Goal: Task Accomplishment & Management: Complete application form

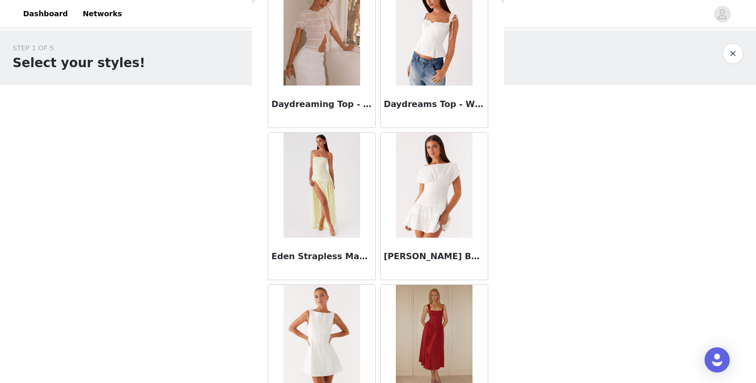
scroll to position [1223, 0]
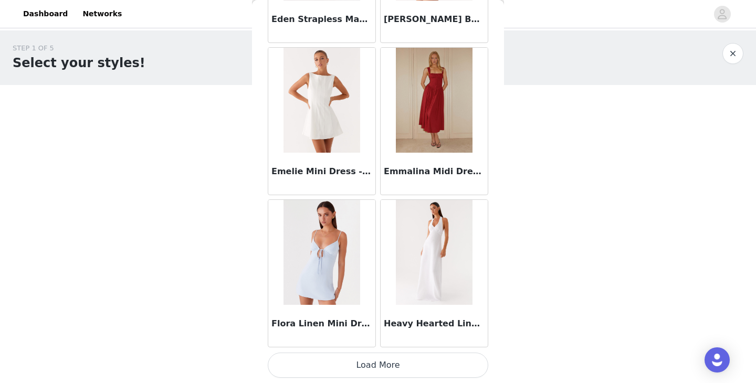
click at [376, 368] on button "Load More" at bounding box center [378, 365] width 220 height 25
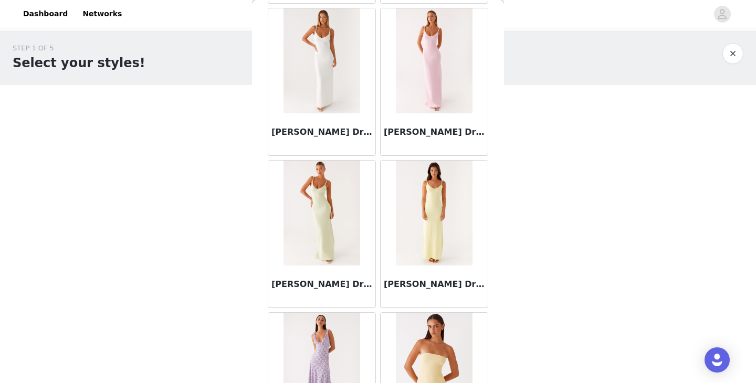
scroll to position [0, 0]
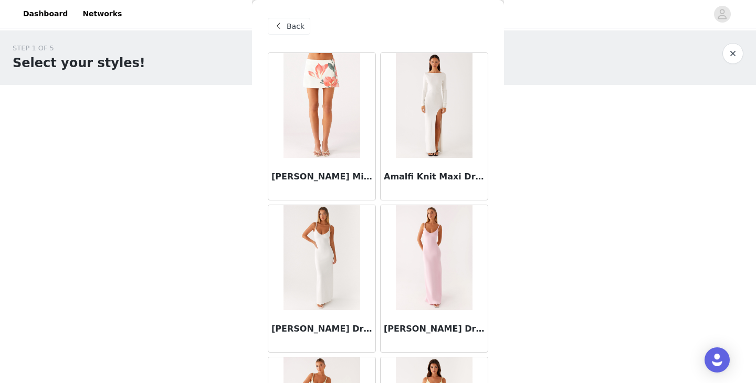
click at [292, 30] on span "Back" at bounding box center [295, 26] width 18 height 11
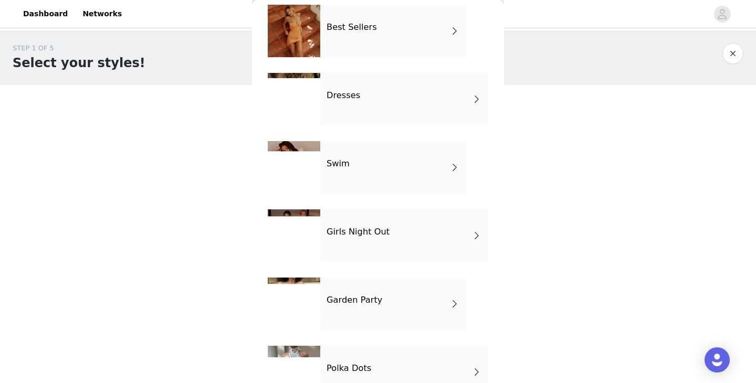
scroll to position [215, 0]
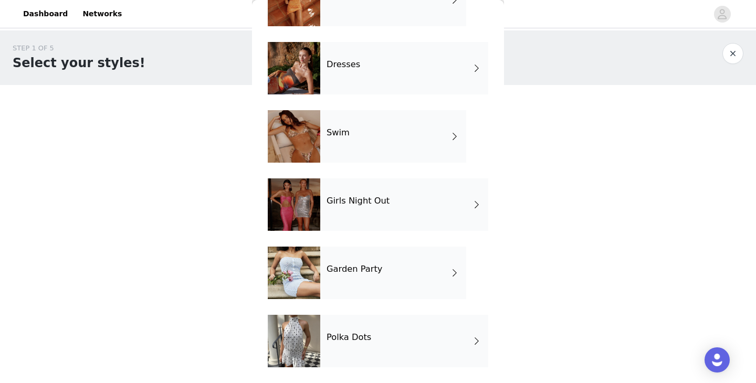
click at [349, 204] on h4 "Girls Night Out" at bounding box center [357, 200] width 63 height 9
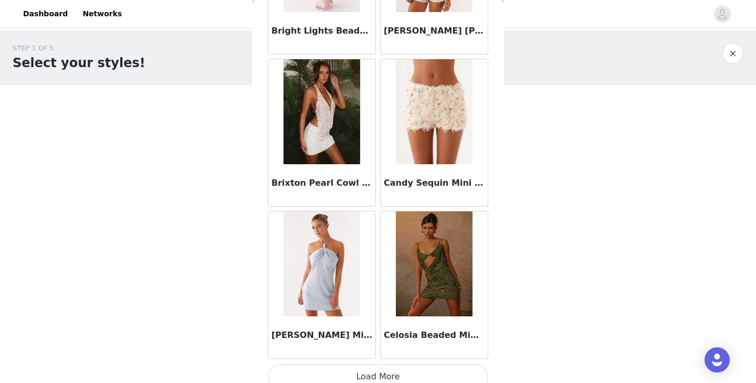
scroll to position [1223, 0]
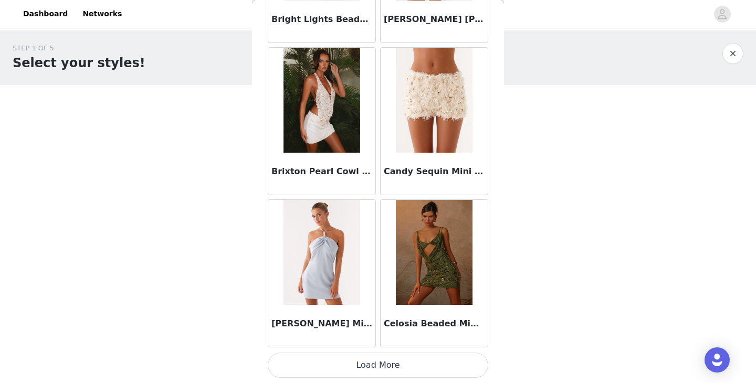
click at [338, 367] on button "Load More" at bounding box center [378, 365] width 220 height 25
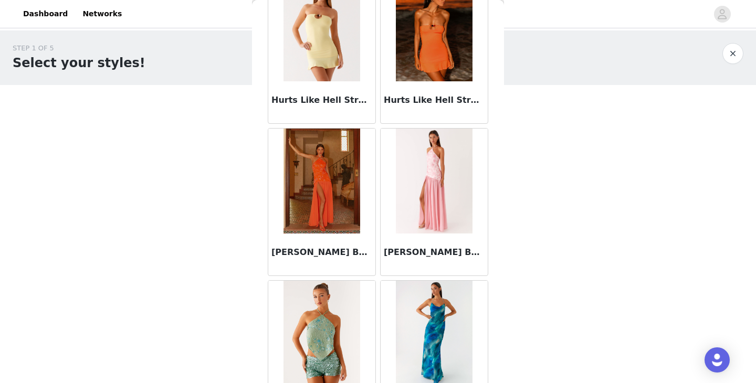
scroll to position [2744, 0]
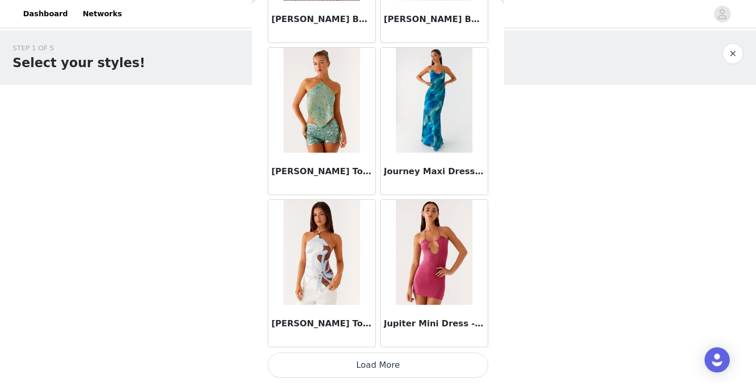
click at [323, 365] on button "Load More" at bounding box center [378, 365] width 220 height 25
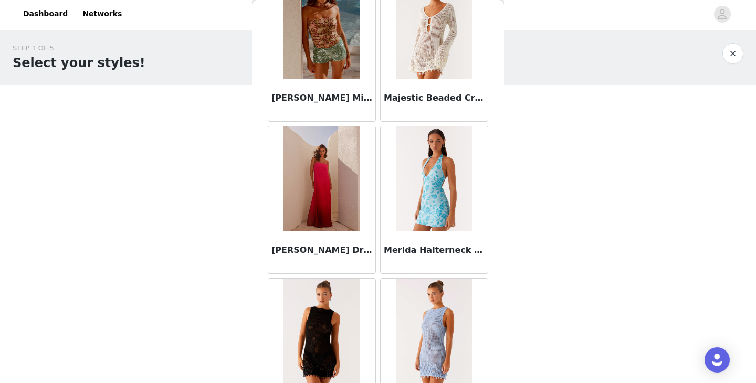
scroll to position [4266, 0]
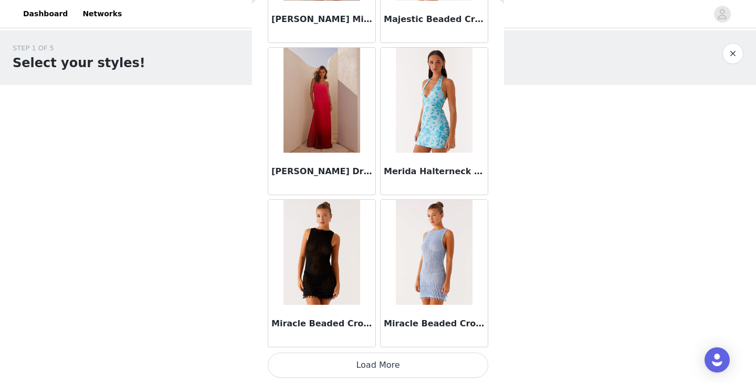
click at [337, 366] on button "Load More" at bounding box center [378, 365] width 220 height 25
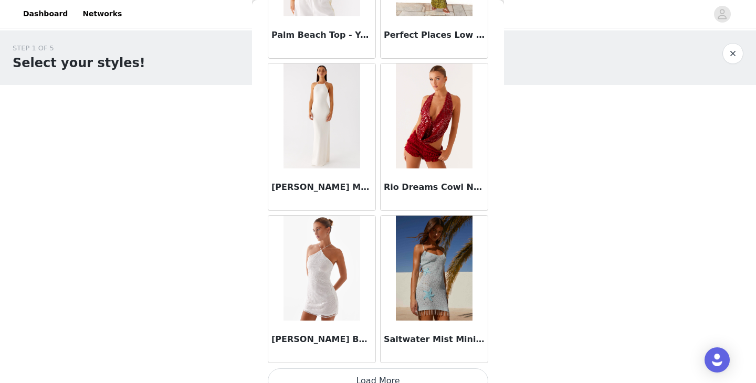
scroll to position [5788, 0]
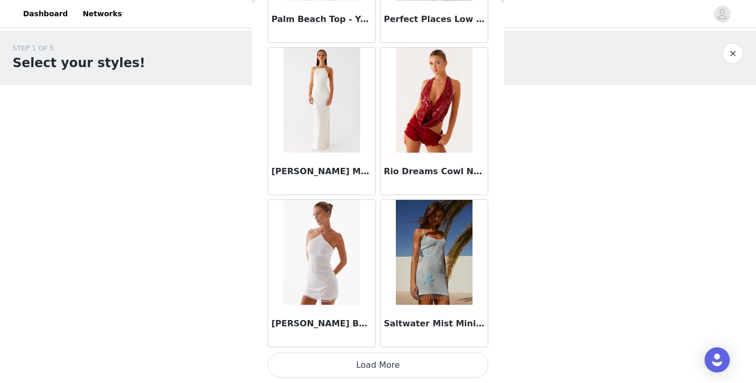
click at [343, 361] on button "Load More" at bounding box center [378, 365] width 220 height 25
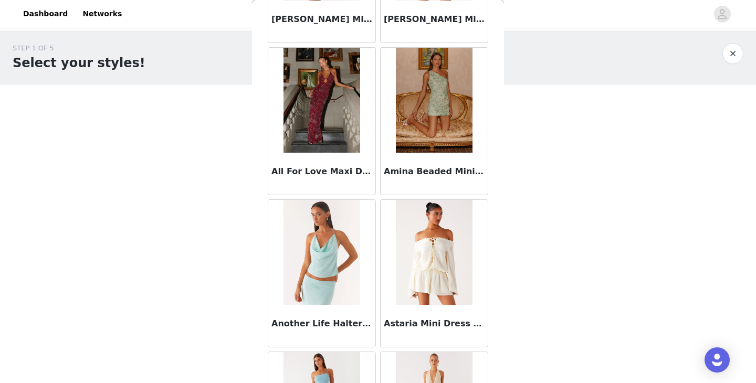
scroll to position [0, 0]
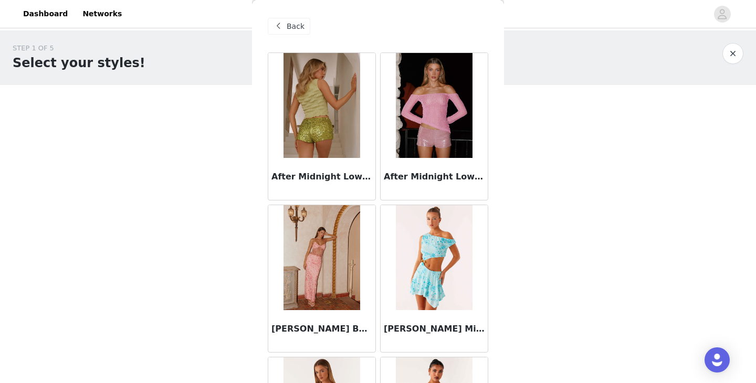
click at [299, 26] on span "Back" at bounding box center [295, 26] width 18 height 11
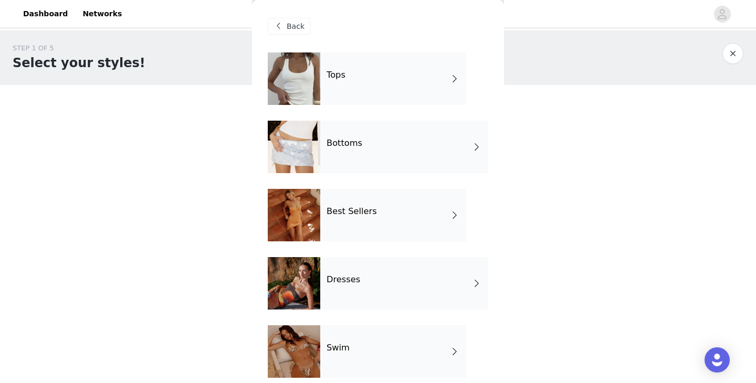
scroll to position [215, 0]
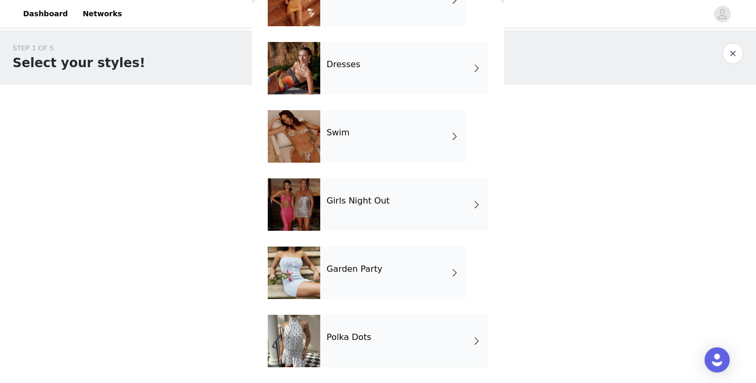
click at [318, 345] on div at bounding box center [294, 341] width 52 height 52
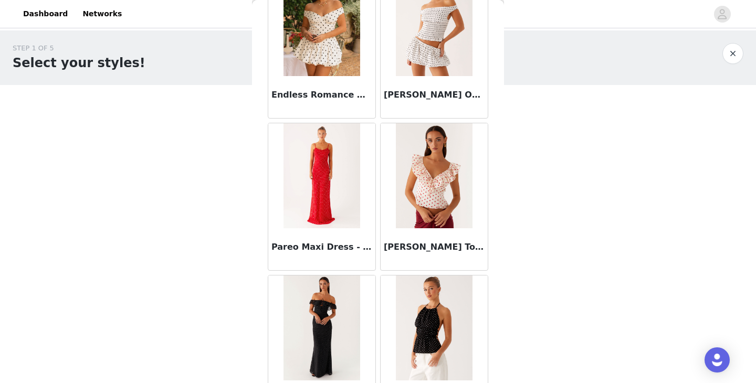
scroll to position [0, 0]
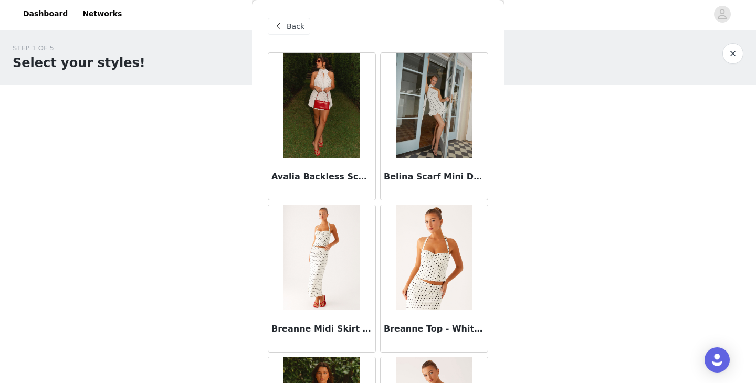
click at [296, 30] on span "Back" at bounding box center [295, 26] width 18 height 11
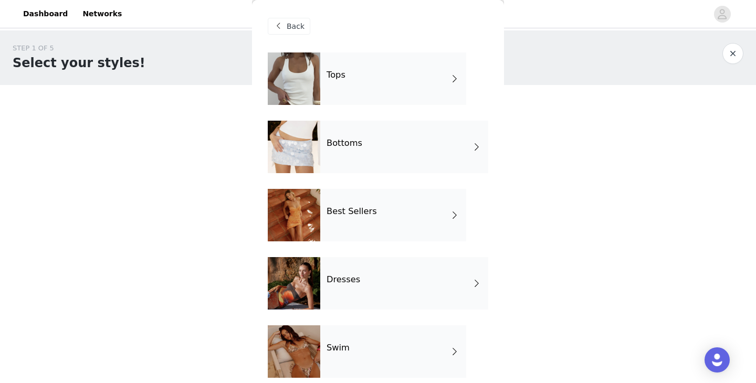
click at [326, 280] on h4 "Dresses" at bounding box center [343, 279] width 34 height 9
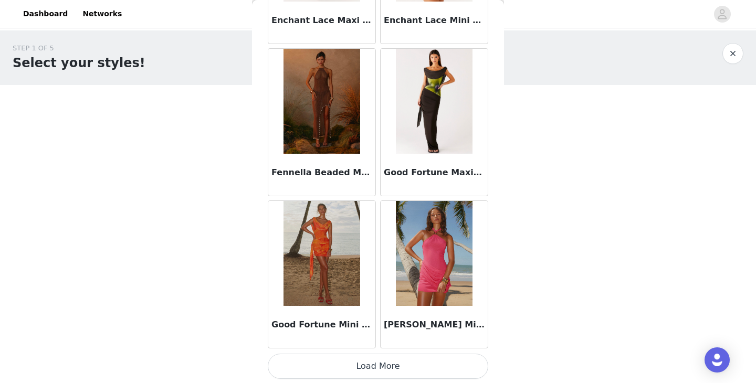
scroll to position [1223, 0]
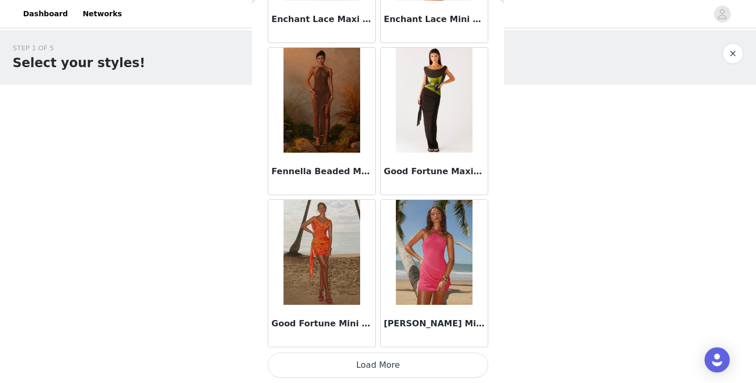
click at [334, 369] on button "Load More" at bounding box center [378, 365] width 220 height 25
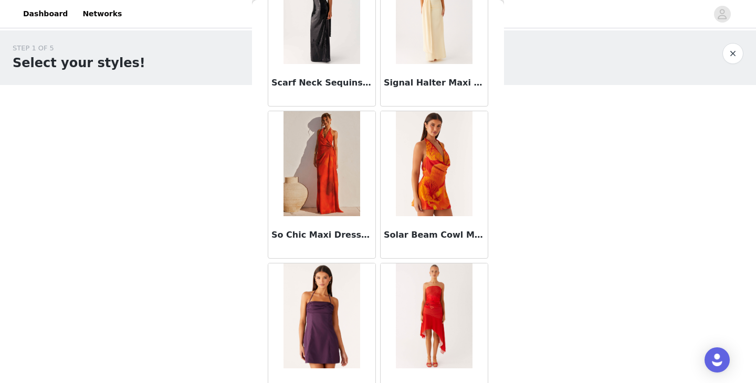
scroll to position [2744, 0]
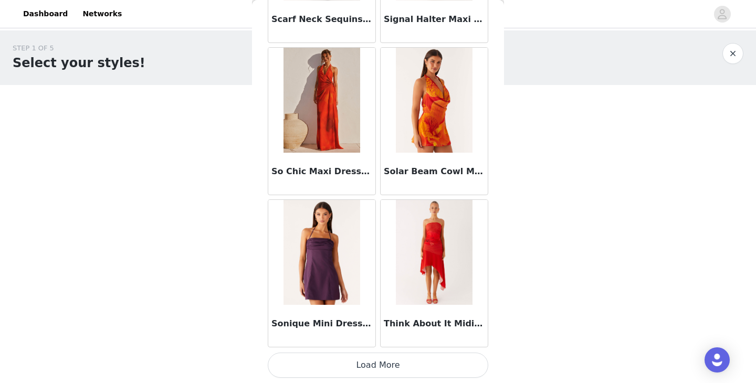
click at [325, 364] on button "Load More" at bounding box center [378, 365] width 220 height 25
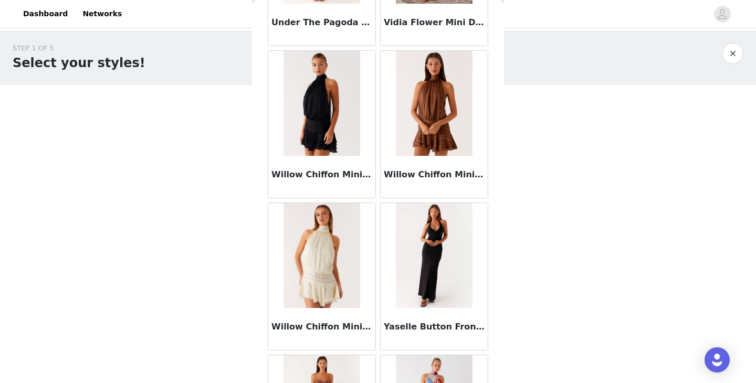
scroll to position [3273, 0]
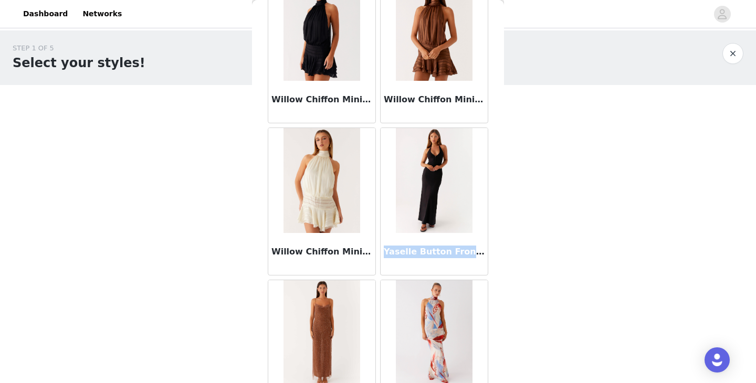
drag, startPoint x: 384, startPoint y: 252, endPoint x: 482, endPoint y: 250, distance: 98.1
click at [482, 250] on h3 "Yaselle Button Front Maxi Dress - Black" at bounding box center [434, 252] width 101 height 13
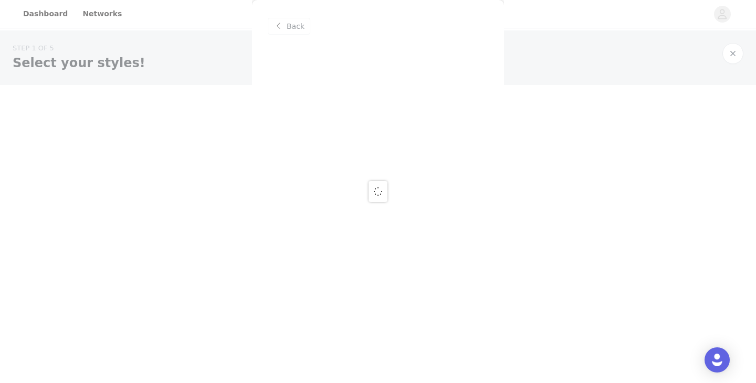
scroll to position [0, 0]
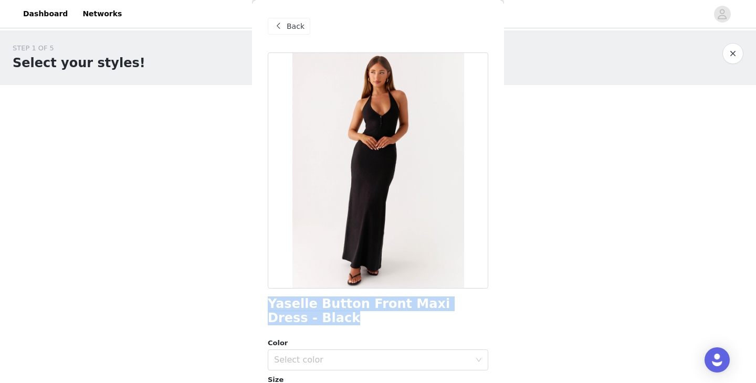
drag, startPoint x: 266, startPoint y: 303, endPoint x: 305, endPoint y: 320, distance: 43.0
click at [306, 323] on div "Back Yaselle Button Front Maxi Dress - Black Color Select color Size Select siz…" at bounding box center [378, 191] width 252 height 383
copy h1 "Yaselle Button Front Maxi Dress - Black"
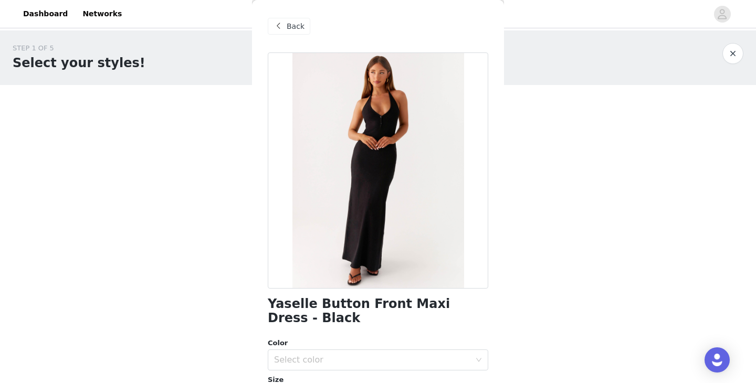
click at [280, 24] on span at bounding box center [278, 26] width 13 height 13
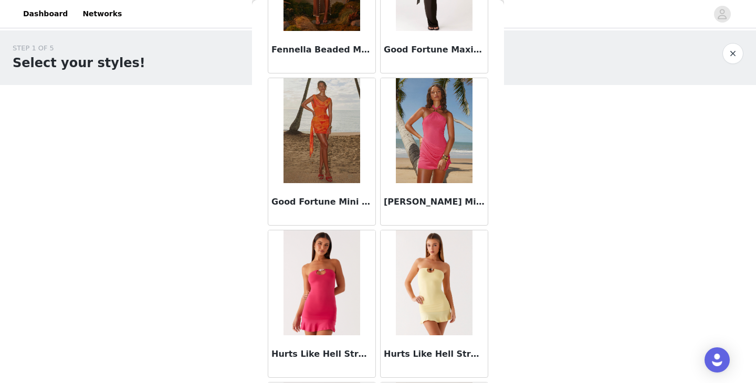
scroll to position [1345, 0]
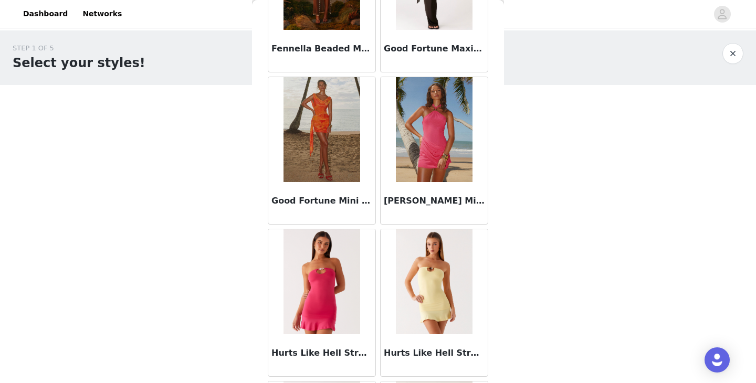
click at [315, 136] on img at bounding box center [321, 129] width 76 height 105
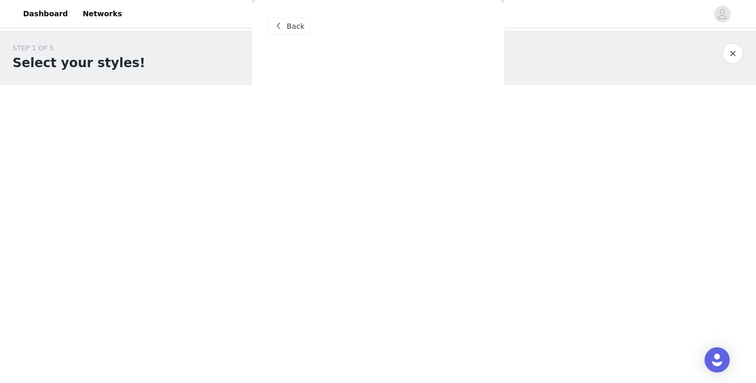
scroll to position [0, 0]
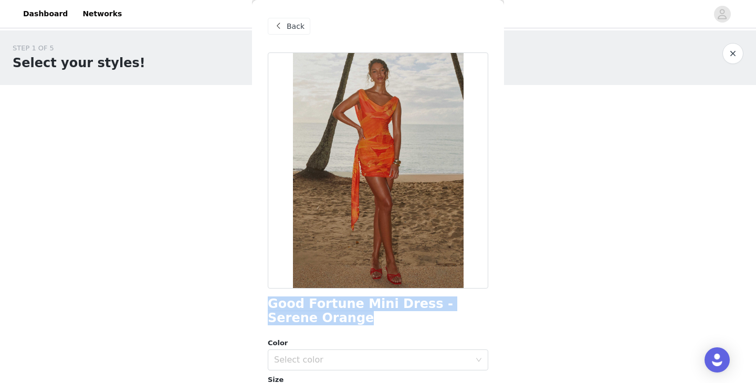
drag, startPoint x: 267, startPoint y: 302, endPoint x: 321, endPoint y: 322, distance: 57.8
click at [321, 322] on div "Back Good Fortune Mini Dress - Serene Orange Color Select color Size Select siz…" at bounding box center [378, 191] width 252 height 383
copy h1 "Good Fortune Mini Dress - Serene Orange"
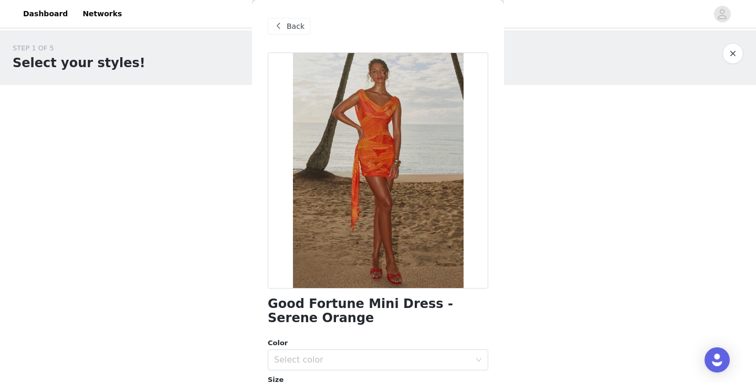
click at [288, 21] on span "Back" at bounding box center [295, 26] width 18 height 11
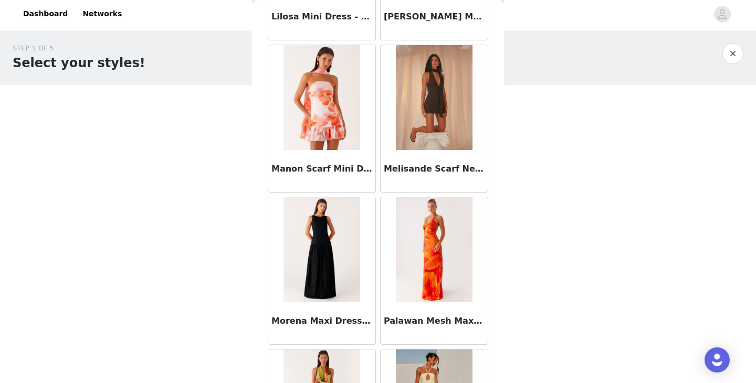
scroll to position [2002, 0]
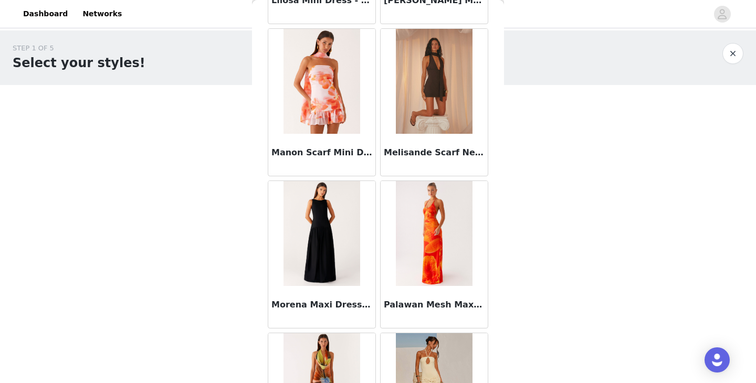
click at [418, 266] on img at bounding box center [434, 233] width 76 height 105
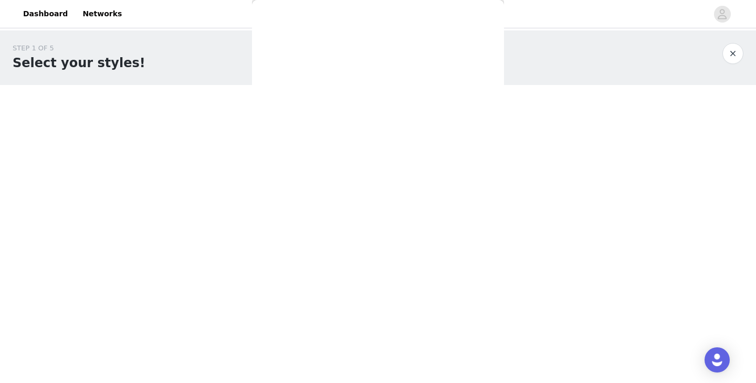
scroll to position [0, 0]
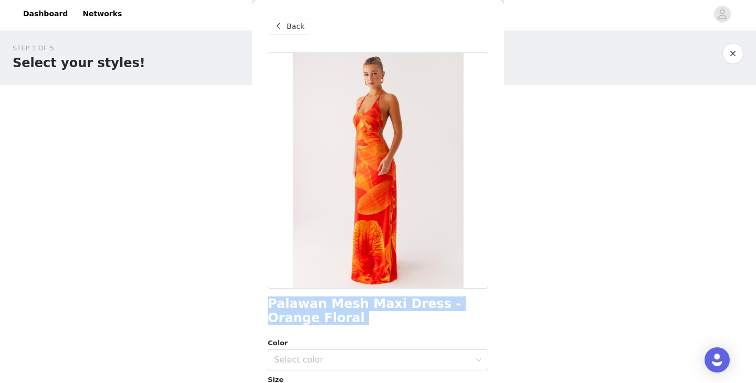
drag, startPoint x: 266, startPoint y: 301, endPoint x: 320, endPoint y: 327, distance: 60.8
click at [320, 327] on div "Back Palawan Mesh Maxi Dress - Orange Floral Color Select color Size Select siz…" at bounding box center [378, 191] width 252 height 383
copy div "Palawan Mesh Maxi Dress - Orange Floral"
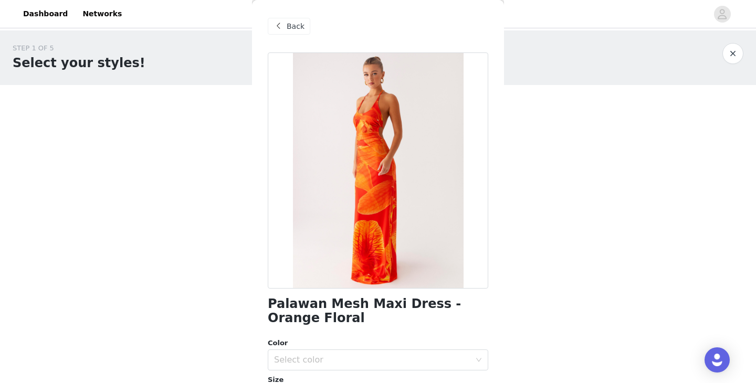
click at [295, 34] on div "Back" at bounding box center [289, 26] width 43 height 17
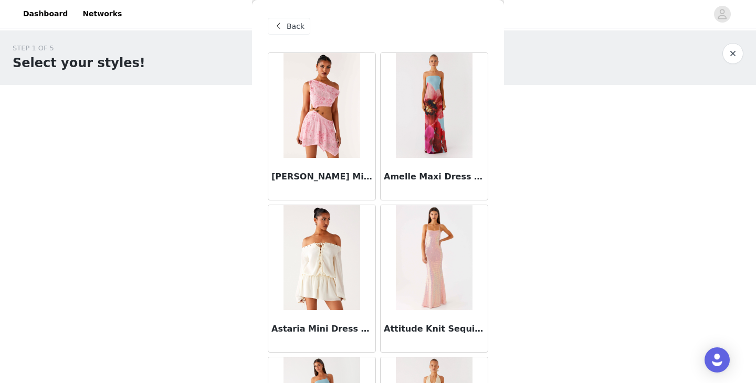
click at [294, 27] on span "Back" at bounding box center [295, 26] width 18 height 11
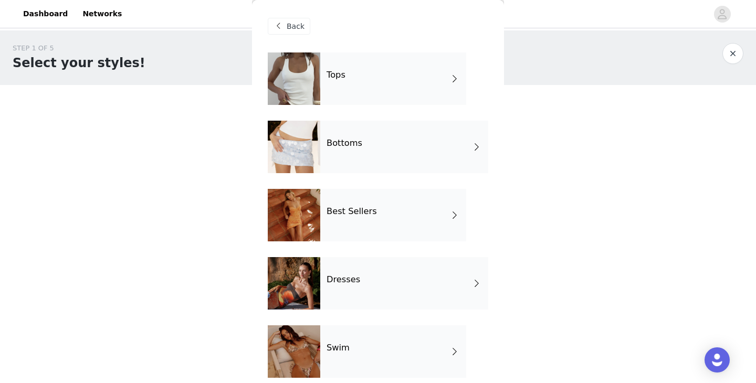
click at [423, 88] on div "Tops" at bounding box center [393, 78] width 146 height 52
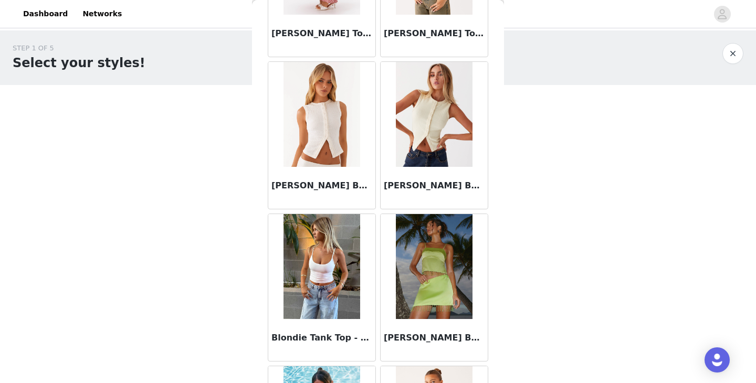
scroll to position [1223, 0]
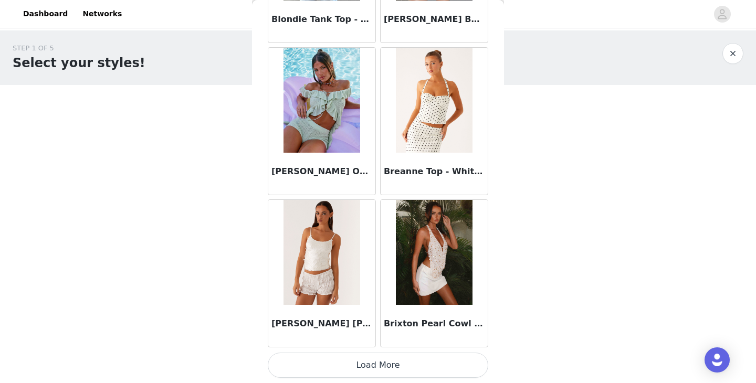
click at [306, 362] on button "Load More" at bounding box center [378, 365] width 220 height 25
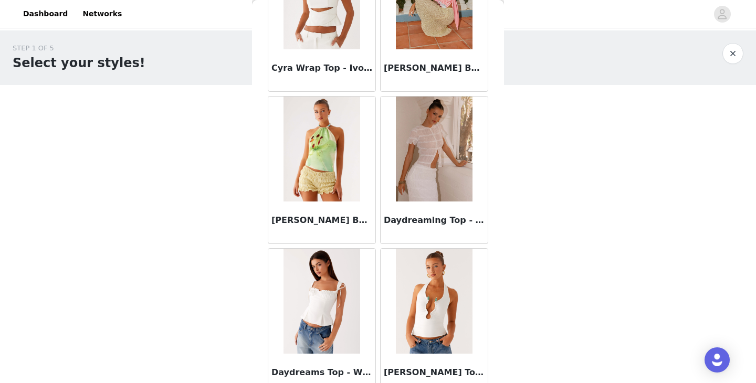
scroll to position [2744, 0]
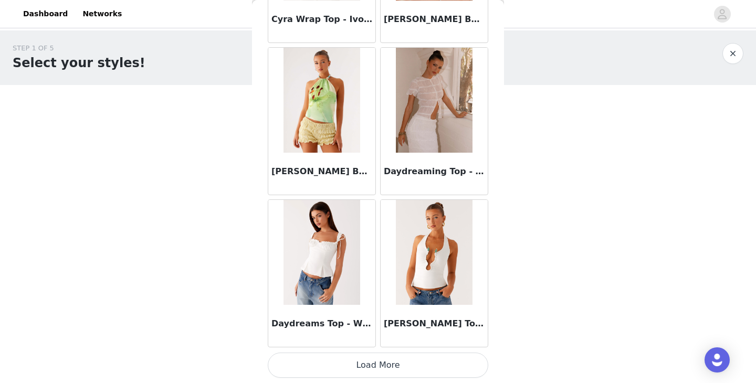
click at [339, 364] on button "Load More" at bounding box center [378, 365] width 220 height 25
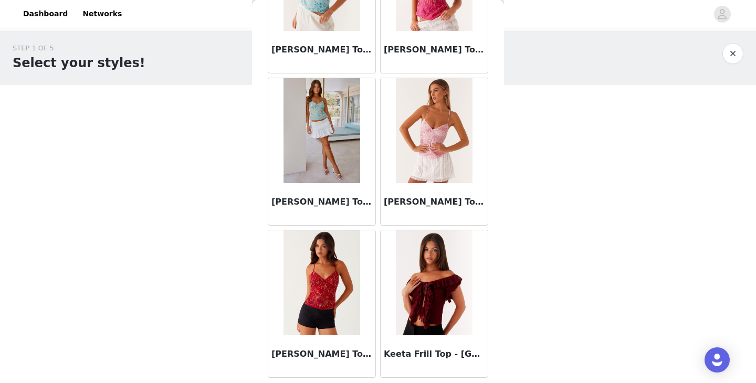
scroll to position [4266, 0]
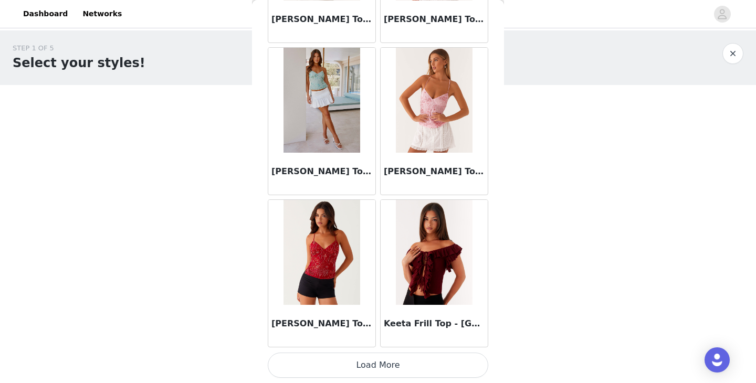
click at [331, 362] on button "Load More" at bounding box center [378, 365] width 220 height 25
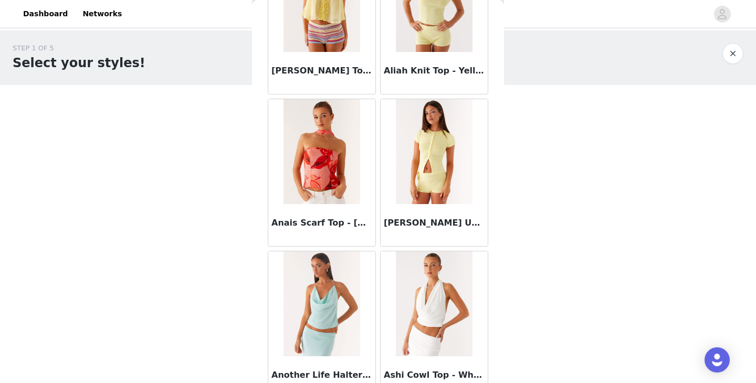
scroll to position [0, 0]
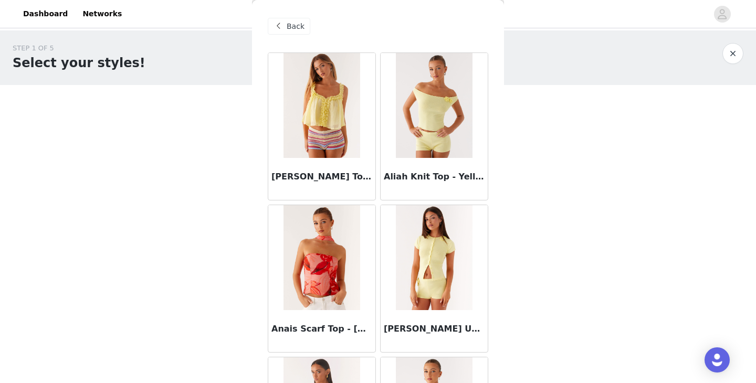
click at [286, 28] on span "Back" at bounding box center [295, 26] width 18 height 11
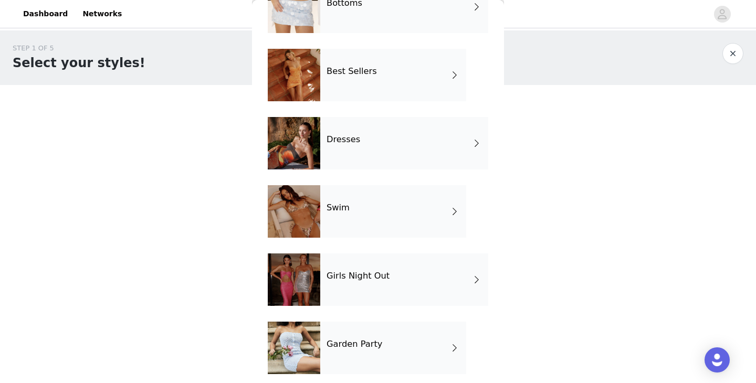
scroll to position [215, 0]
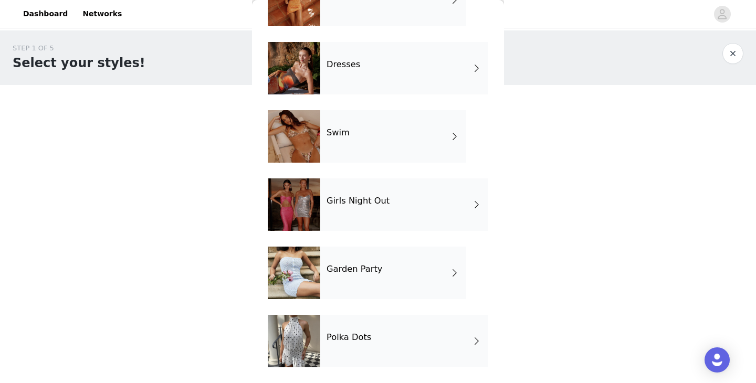
click at [348, 217] on div "Girls Night Out" at bounding box center [404, 204] width 168 height 52
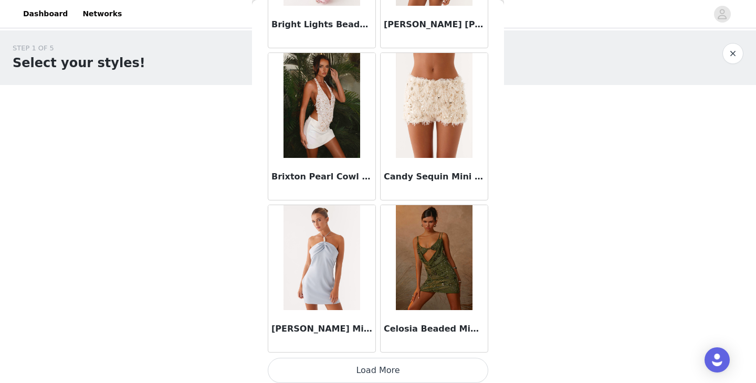
scroll to position [1223, 0]
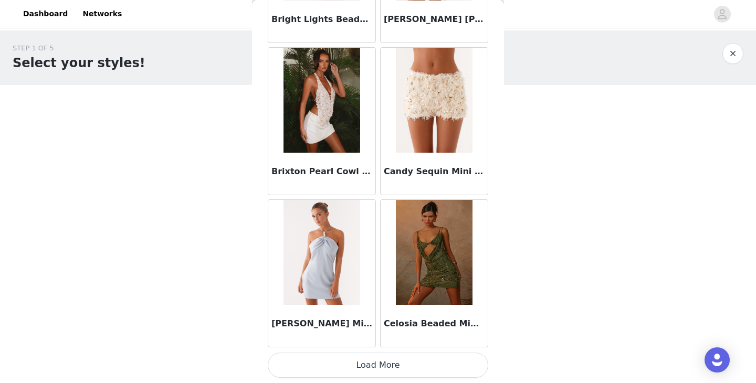
click at [301, 363] on button "Load More" at bounding box center [378, 365] width 220 height 25
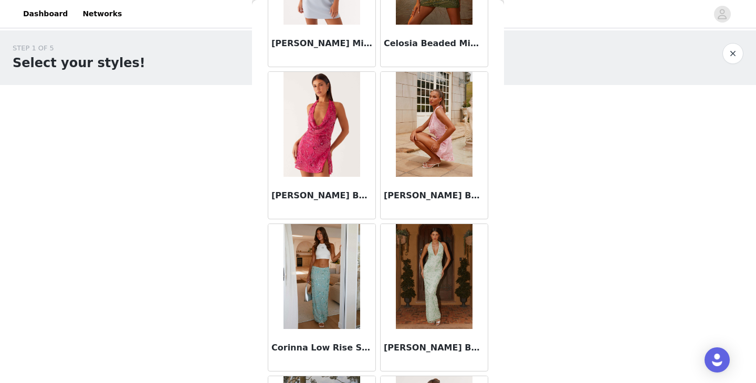
scroll to position [1695, 0]
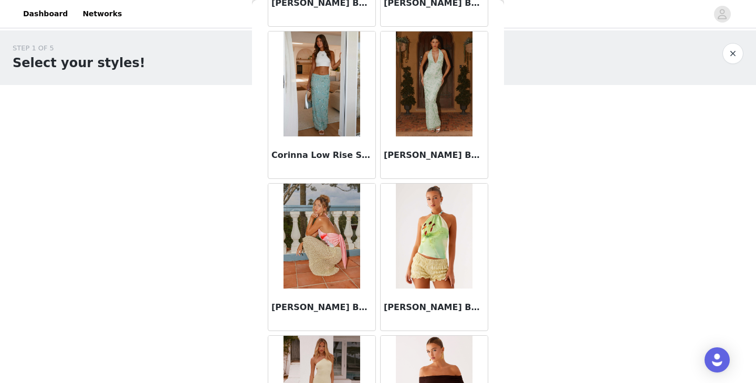
click at [404, 118] on img at bounding box center [434, 83] width 76 height 105
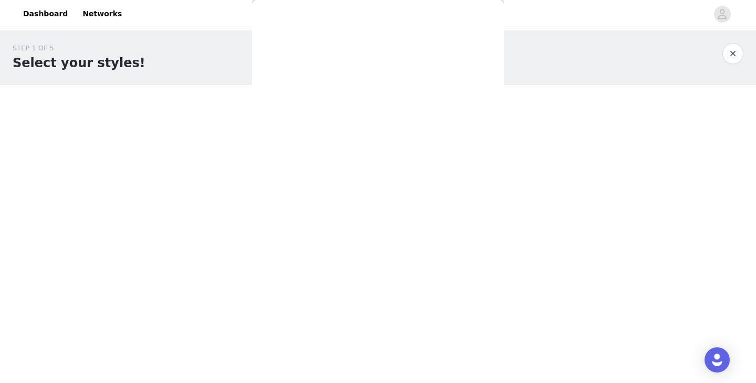
scroll to position [0, 0]
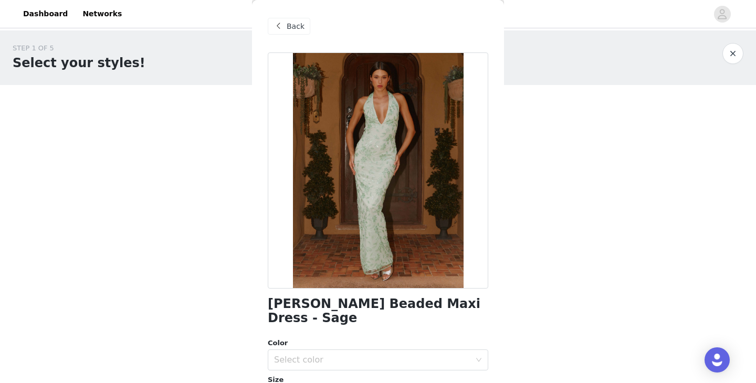
click at [297, 31] on span "Back" at bounding box center [295, 26] width 18 height 11
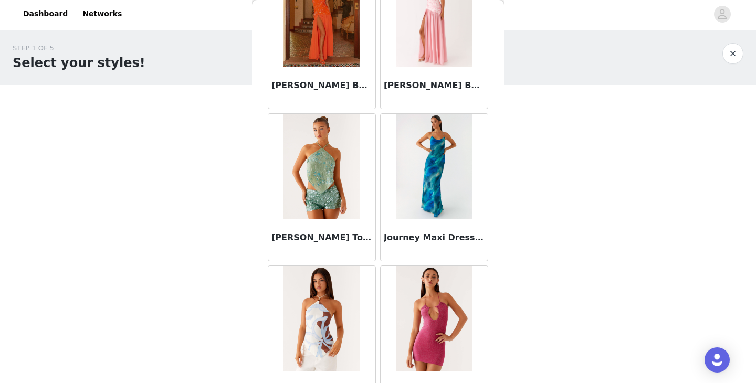
scroll to position [2744, 0]
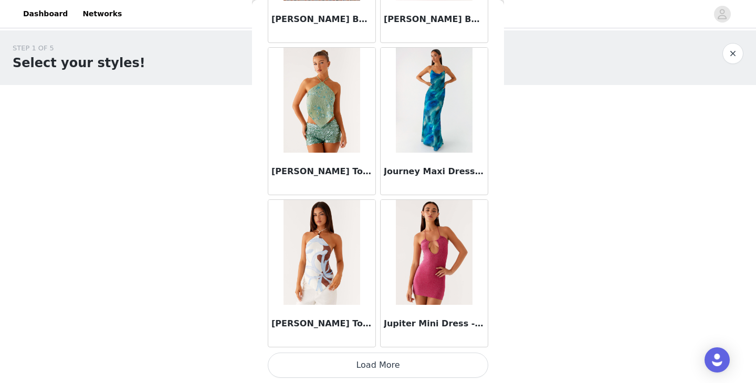
click at [310, 365] on button "Load More" at bounding box center [378, 365] width 220 height 25
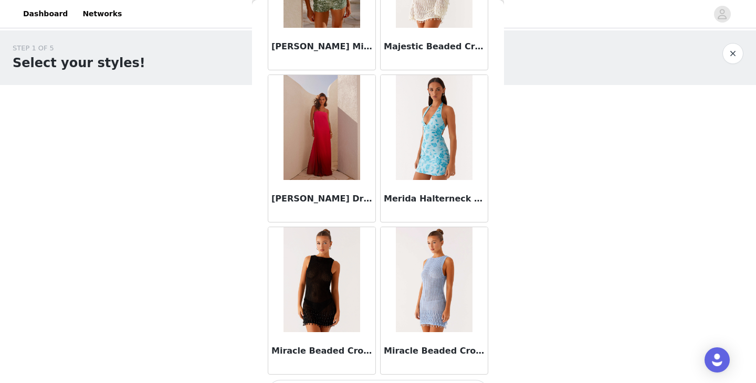
scroll to position [4266, 0]
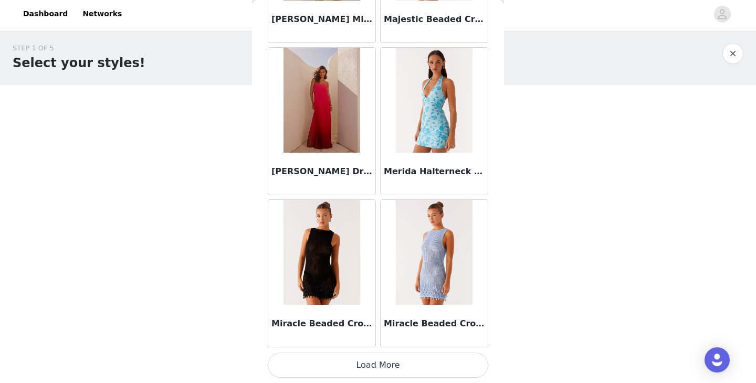
click at [347, 357] on button "Load More" at bounding box center [378, 365] width 220 height 25
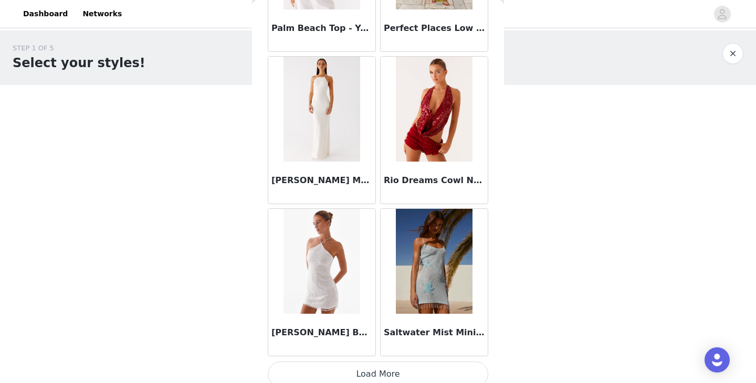
scroll to position [5788, 0]
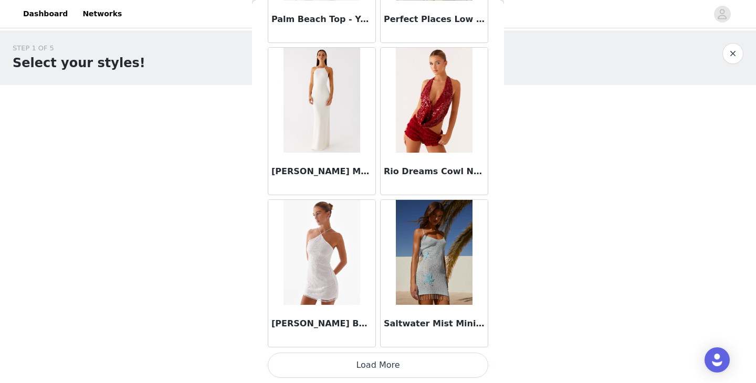
click at [362, 365] on button "Load More" at bounding box center [378, 365] width 220 height 25
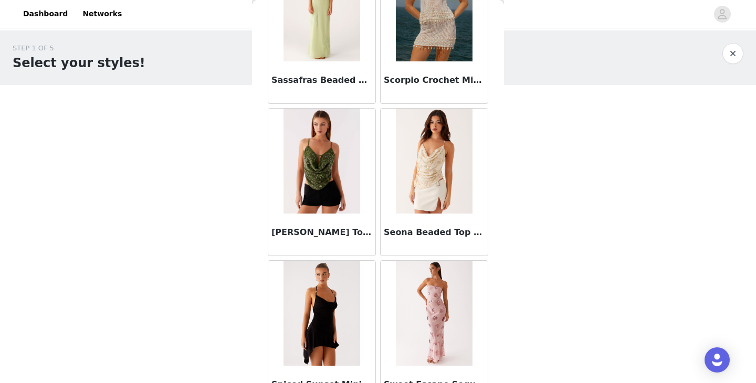
scroll to position [6188, 0]
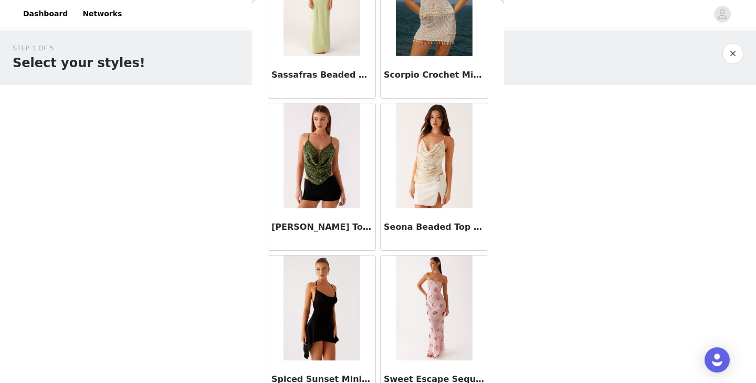
click at [352, 317] on img at bounding box center [321, 308] width 76 height 105
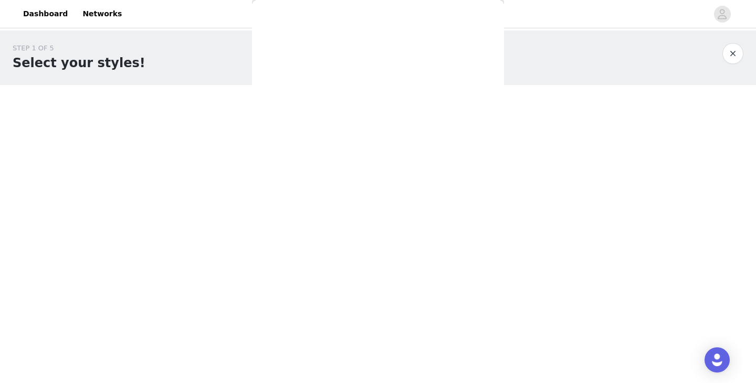
scroll to position [0, 0]
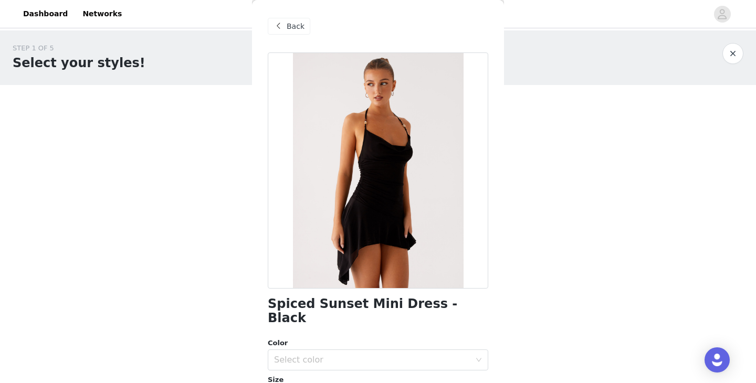
click at [288, 25] on span "Back" at bounding box center [295, 26] width 18 height 11
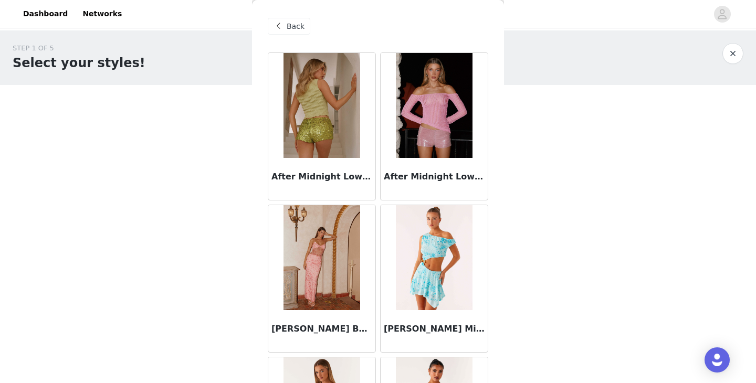
click at [288, 26] on span "Back" at bounding box center [295, 26] width 18 height 11
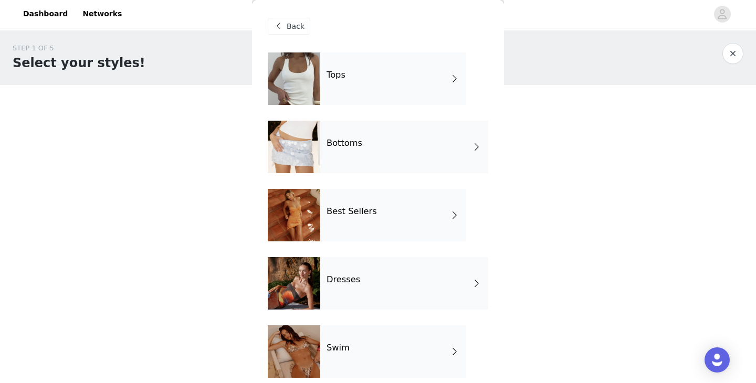
click at [318, 156] on div at bounding box center [294, 147] width 52 height 52
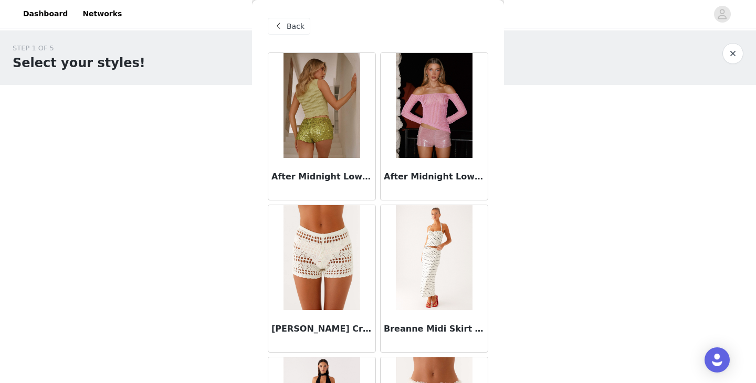
click at [286, 33] on div "Back" at bounding box center [289, 26] width 43 height 17
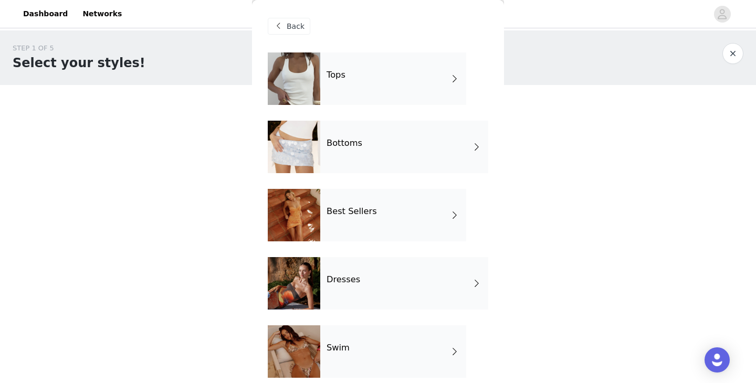
scroll to position [215, 0]
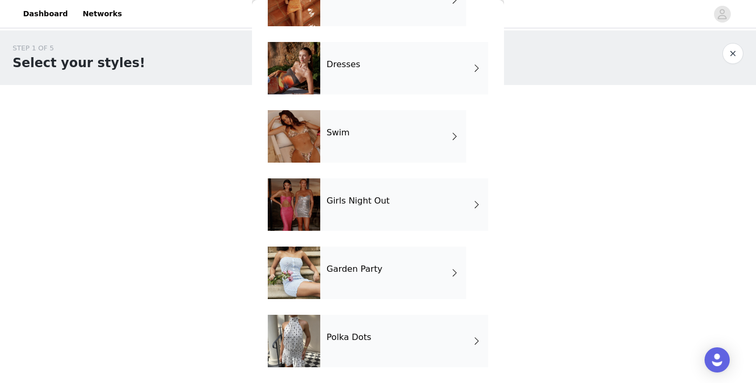
click at [339, 358] on div "Polka Dots" at bounding box center [404, 341] width 168 height 52
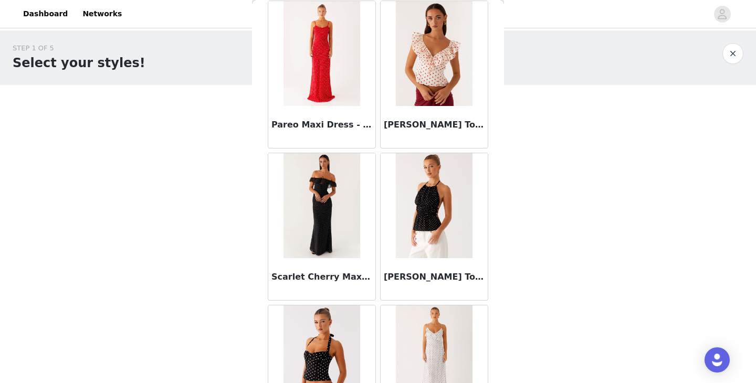
scroll to position [507, 0]
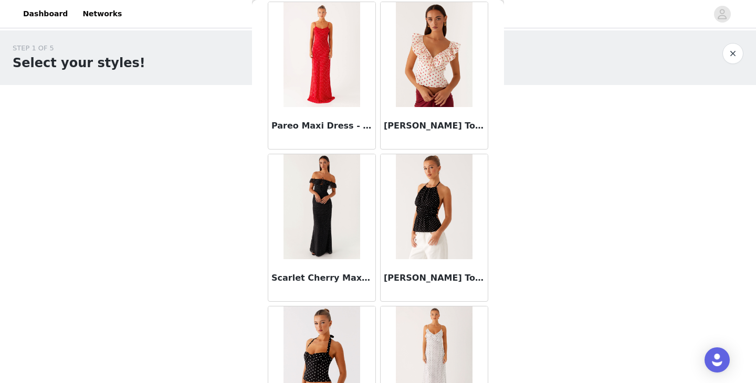
click at [313, 250] on img at bounding box center [321, 206] width 76 height 105
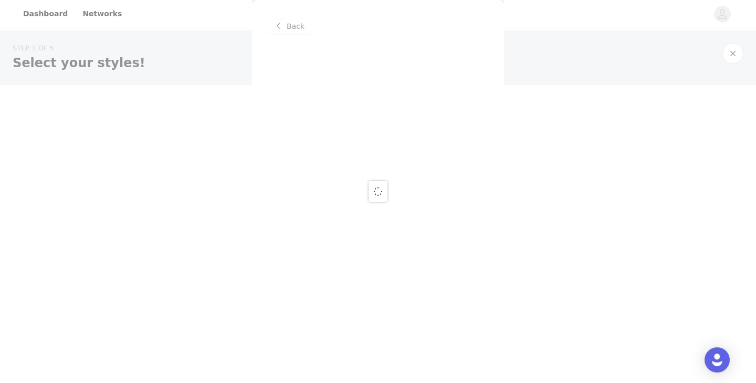
scroll to position [0, 0]
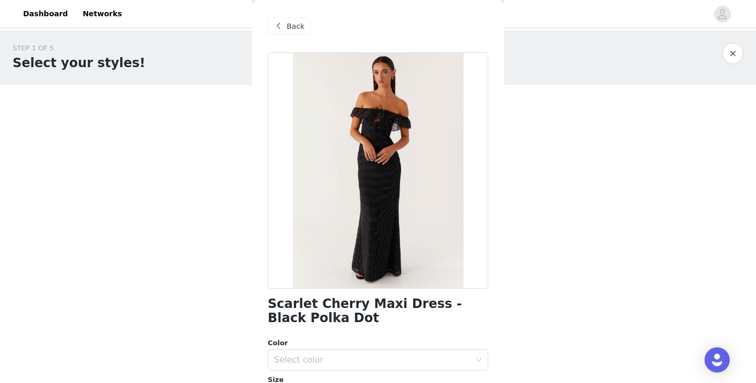
click at [286, 28] on span "Back" at bounding box center [295, 26] width 18 height 11
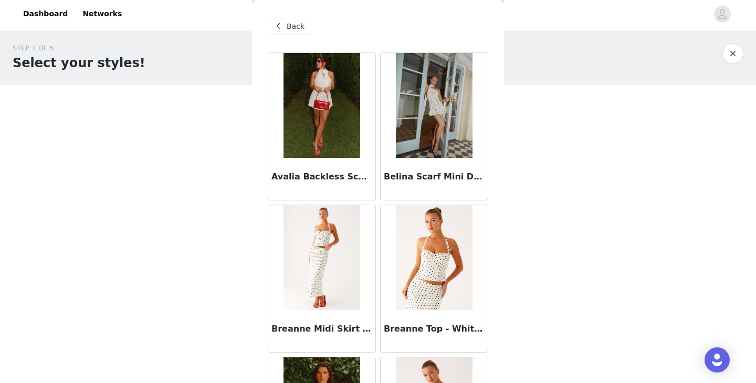
click at [296, 27] on span "Back" at bounding box center [295, 26] width 18 height 11
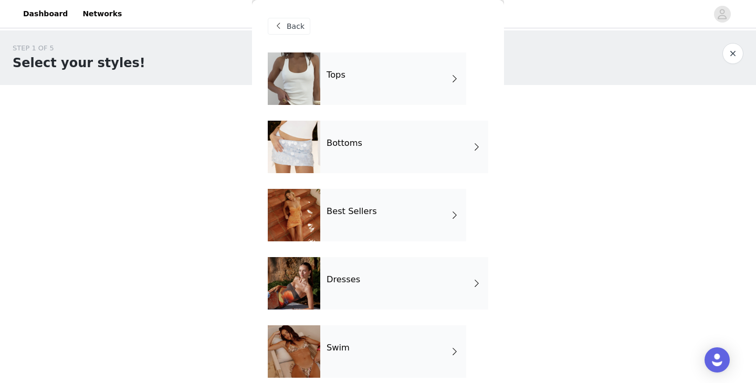
click at [399, 213] on div "Best Sellers" at bounding box center [393, 215] width 146 height 52
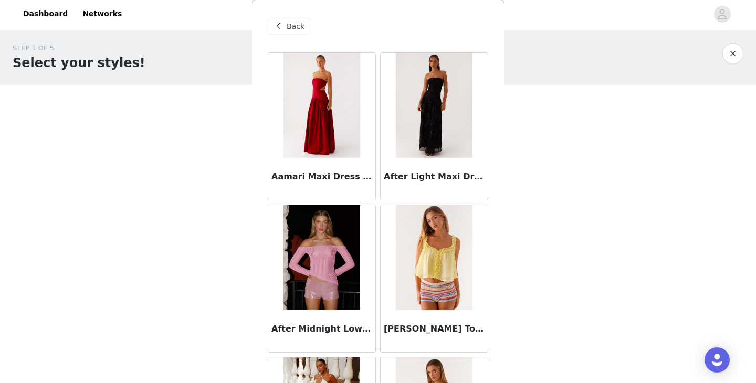
click at [335, 172] on h3 "Aamari Maxi Dress - Red" at bounding box center [321, 177] width 101 height 13
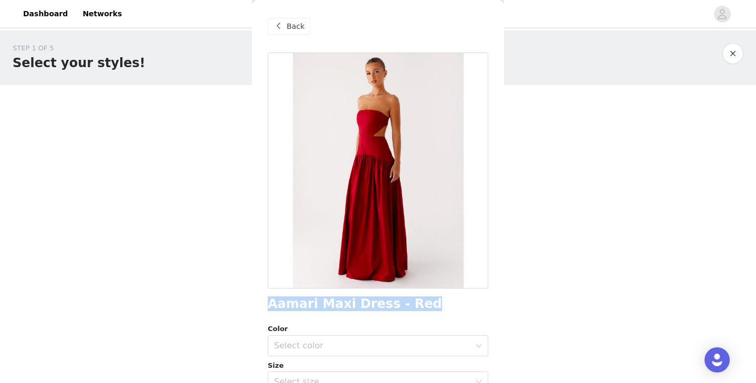
drag, startPoint x: 267, startPoint y: 304, endPoint x: 468, endPoint y: 306, distance: 201.0
click at [469, 307] on div "Aamari Maxi Dress - Red" at bounding box center [378, 304] width 220 height 14
copy h1 "Aamari Maxi Dress - Red"
click at [280, 26] on span at bounding box center [278, 26] width 13 height 13
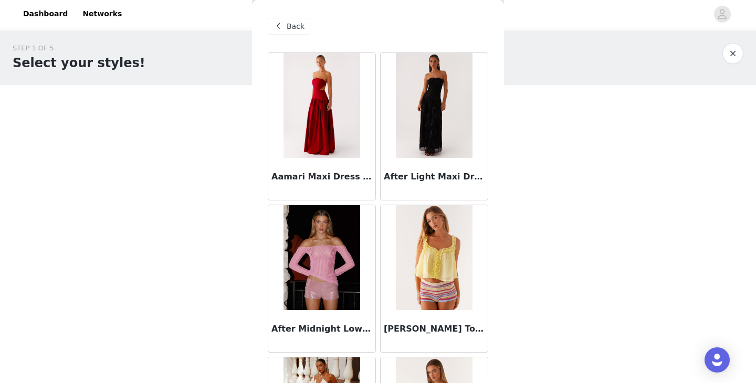
click at [449, 115] on img at bounding box center [434, 105] width 76 height 105
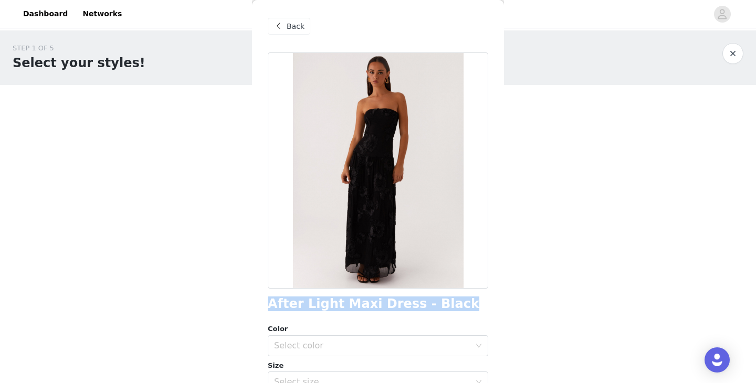
drag, startPoint x: 267, startPoint y: 301, endPoint x: 495, endPoint y: 306, distance: 227.8
click at [495, 306] on div "Back After Light Maxi Dress - Black Color Select color Size Select size Pepperm…" at bounding box center [378, 191] width 252 height 383
copy h1 "After Light Maxi Dress - Black"
click at [279, 35] on div "Back" at bounding box center [378, 26] width 220 height 52
click at [280, 27] on span at bounding box center [278, 26] width 13 height 13
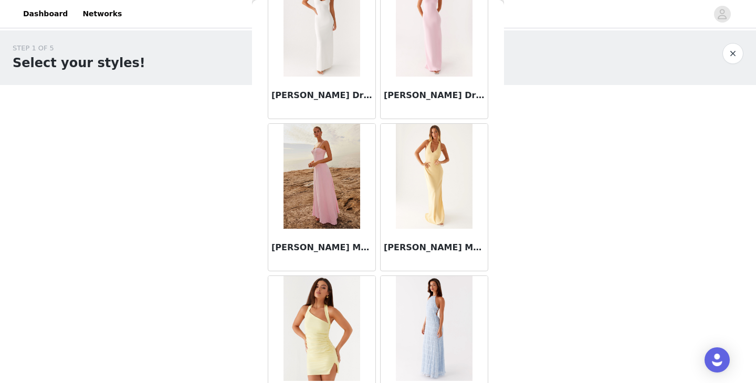
scroll to position [1040, 0]
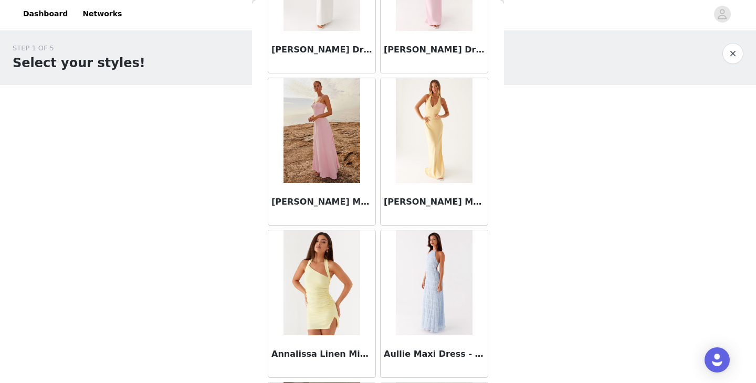
click at [307, 165] on img at bounding box center [321, 130] width 76 height 105
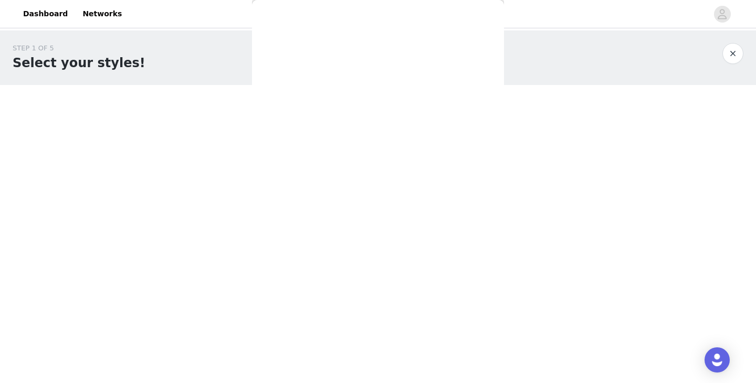
scroll to position [0, 0]
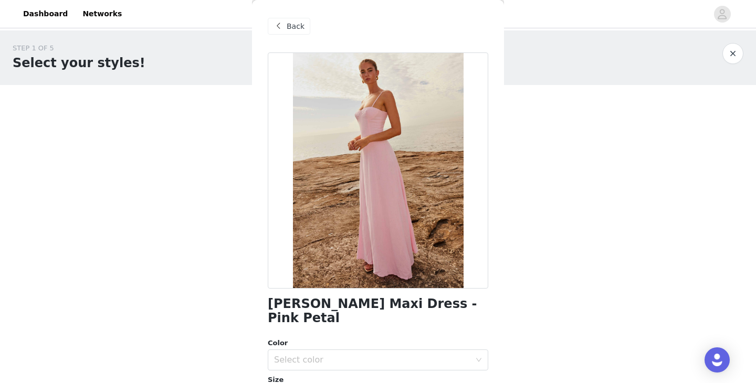
click at [291, 25] on span "Back" at bounding box center [295, 26] width 18 height 11
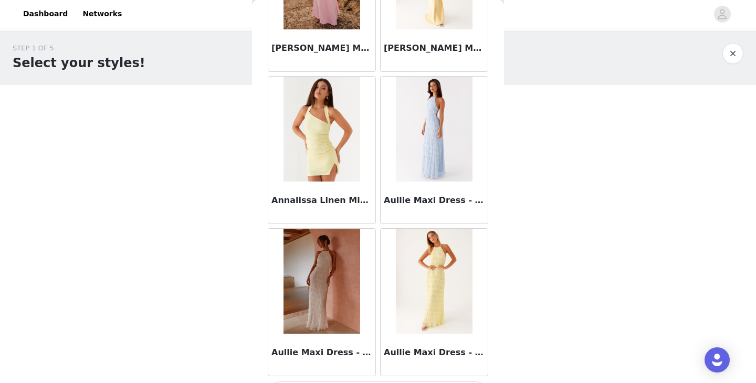
scroll to position [1223, 0]
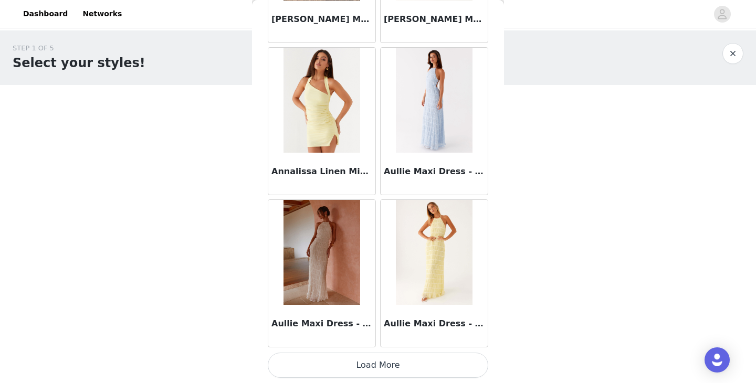
click at [363, 357] on button "Load More" at bounding box center [378, 365] width 220 height 25
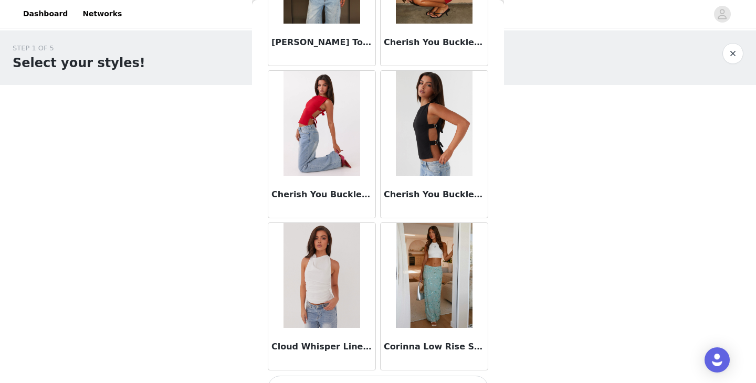
scroll to position [2744, 0]
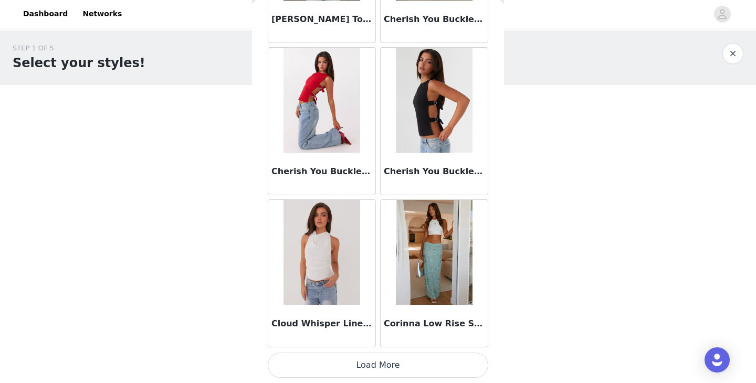
click at [331, 365] on button "Load More" at bounding box center [378, 365] width 220 height 25
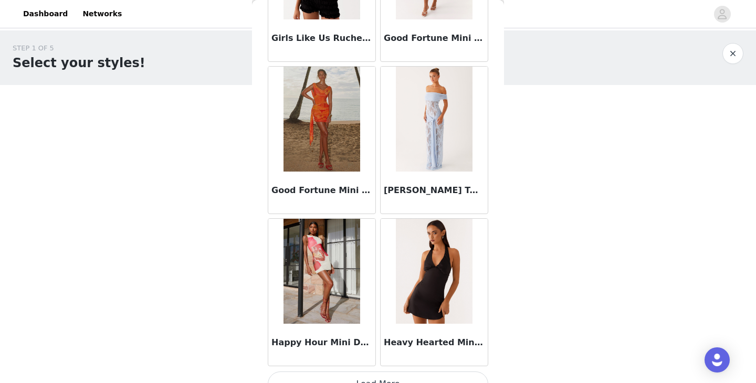
scroll to position [4266, 0]
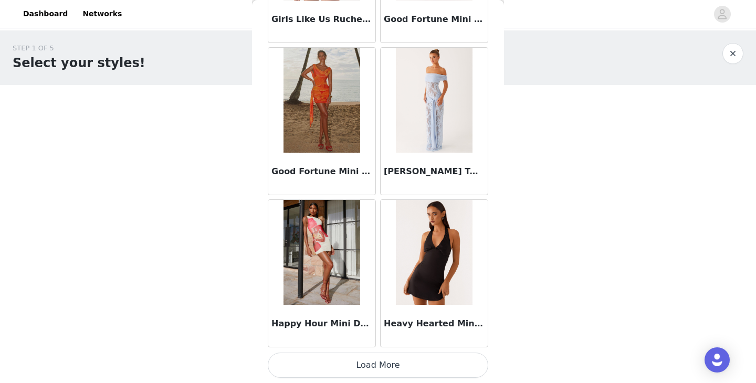
click at [338, 369] on button "Load More" at bounding box center [378, 365] width 220 height 25
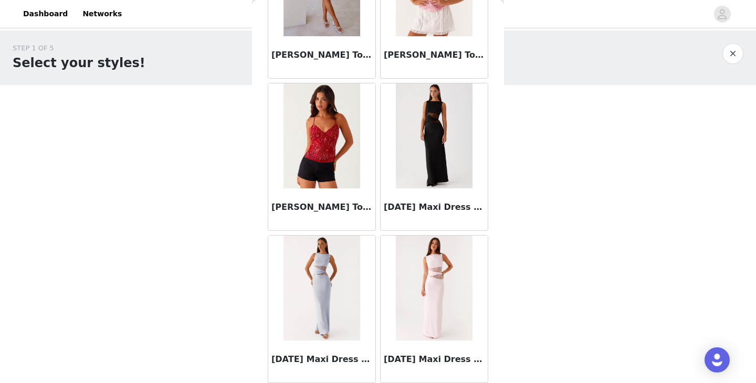
scroll to position [5788, 0]
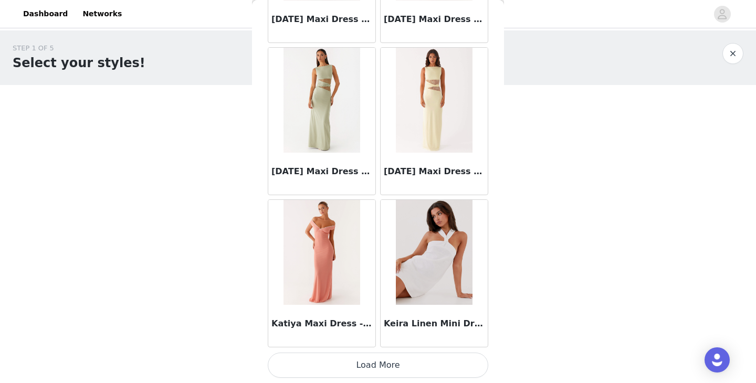
click at [339, 370] on button "Load More" at bounding box center [378, 365] width 220 height 25
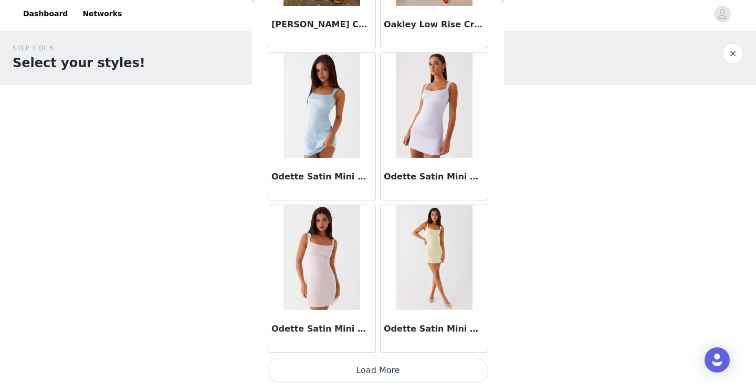
scroll to position [7309, 0]
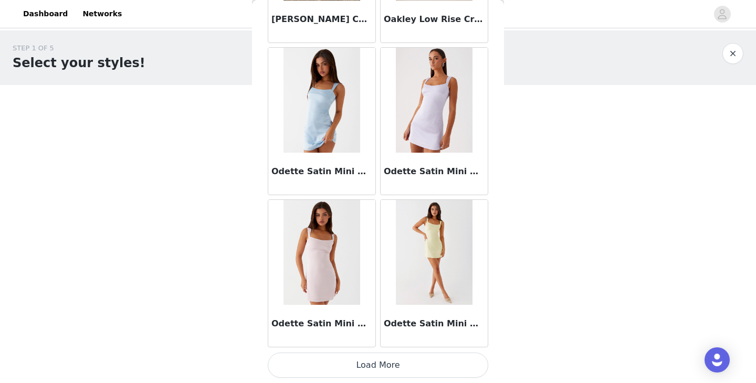
click at [357, 362] on button "Load More" at bounding box center [378, 365] width 220 height 25
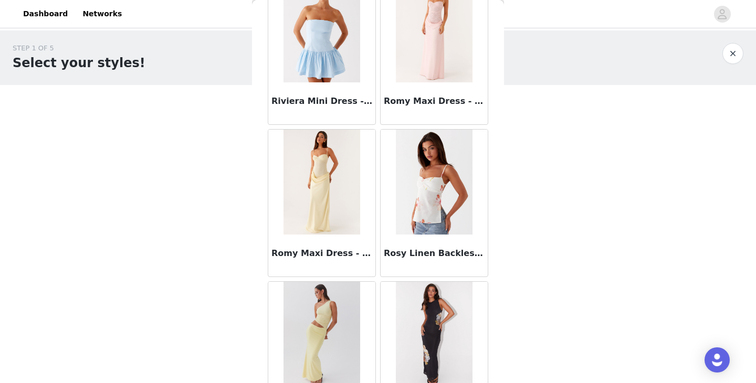
scroll to position [8633, 0]
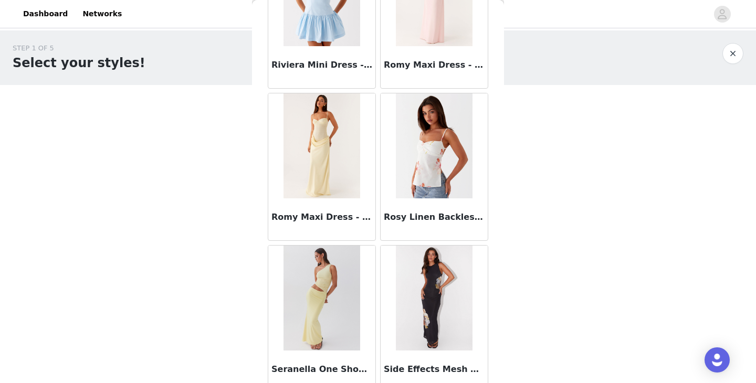
click at [317, 173] on img at bounding box center [321, 145] width 76 height 105
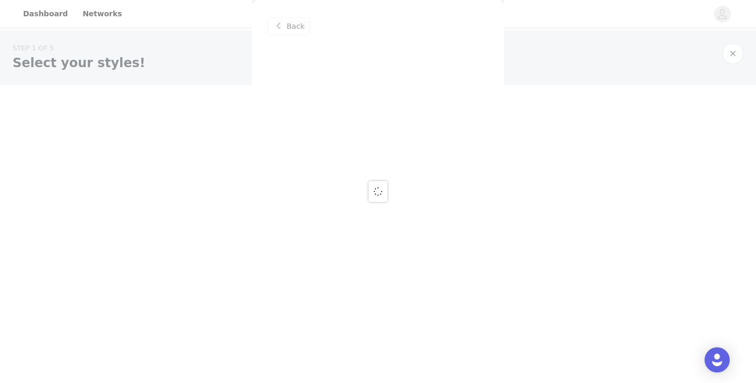
scroll to position [0, 0]
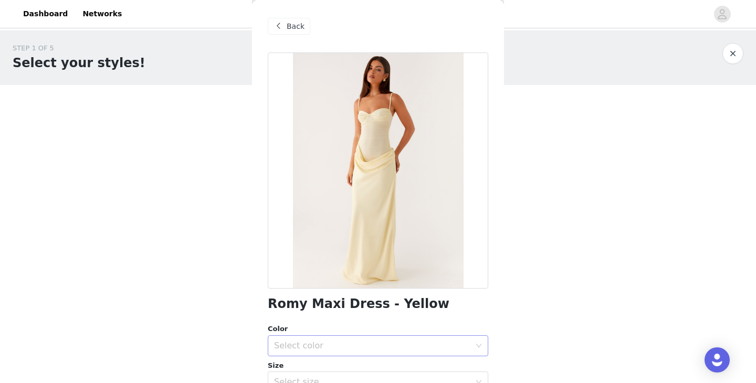
click at [324, 342] on div "Select color" at bounding box center [372, 346] width 196 height 10
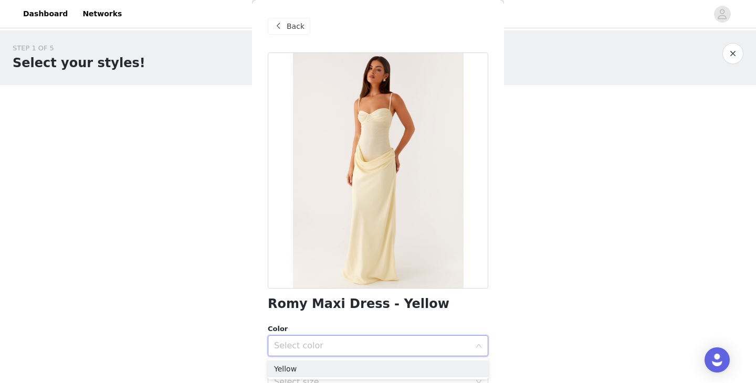
scroll to position [50, 0]
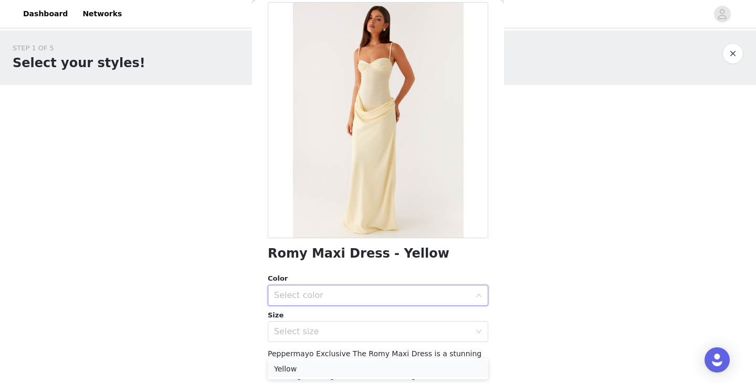
click at [314, 370] on li "Yellow" at bounding box center [378, 368] width 220 height 17
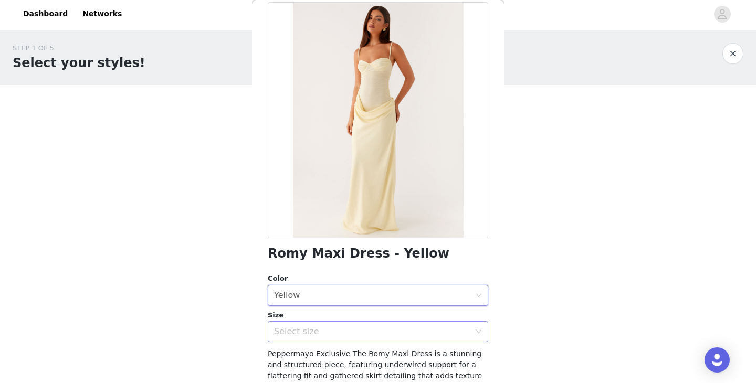
click at [315, 334] on div "Select size" at bounding box center [372, 331] width 196 height 10
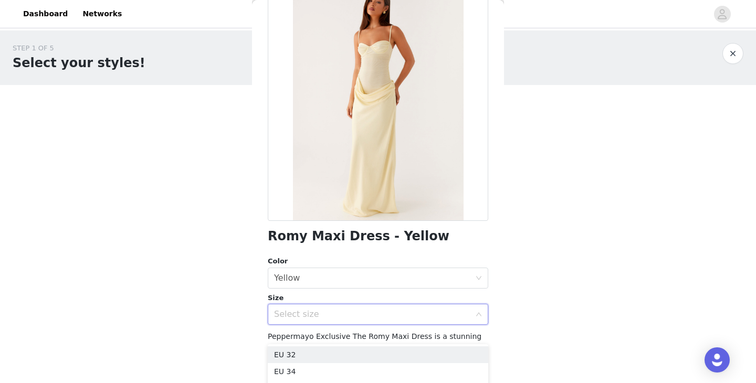
scroll to position [81, 0]
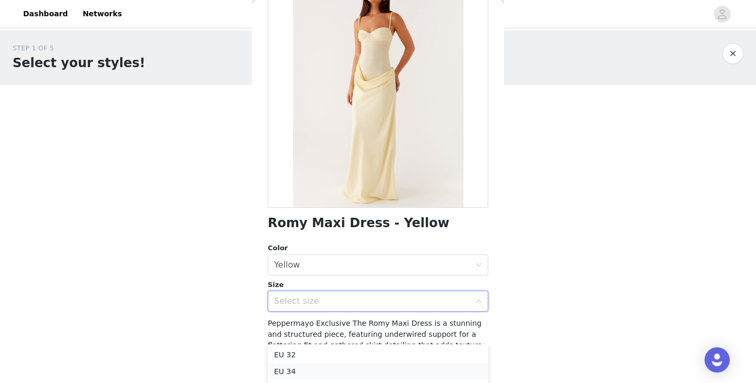
click at [307, 374] on li "EU 34" at bounding box center [378, 371] width 220 height 17
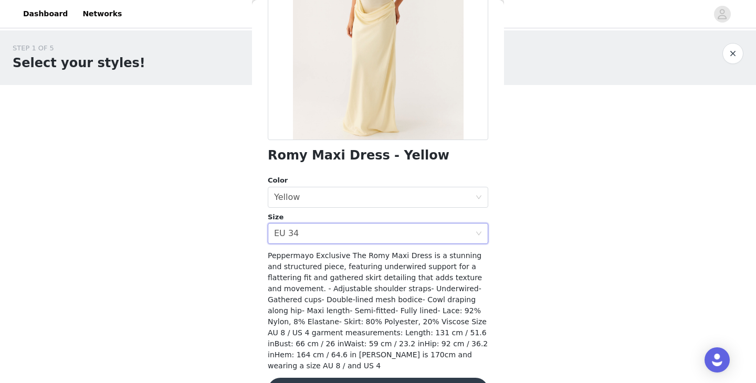
scroll to position [170, 0]
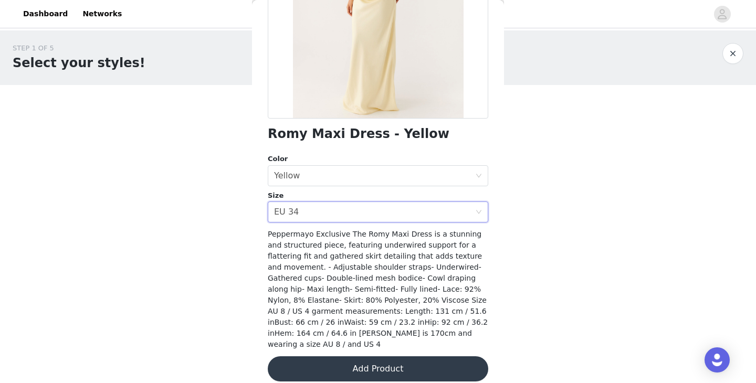
click at [368, 356] on button "Add Product" at bounding box center [378, 368] width 220 height 25
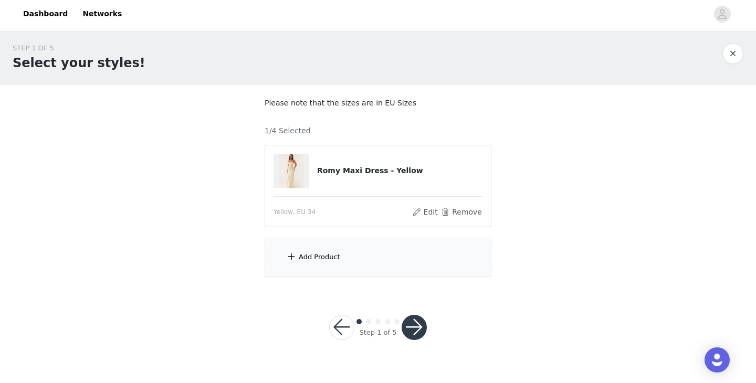
click at [333, 264] on div "Add Product" at bounding box center [377, 257] width 227 height 39
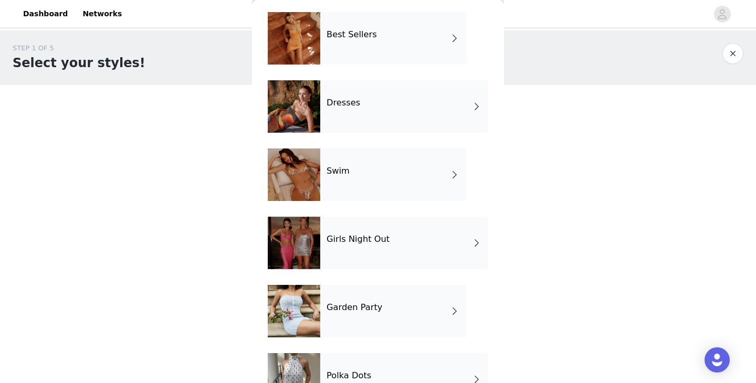
scroll to position [167, 0]
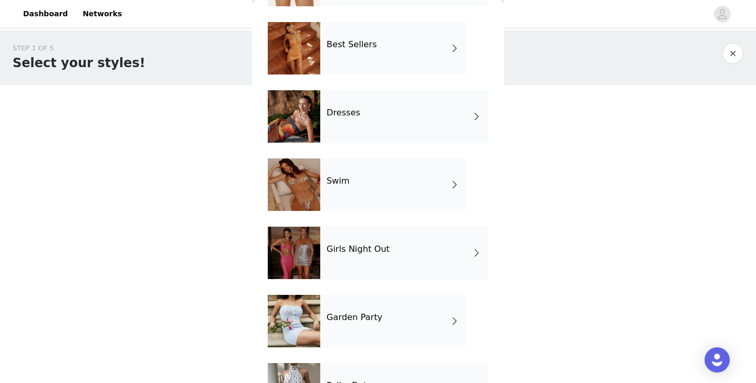
click at [357, 59] on div "Best Sellers" at bounding box center [393, 48] width 146 height 52
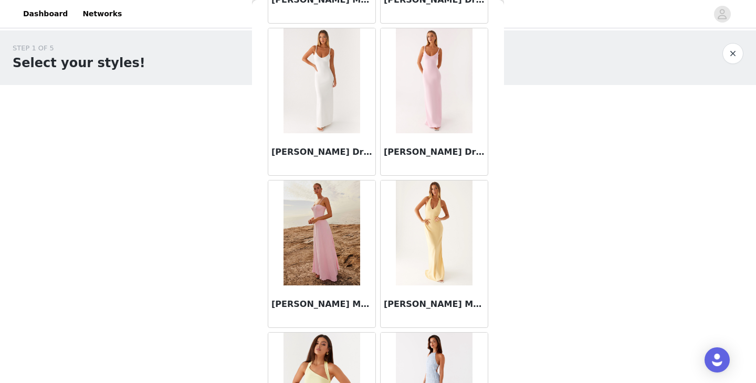
scroll to position [1223, 0]
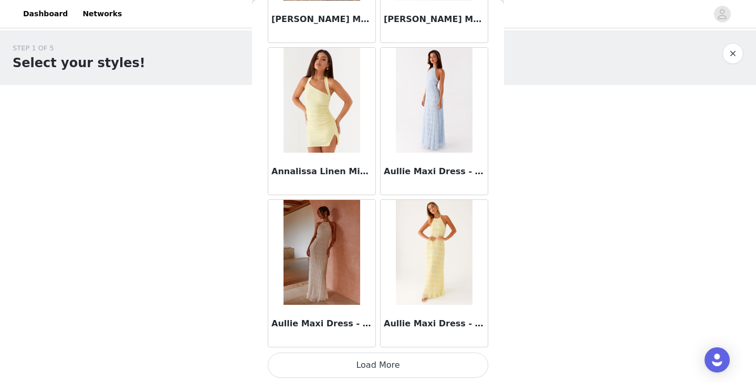
click at [364, 372] on button "Load More" at bounding box center [378, 365] width 220 height 25
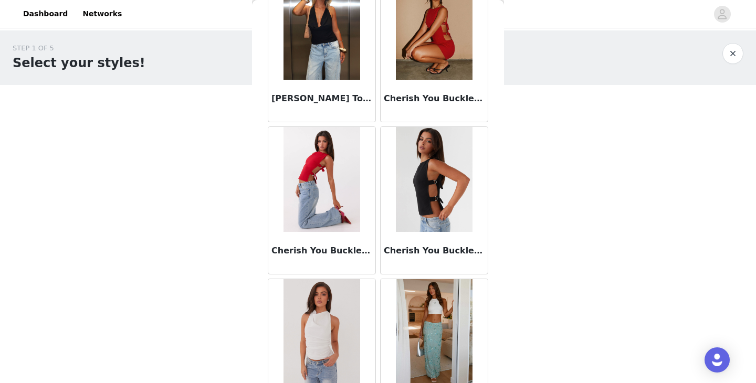
scroll to position [2744, 0]
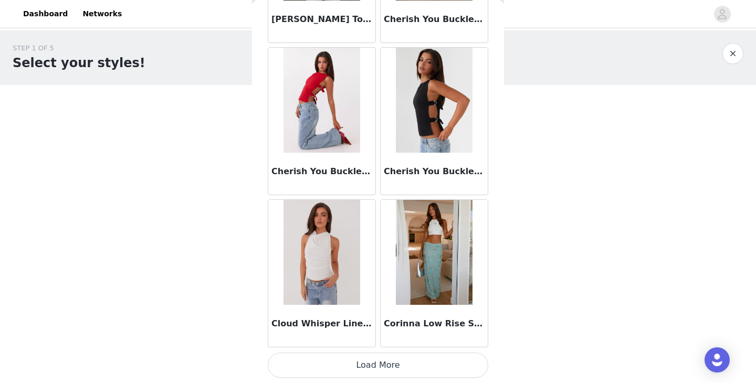
click at [356, 360] on button "Load More" at bounding box center [378, 365] width 220 height 25
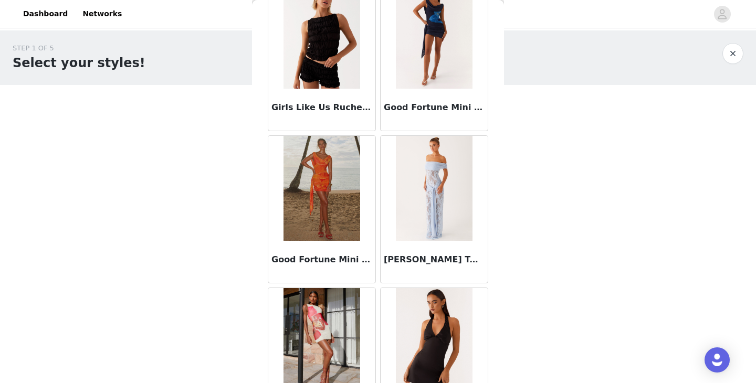
scroll to position [4266, 0]
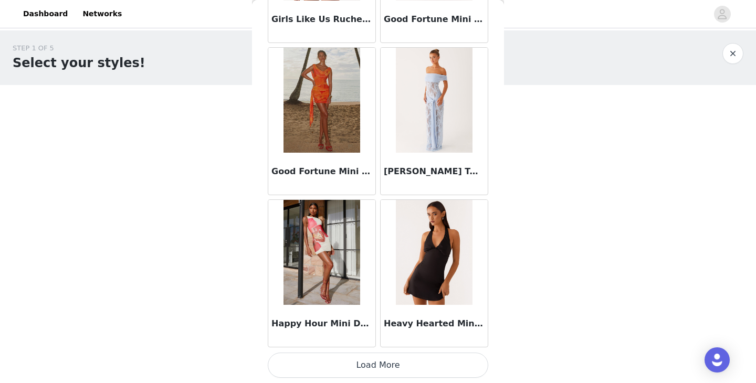
click at [364, 373] on button "Load More" at bounding box center [378, 365] width 220 height 25
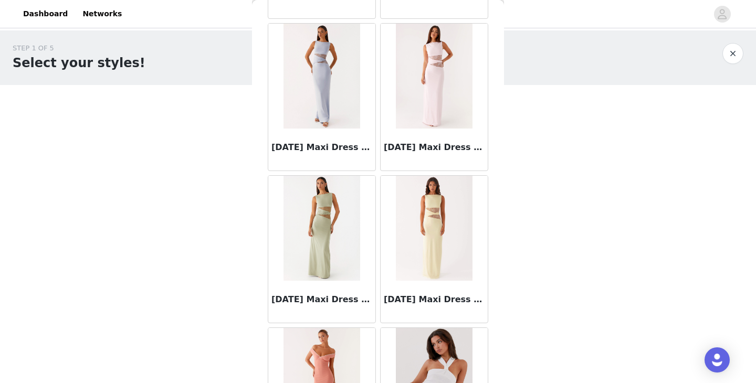
scroll to position [5788, 0]
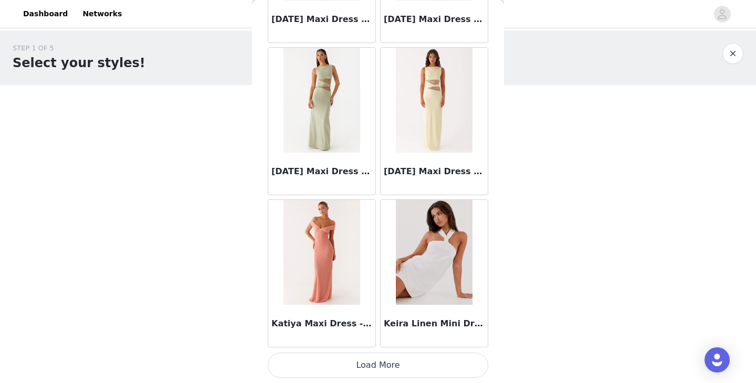
click at [362, 364] on button "Load More" at bounding box center [378, 365] width 220 height 25
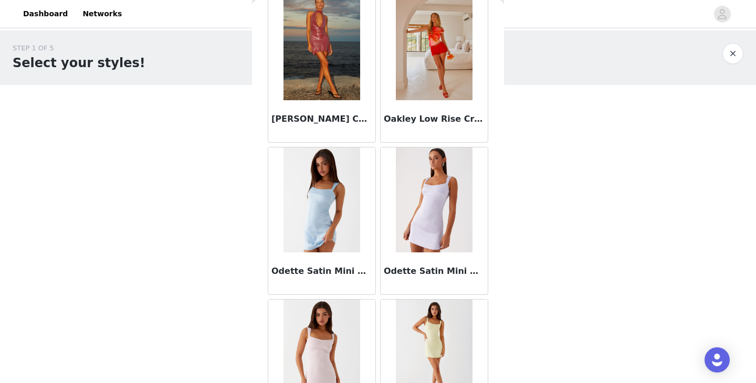
scroll to position [7309, 0]
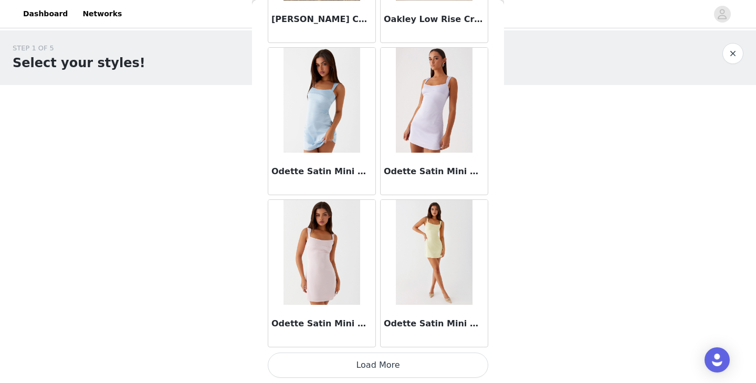
click at [391, 369] on button "Load More" at bounding box center [378, 365] width 220 height 25
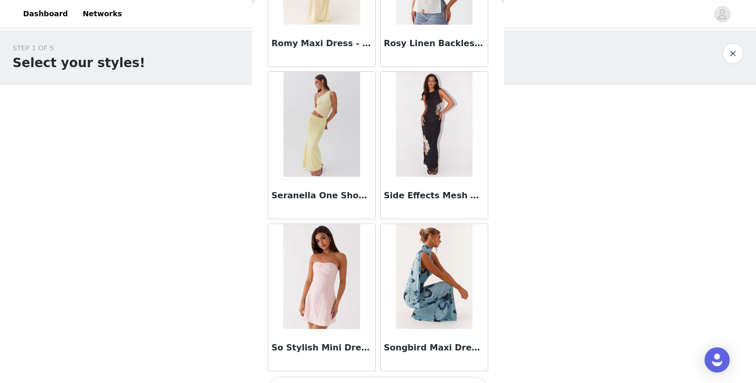
scroll to position [8831, 0]
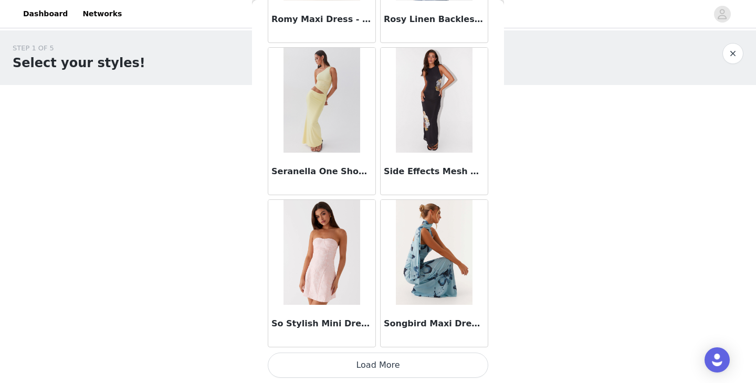
click at [349, 371] on button "Load More" at bounding box center [378, 365] width 220 height 25
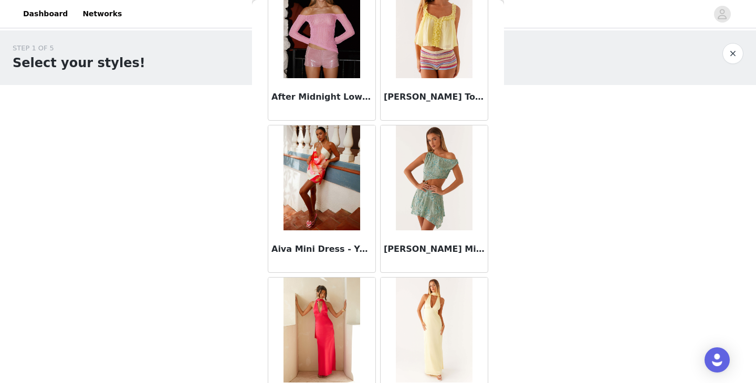
scroll to position [0, 0]
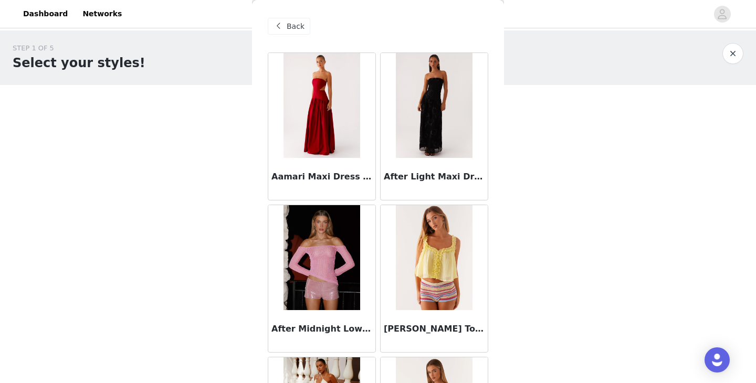
click at [290, 29] on span "Back" at bounding box center [295, 26] width 18 height 11
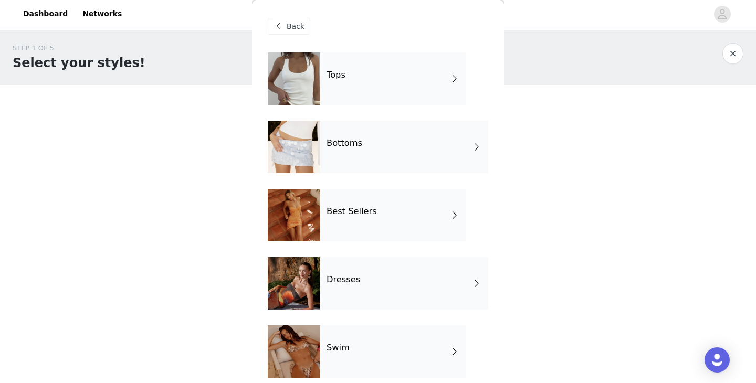
click at [394, 140] on div "Bottoms" at bounding box center [404, 147] width 168 height 52
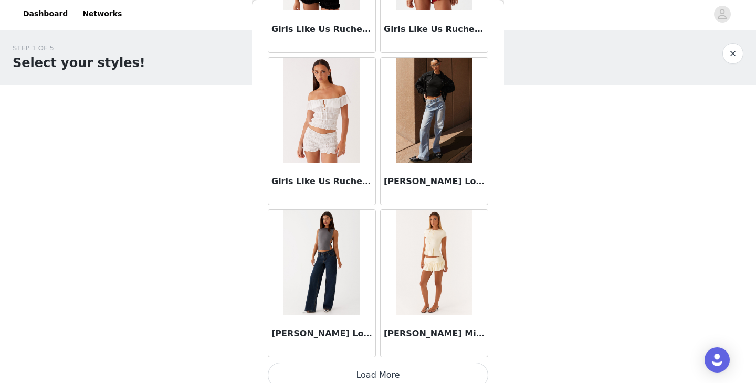
scroll to position [1223, 0]
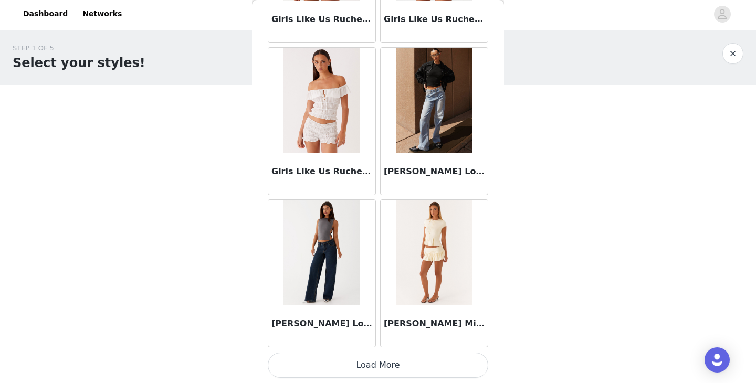
click at [371, 360] on button "Load More" at bounding box center [378, 365] width 220 height 25
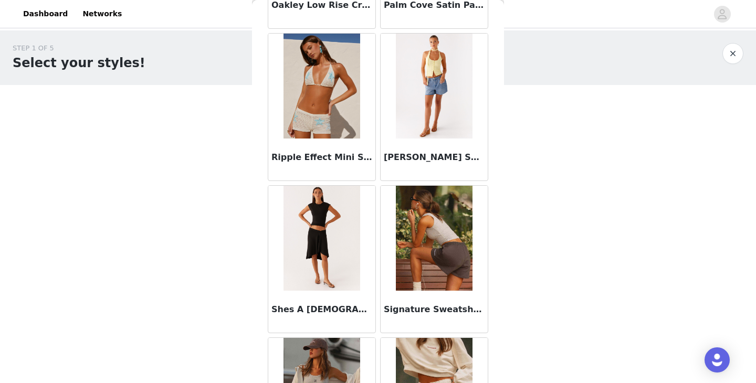
scroll to position [2744, 0]
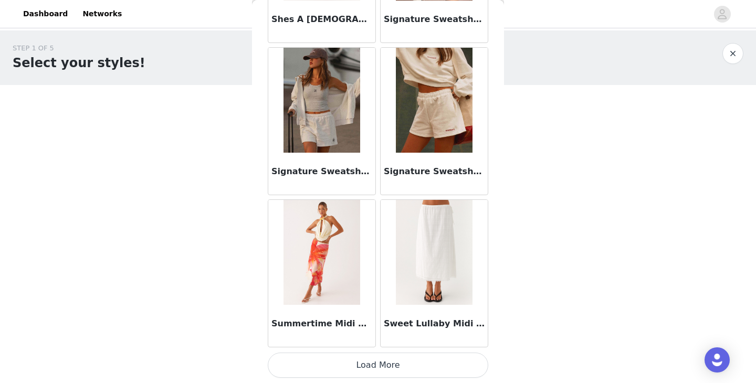
click at [346, 370] on button "Load More" at bounding box center [378, 365] width 220 height 25
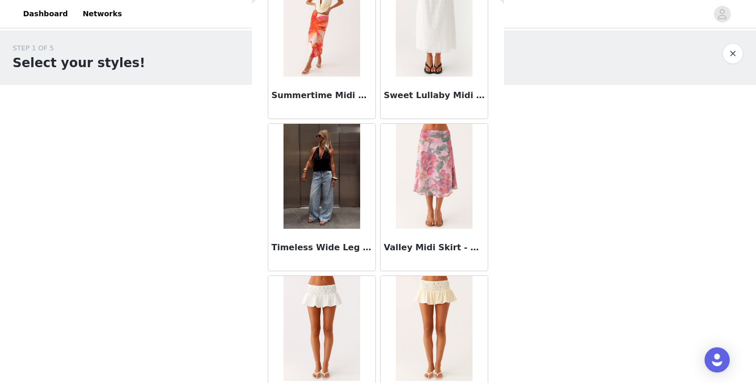
scroll to position [2973, 0]
click at [324, 183] on img at bounding box center [321, 175] width 76 height 105
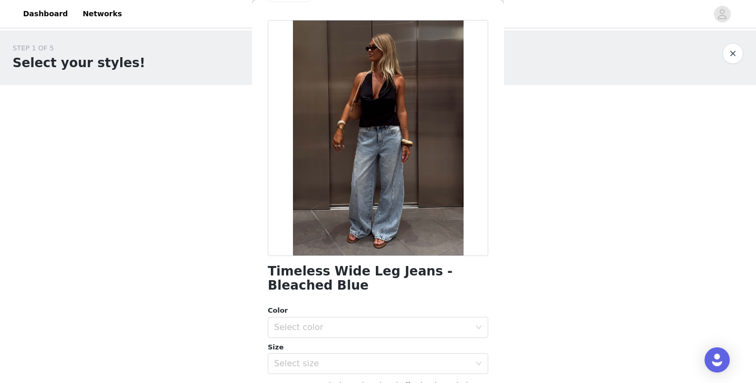
scroll to position [0, 0]
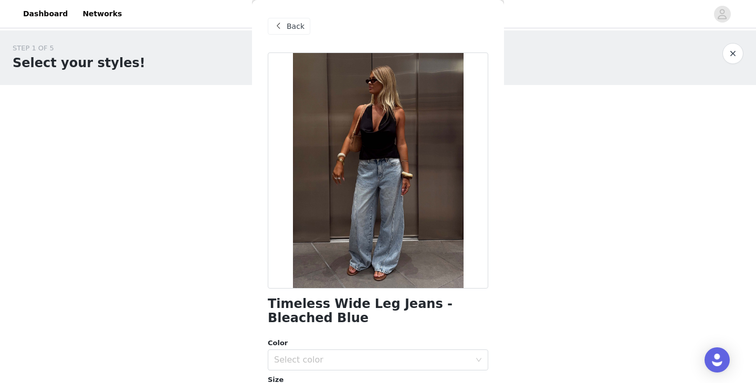
click at [298, 23] on span "Back" at bounding box center [295, 26] width 18 height 11
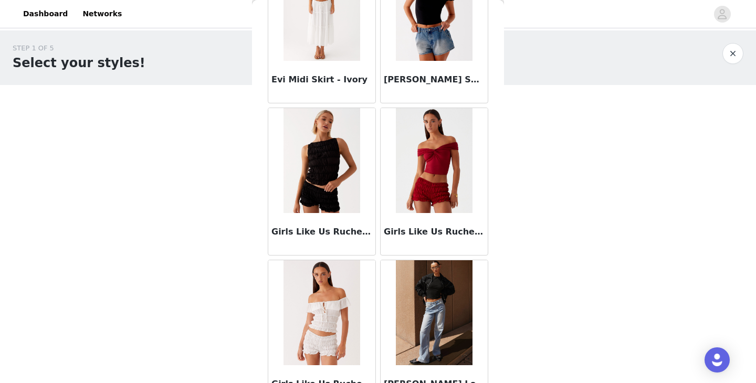
scroll to position [1219, 0]
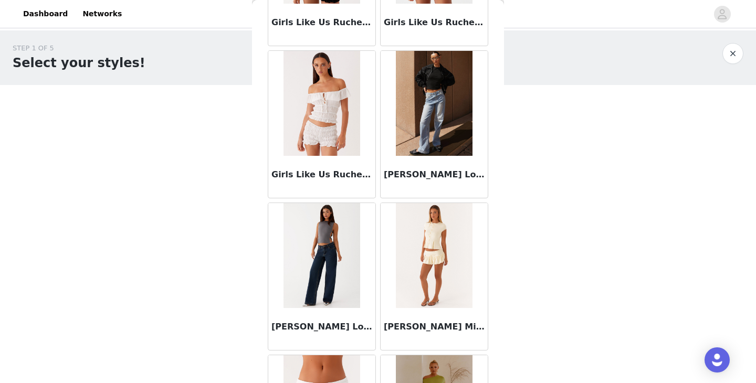
click at [323, 274] on img at bounding box center [321, 255] width 76 height 105
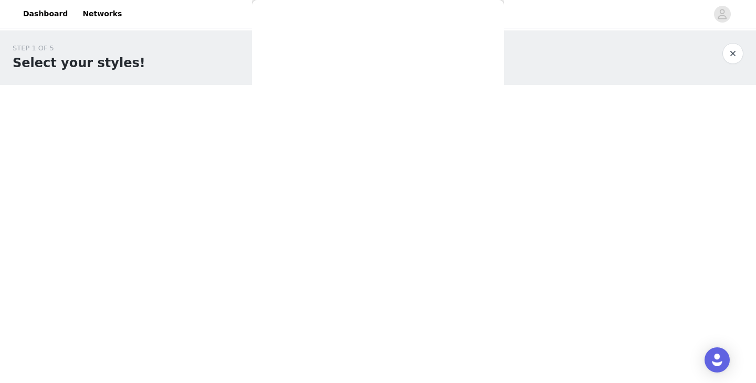
scroll to position [0, 0]
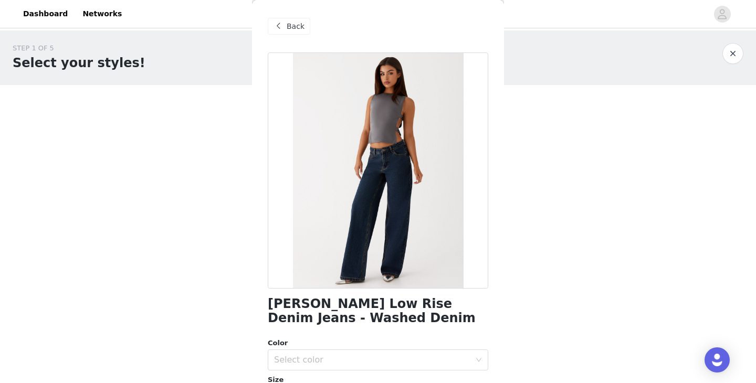
click at [288, 27] on span "Back" at bounding box center [295, 26] width 18 height 11
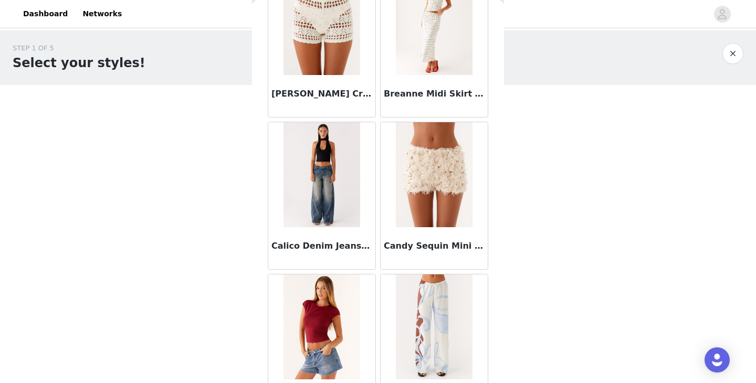
scroll to position [239, 0]
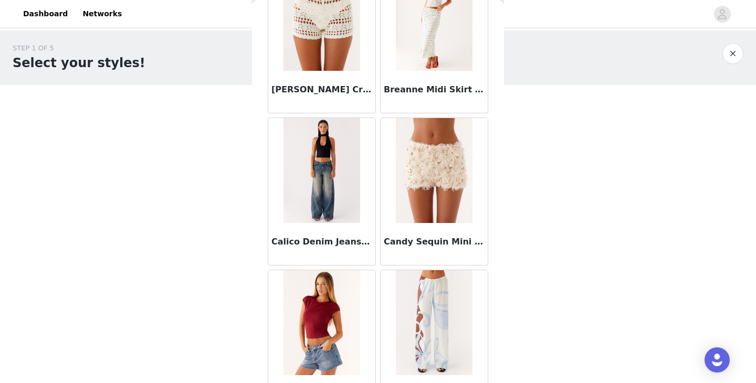
click at [314, 185] on img at bounding box center [321, 170] width 76 height 105
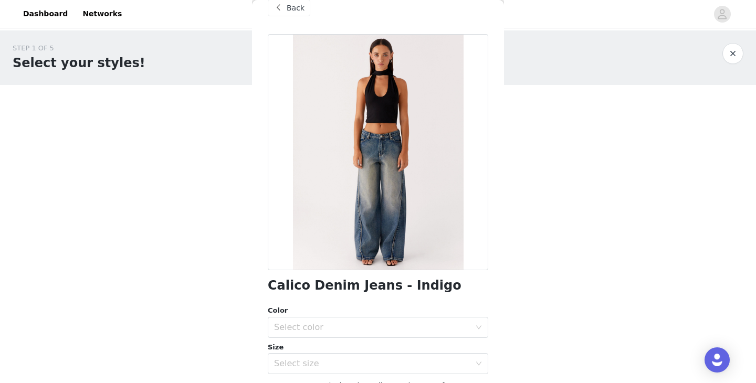
scroll to position [18, 0]
click at [334, 329] on div "Select color" at bounding box center [372, 328] width 196 height 10
click at [315, 349] on li "Indigo" at bounding box center [378, 351] width 220 height 17
click at [314, 360] on div "Select size" at bounding box center [372, 364] width 196 height 10
click at [317, 364] on div "Select size" at bounding box center [372, 364] width 196 height 10
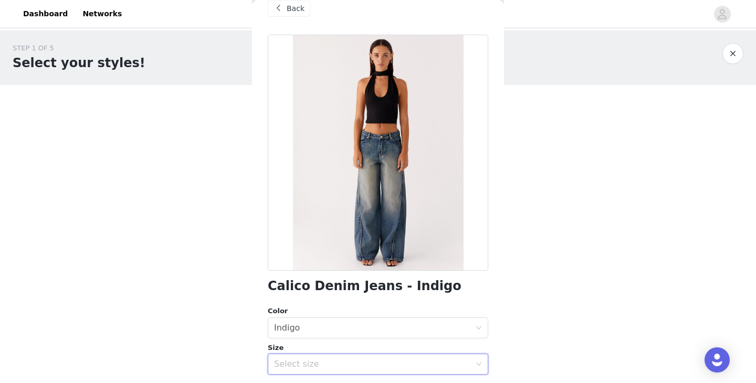
click at [317, 364] on div "Select size" at bounding box center [372, 364] width 196 height 10
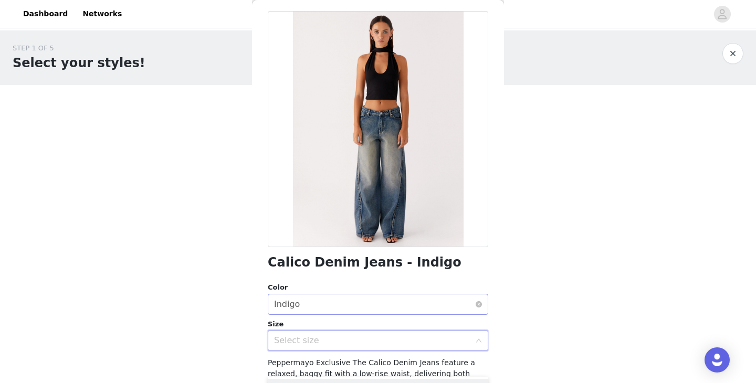
scroll to position [0, 0]
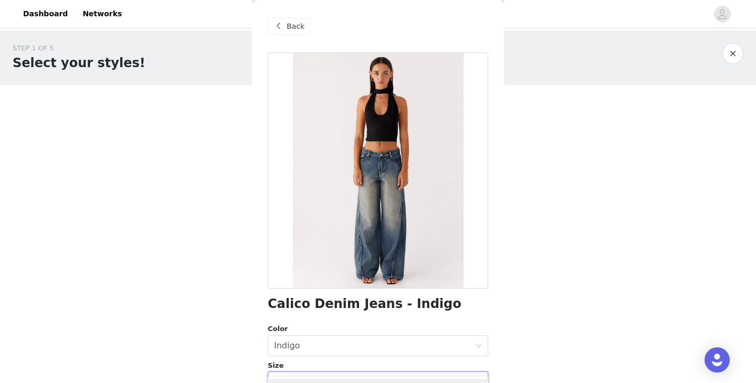
click at [283, 33] on div "Back" at bounding box center [289, 26] width 43 height 17
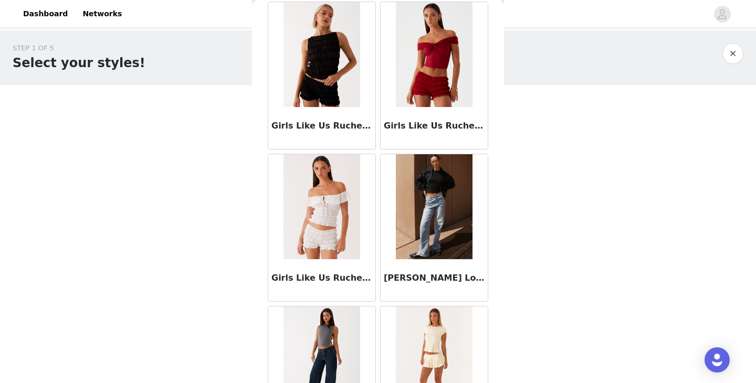
scroll to position [1427, 0]
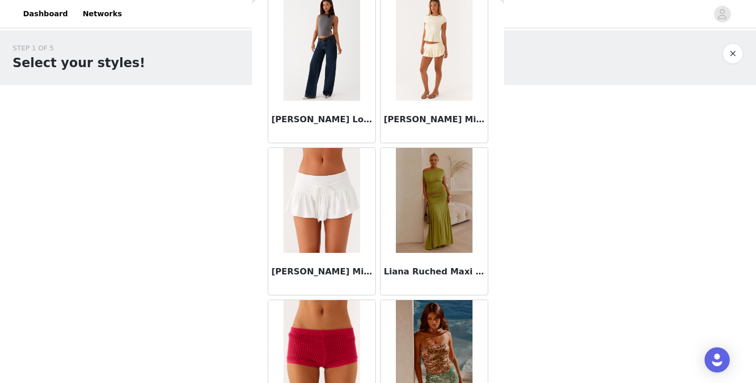
click at [325, 50] on img at bounding box center [321, 48] width 76 height 105
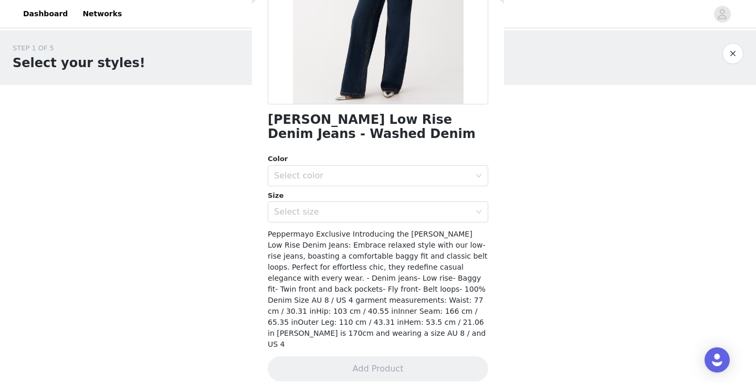
scroll to position [0, 0]
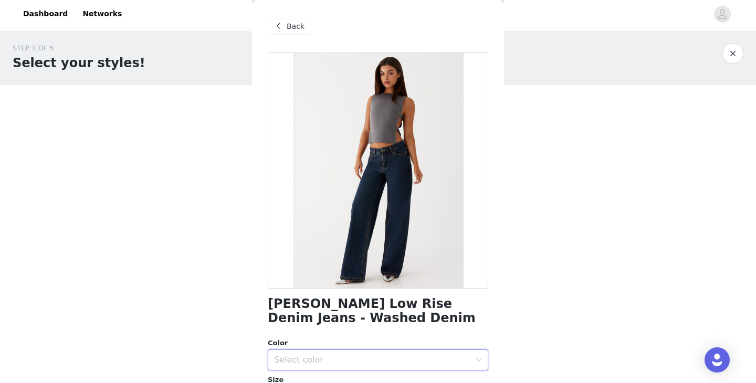
click at [323, 354] on div "Select color" at bounding box center [374, 360] width 201 height 20
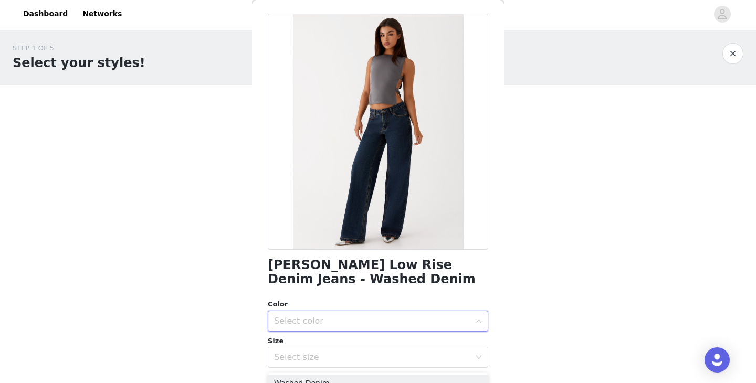
scroll to position [52, 0]
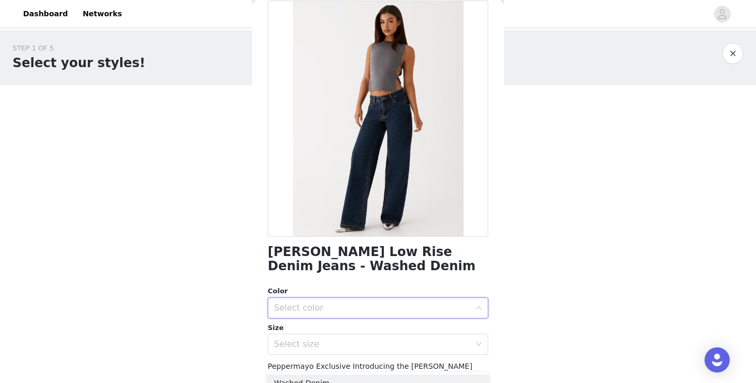
click at [311, 312] on div "Select color" at bounding box center [372, 308] width 196 height 10
click at [312, 333] on li "Washed Denim" at bounding box center [378, 331] width 220 height 17
click at [316, 348] on div "Select size" at bounding box center [372, 344] width 196 height 10
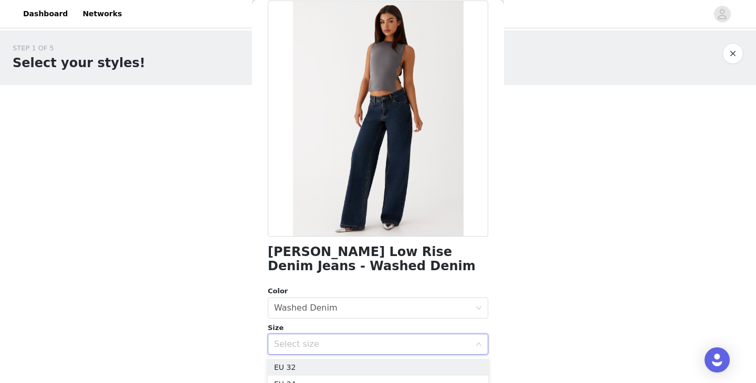
scroll to position [75, 0]
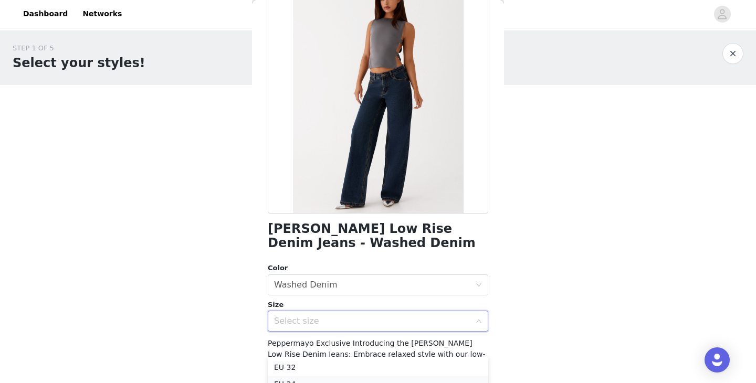
click at [316, 376] on li "EU 34" at bounding box center [378, 384] width 220 height 17
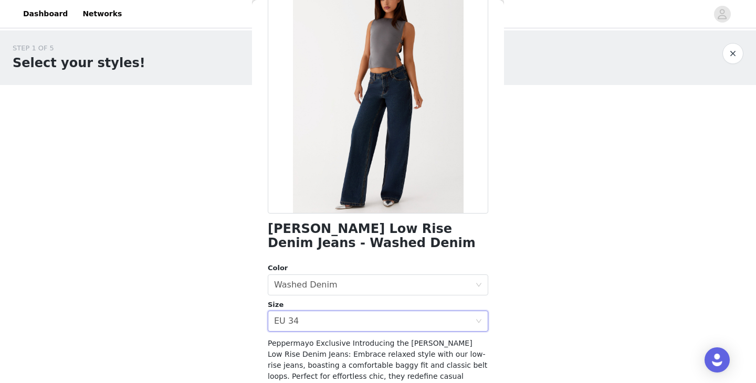
scroll to position [184, 0]
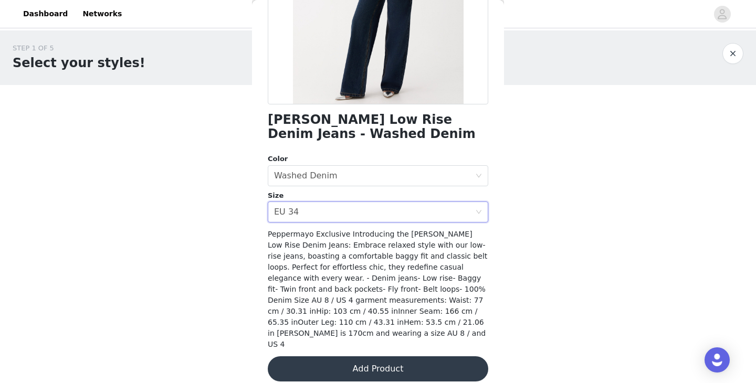
click at [332, 356] on button "Add Product" at bounding box center [378, 368] width 220 height 25
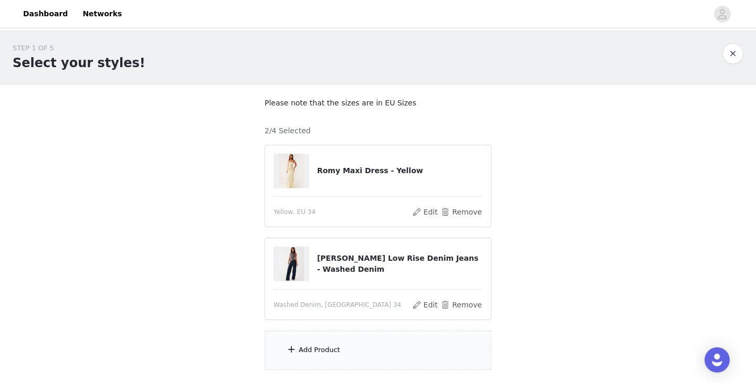
click at [332, 355] on div "Add Product" at bounding box center [319, 350] width 41 height 10
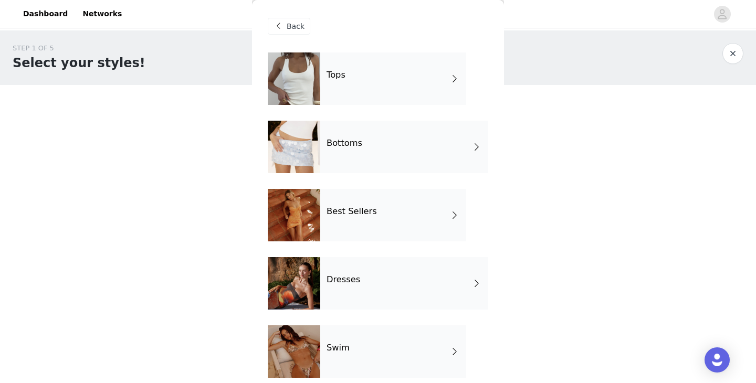
click at [380, 213] on div "Best Sellers" at bounding box center [393, 215] width 146 height 52
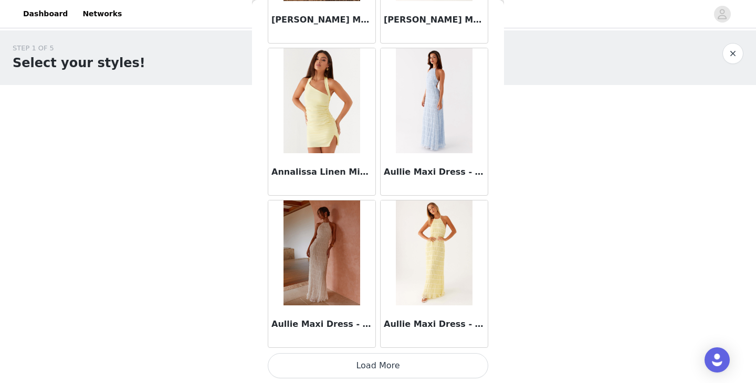
scroll to position [1223, 0]
click at [390, 376] on button "Load More" at bounding box center [378, 365] width 220 height 25
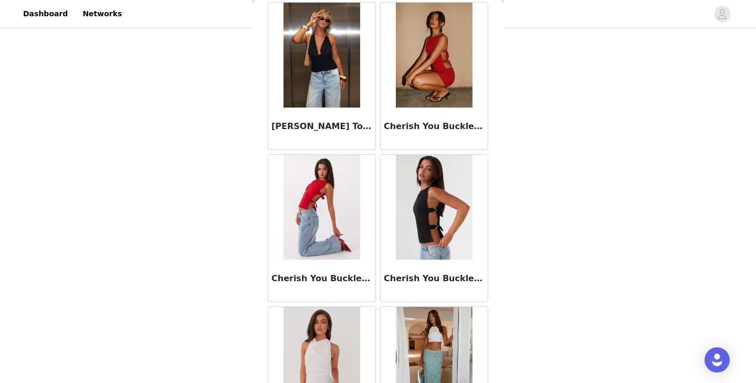
scroll to position [2744, 0]
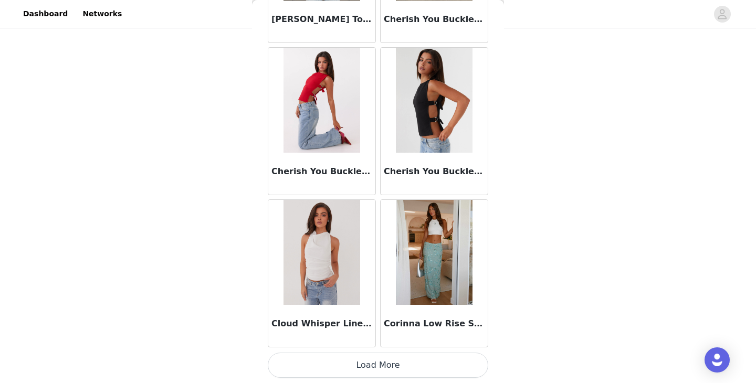
click at [361, 368] on button "Load More" at bounding box center [378, 365] width 220 height 25
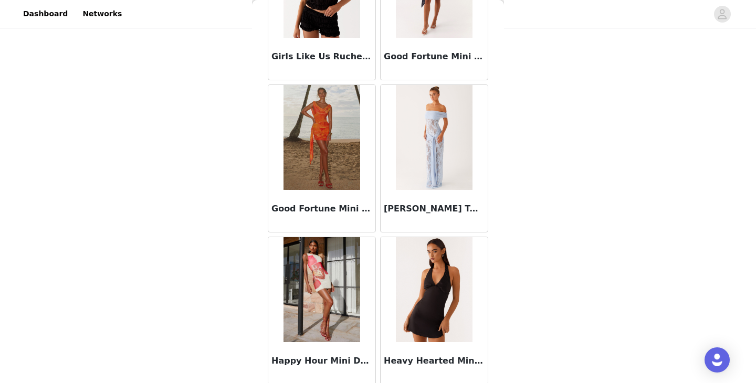
scroll to position [4266, 0]
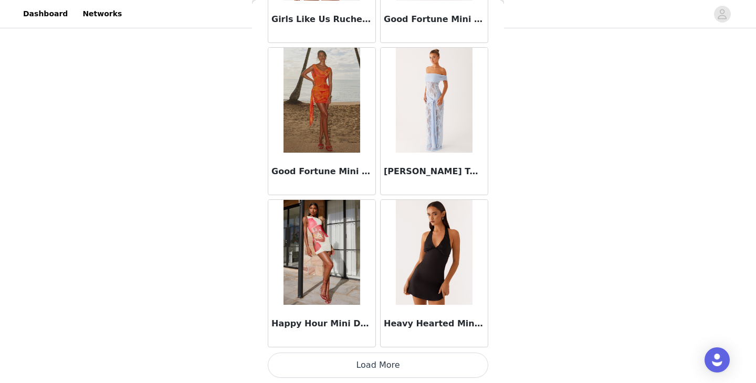
click at [373, 362] on button "Load More" at bounding box center [378, 365] width 220 height 25
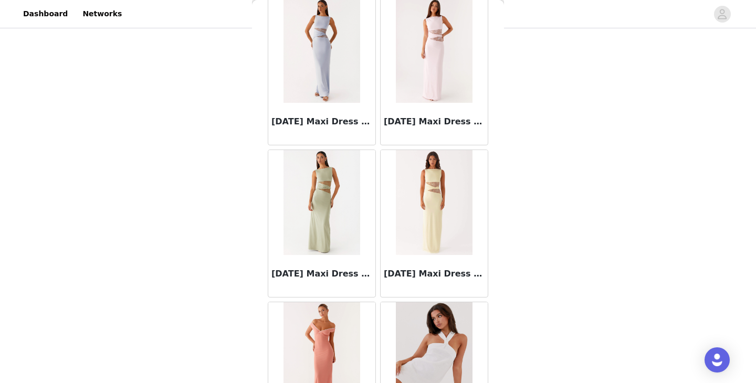
scroll to position [5788, 0]
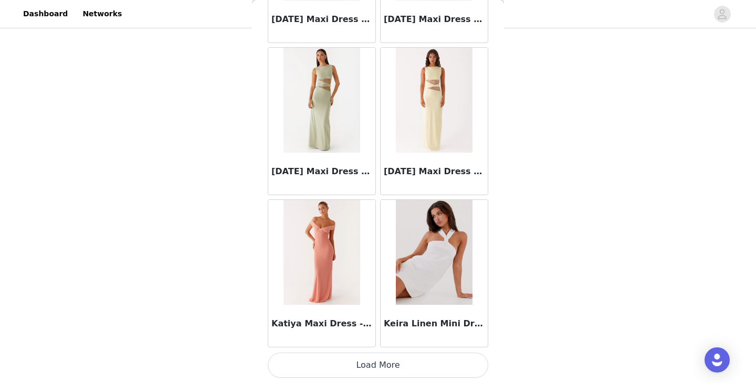
click at [362, 366] on button "Load More" at bounding box center [378, 365] width 220 height 25
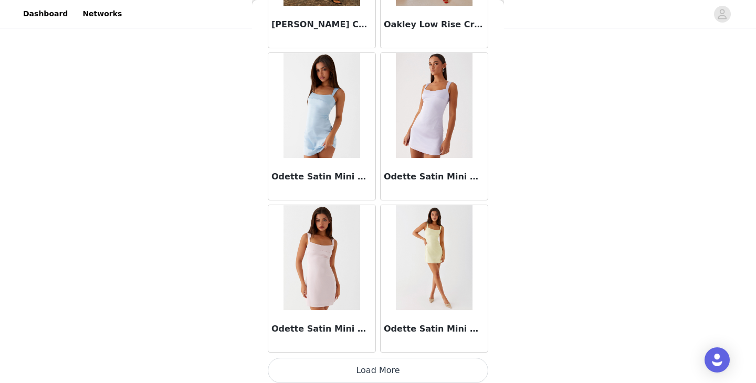
scroll to position [7309, 0]
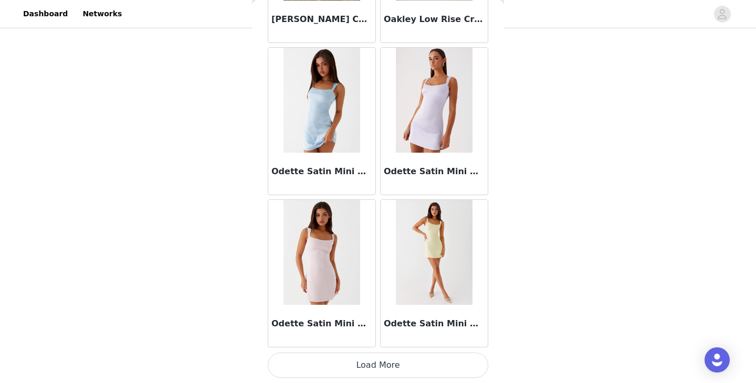
click at [376, 364] on button "Load More" at bounding box center [378, 365] width 220 height 25
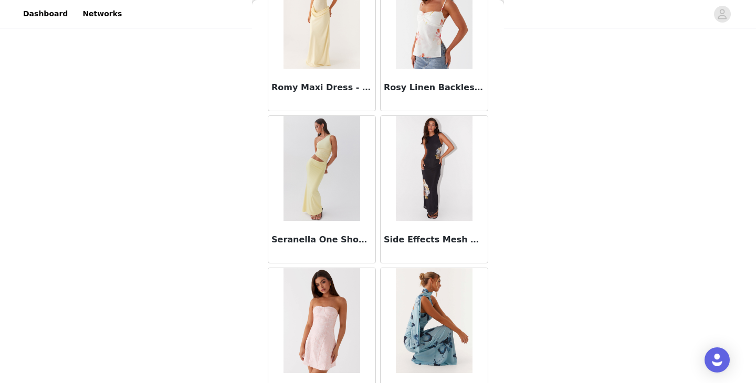
scroll to position [8831, 0]
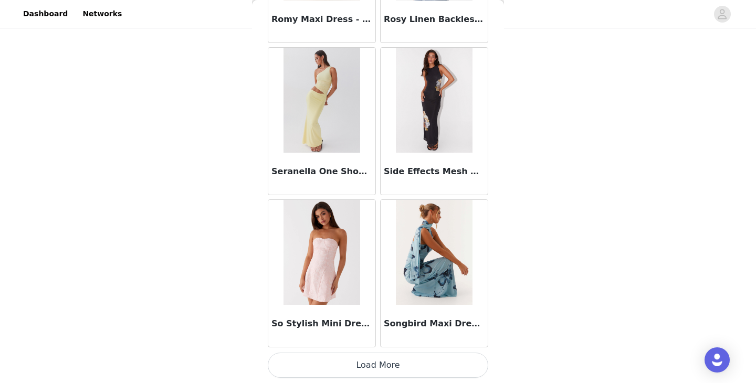
click at [366, 360] on button "Load More" at bounding box center [378, 365] width 220 height 25
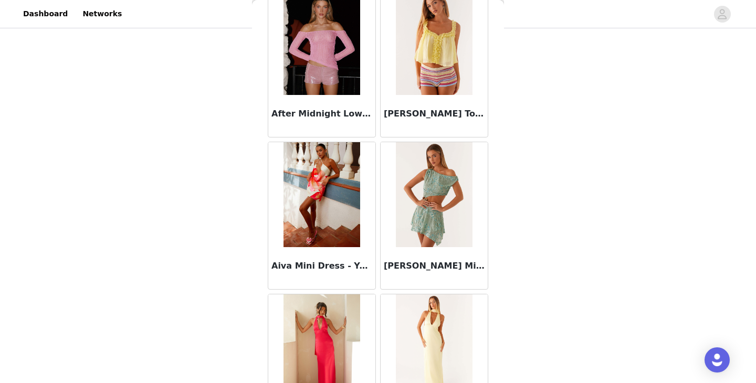
scroll to position [0, 0]
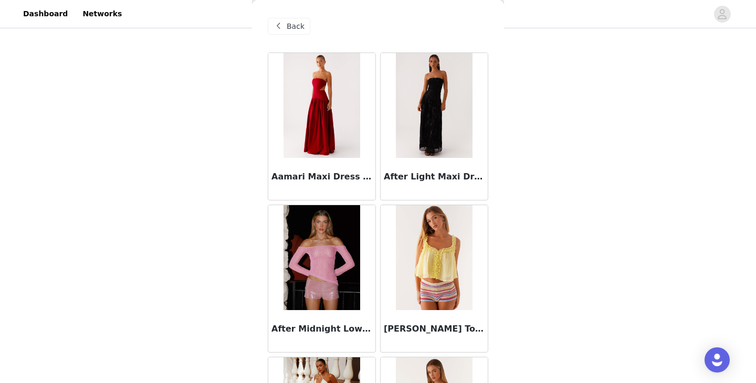
click at [292, 30] on span "Back" at bounding box center [295, 26] width 18 height 11
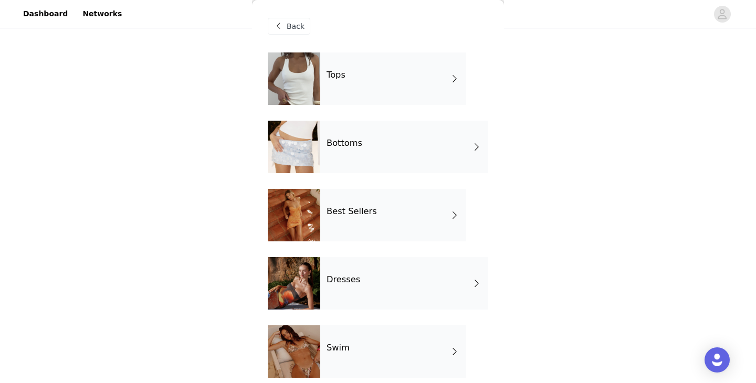
click at [380, 99] on div "Tops" at bounding box center [393, 78] width 146 height 52
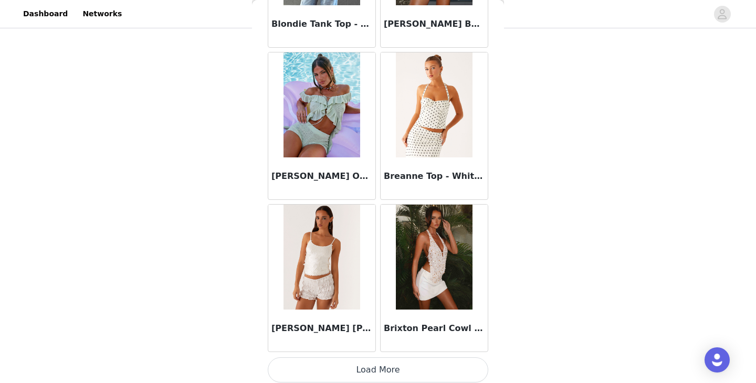
scroll to position [1223, 0]
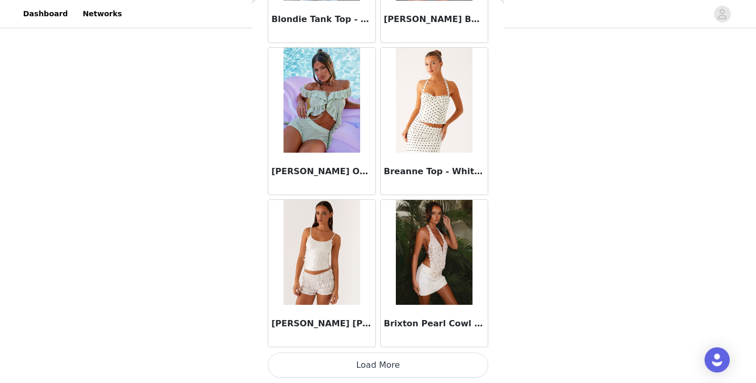
click at [365, 369] on button "Load More" at bounding box center [378, 365] width 220 height 25
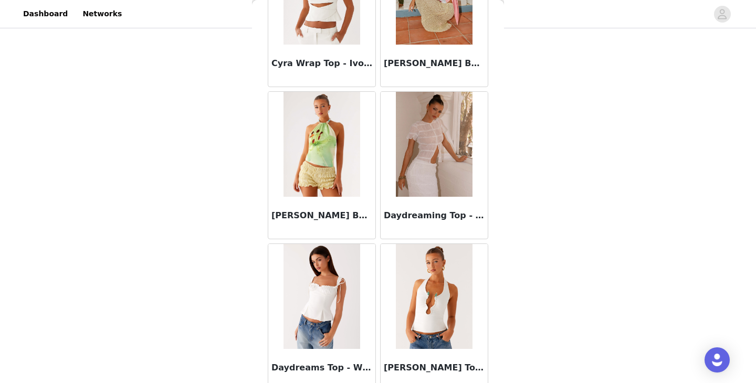
scroll to position [2742, 0]
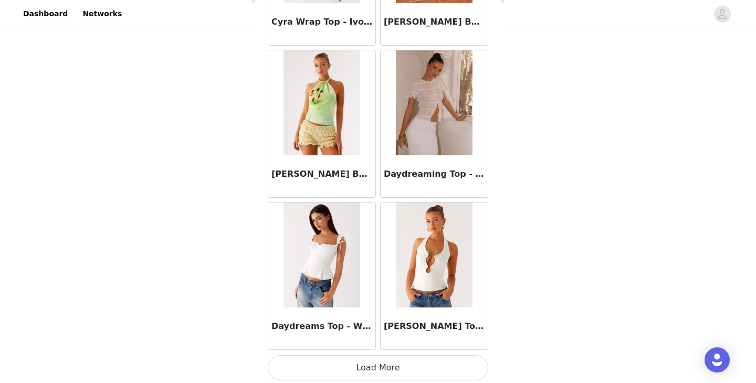
click at [375, 366] on button "Load More" at bounding box center [378, 367] width 220 height 25
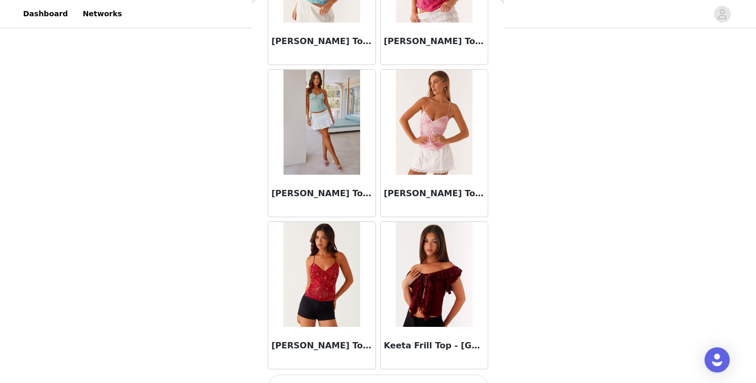
scroll to position [4266, 0]
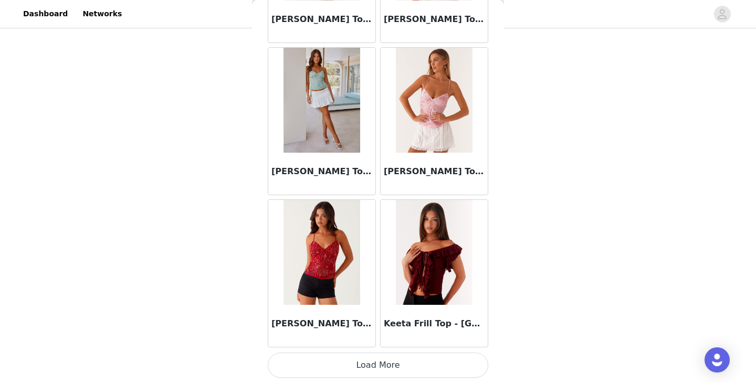
click at [370, 359] on button "Load More" at bounding box center [378, 365] width 220 height 25
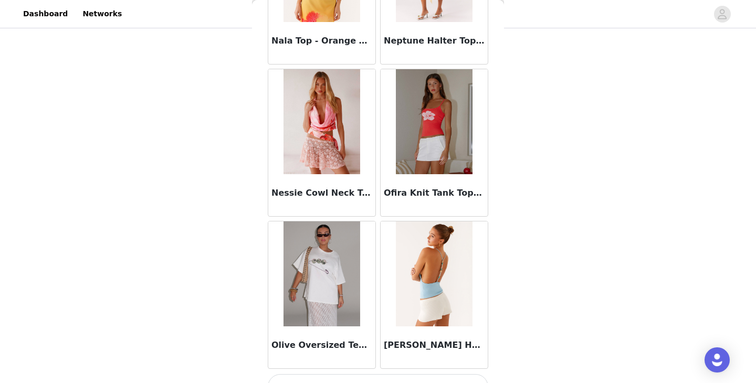
scroll to position [5788, 0]
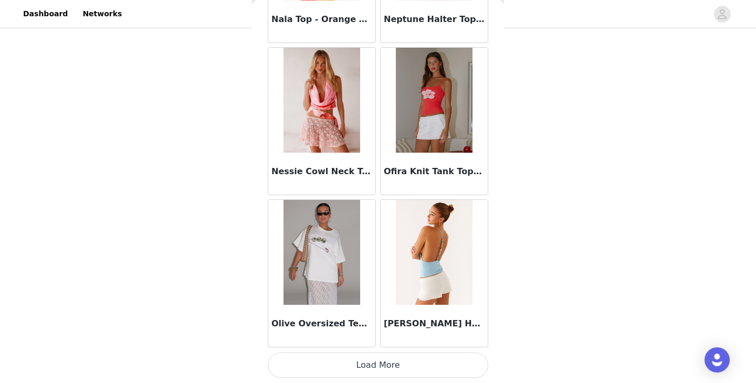
click at [363, 369] on button "Load More" at bounding box center [378, 365] width 220 height 25
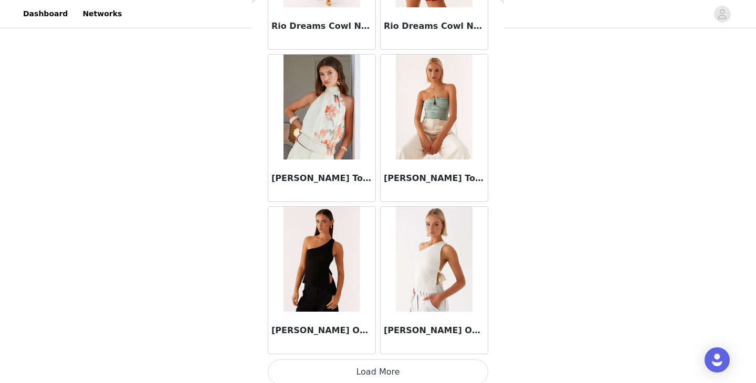
scroll to position [7303, 0]
click at [386, 367] on button "Load More" at bounding box center [378, 371] width 220 height 25
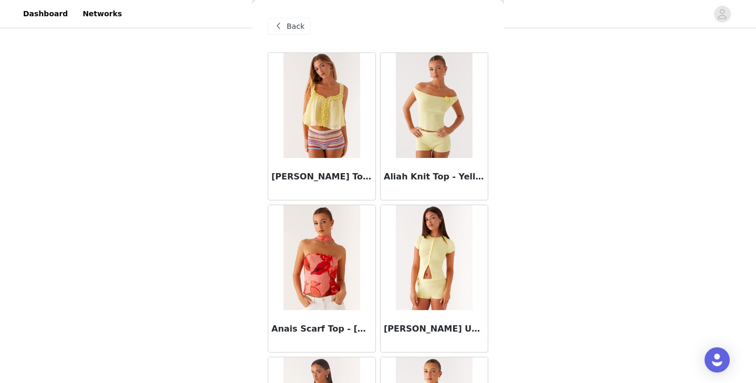
scroll to position [0, 0]
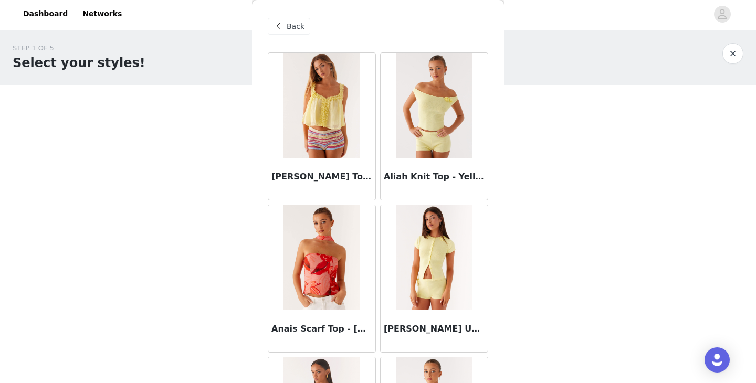
click at [295, 28] on span "Back" at bounding box center [295, 26] width 18 height 11
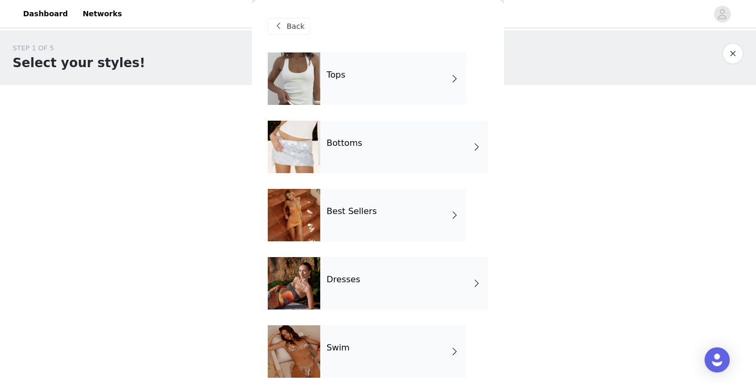
click at [340, 155] on div "Bottoms" at bounding box center [404, 147] width 168 height 52
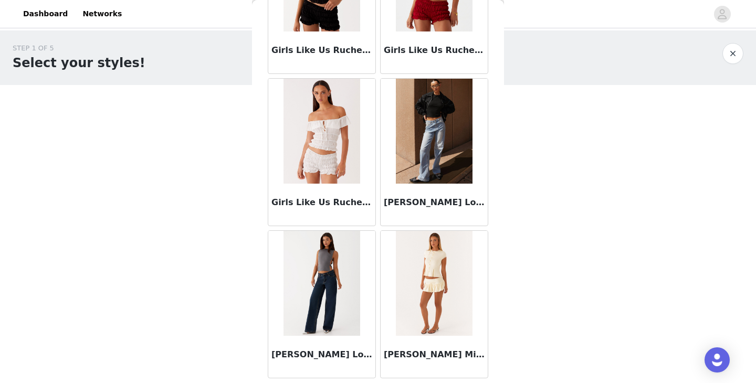
scroll to position [1223, 0]
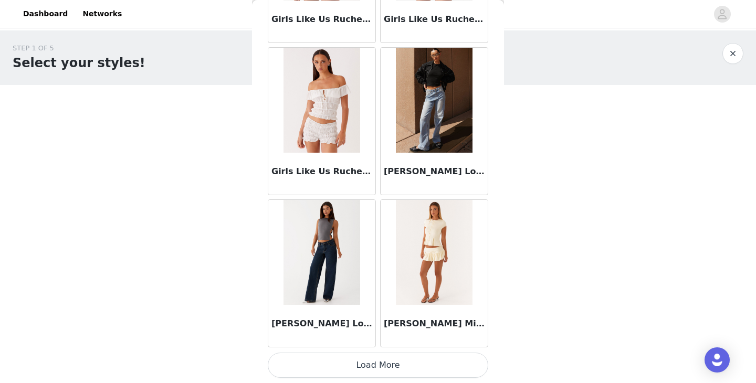
click at [384, 373] on button "Load More" at bounding box center [378, 365] width 220 height 25
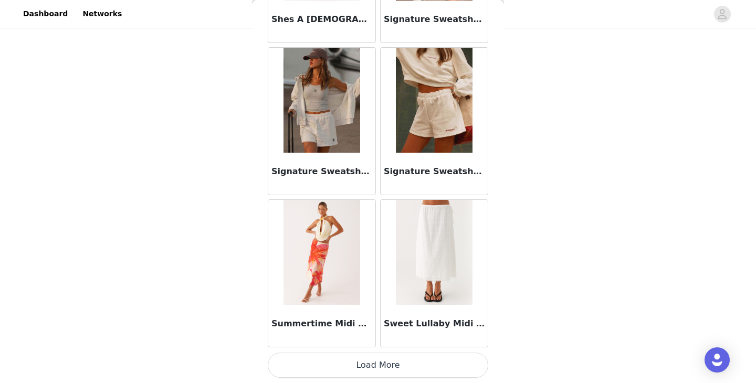
scroll to position [75, 0]
click at [390, 364] on button "Load More" at bounding box center [378, 365] width 220 height 25
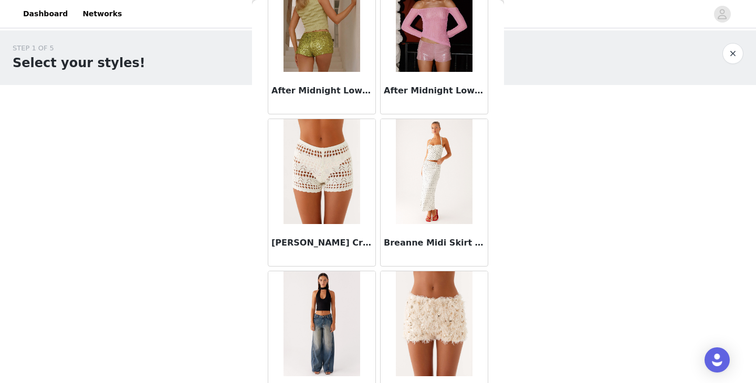
scroll to position [0, 0]
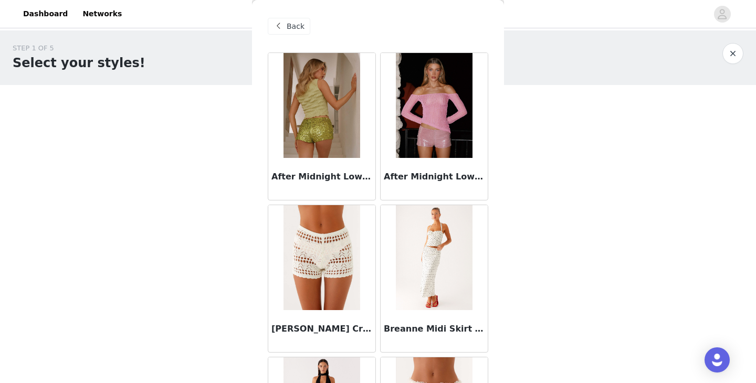
click at [294, 29] on span "Back" at bounding box center [295, 26] width 18 height 11
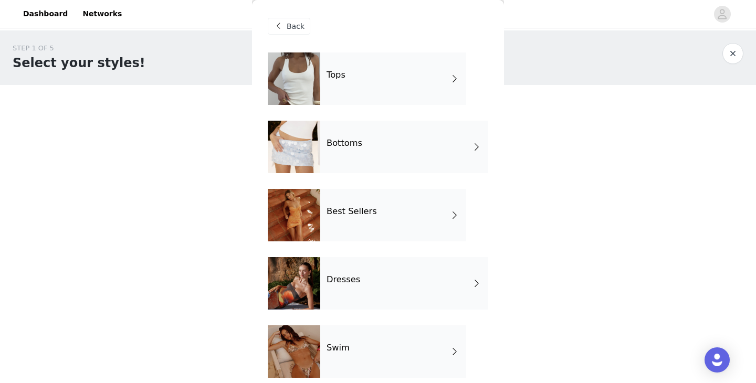
click at [290, 27] on span "Back" at bounding box center [295, 26] width 18 height 11
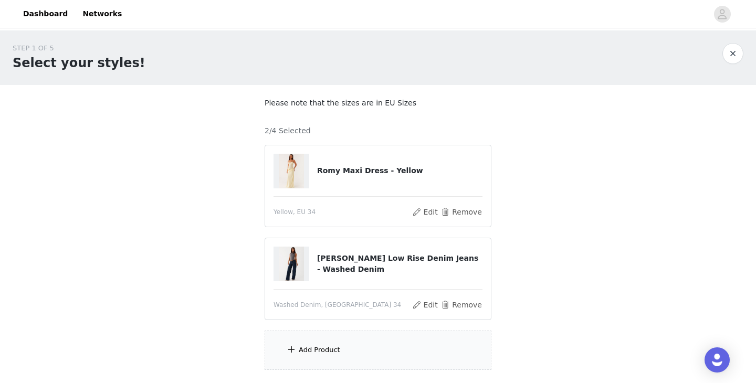
click at [309, 347] on div "Add Product" at bounding box center [319, 350] width 41 height 10
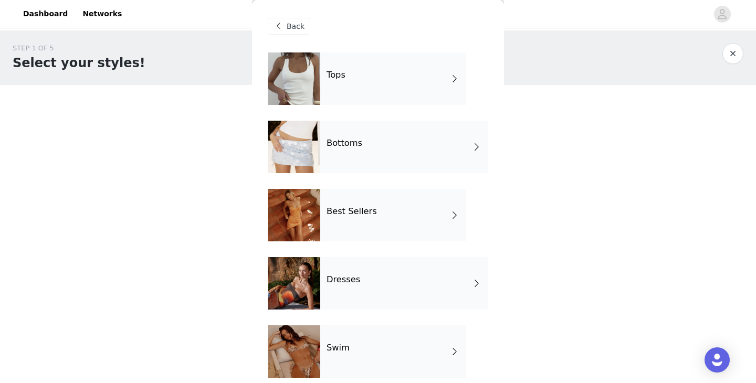
click at [338, 205] on div "Best Sellers" at bounding box center [393, 215] width 146 height 52
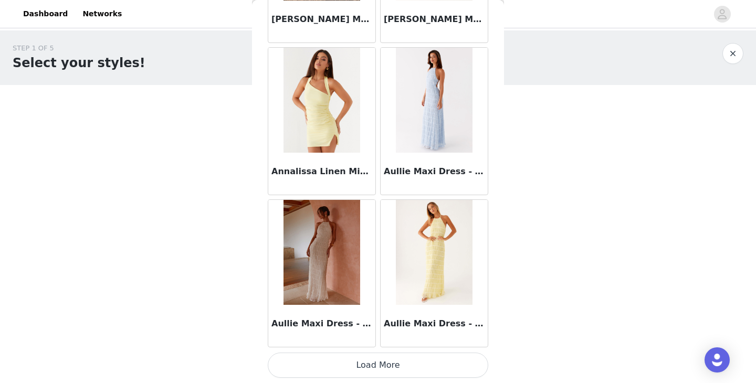
scroll to position [75, 0]
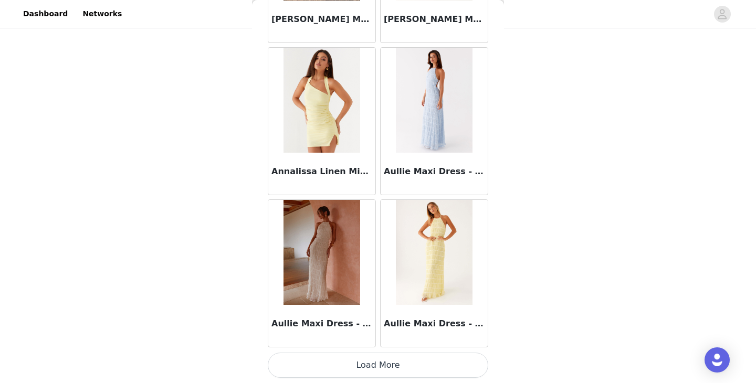
click at [386, 364] on button "Load More" at bounding box center [378, 365] width 220 height 25
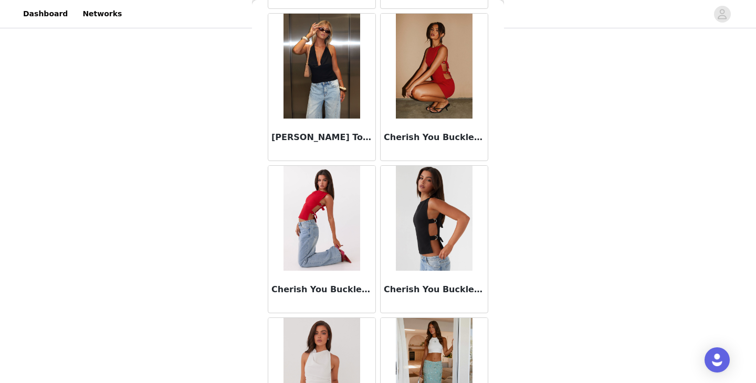
scroll to position [2744, 0]
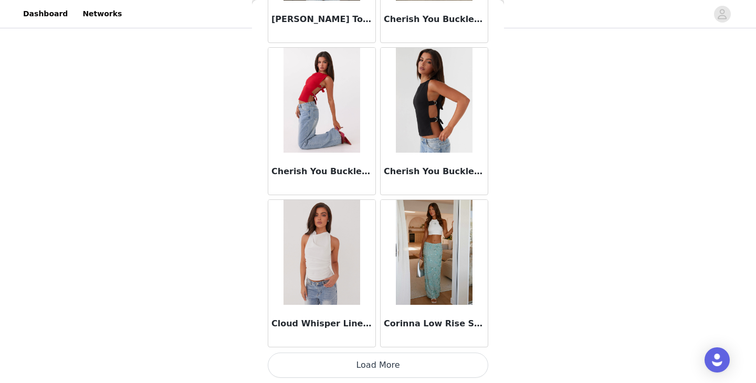
click at [384, 355] on button "Load More" at bounding box center [378, 365] width 220 height 25
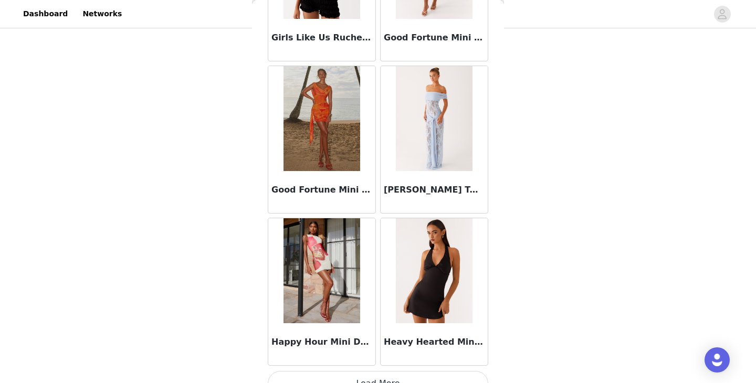
scroll to position [4265, 0]
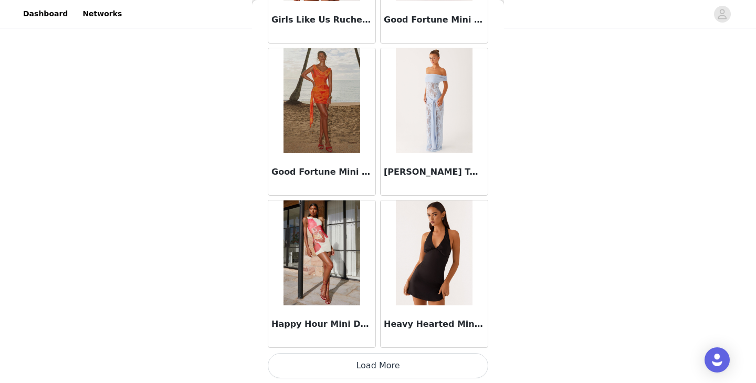
click at [379, 363] on button "Load More" at bounding box center [378, 365] width 220 height 25
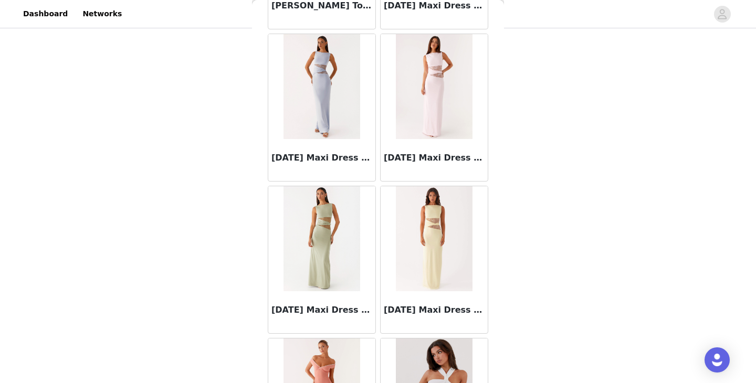
scroll to position [5788, 0]
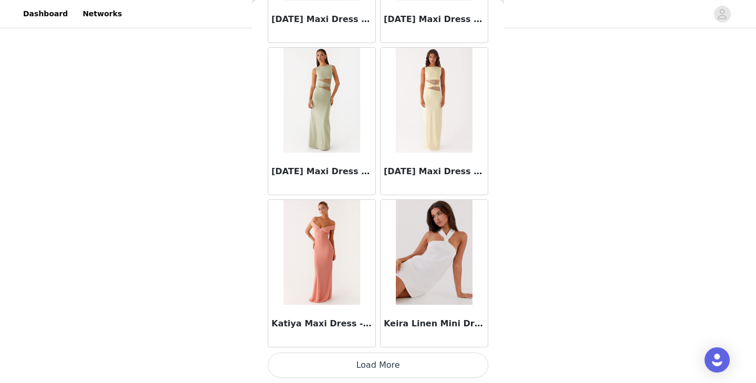
click at [395, 358] on button "Load More" at bounding box center [378, 365] width 220 height 25
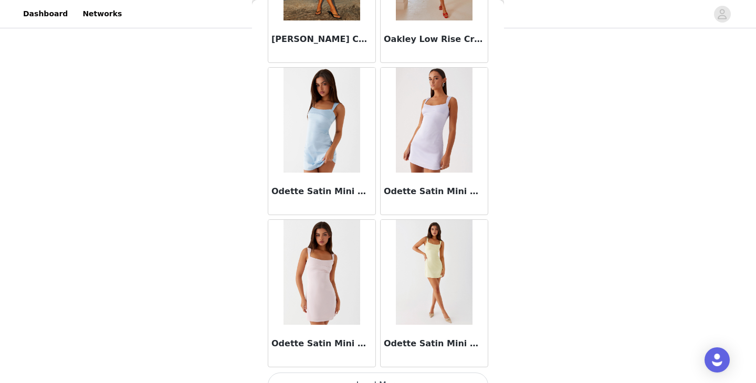
scroll to position [7309, 0]
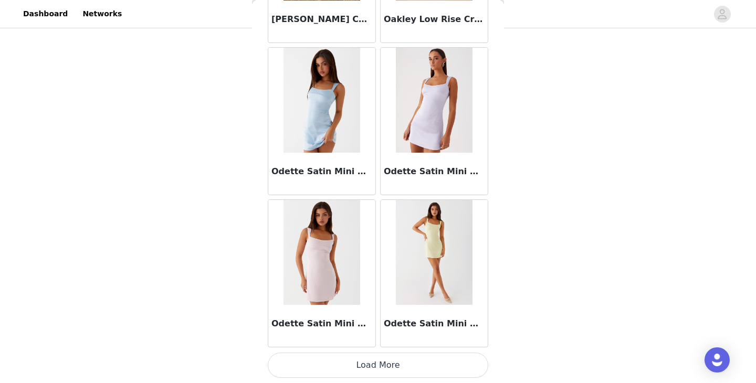
click at [380, 361] on button "Load More" at bounding box center [378, 365] width 220 height 25
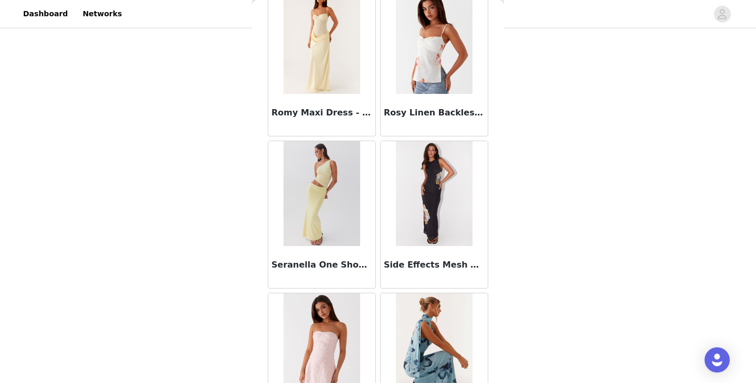
scroll to position [8831, 0]
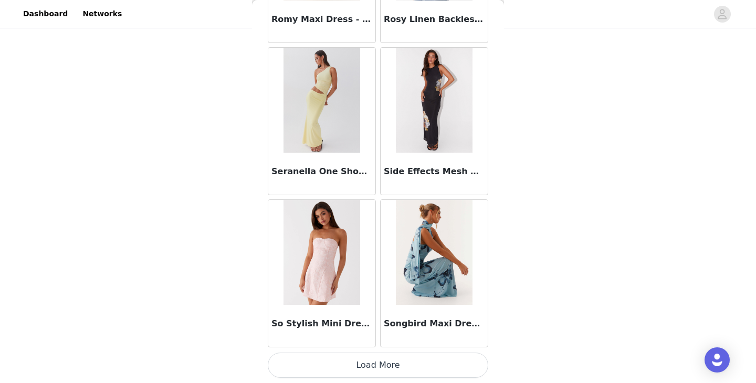
click at [400, 365] on button "Load More" at bounding box center [378, 365] width 220 height 25
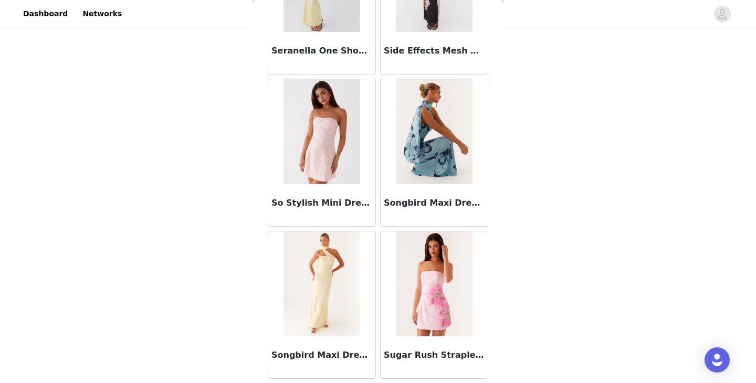
scroll to position [8952, 0]
click at [331, 289] on img at bounding box center [321, 283] width 76 height 105
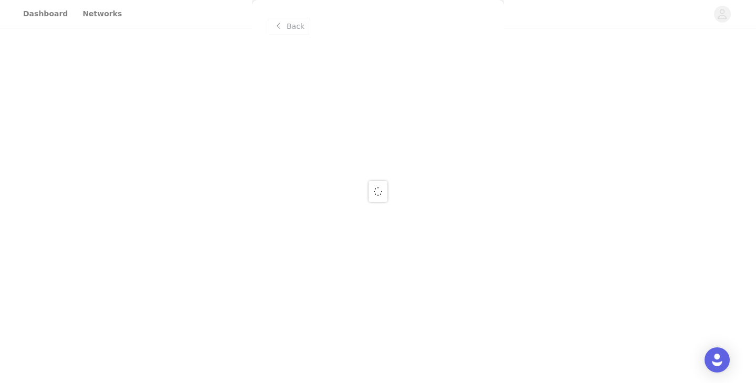
scroll to position [0, 0]
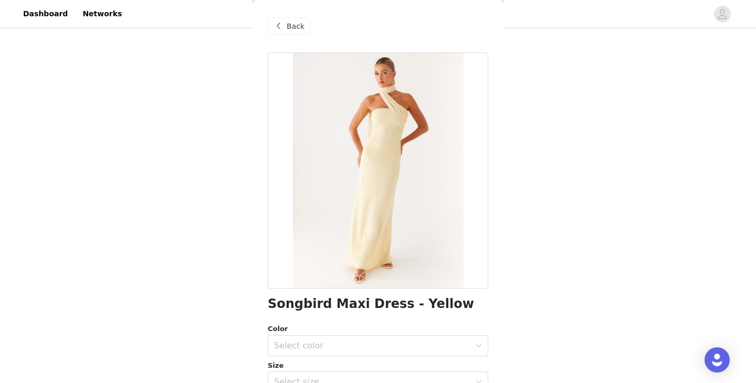
click at [290, 28] on span "Back" at bounding box center [295, 26] width 18 height 11
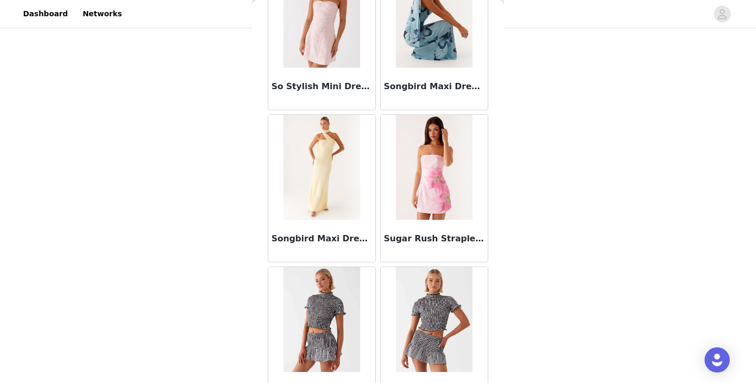
scroll to position [9013, 0]
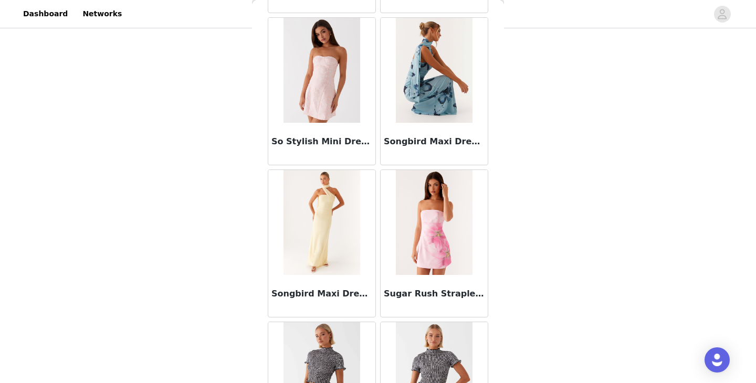
click at [440, 78] on img at bounding box center [434, 70] width 76 height 105
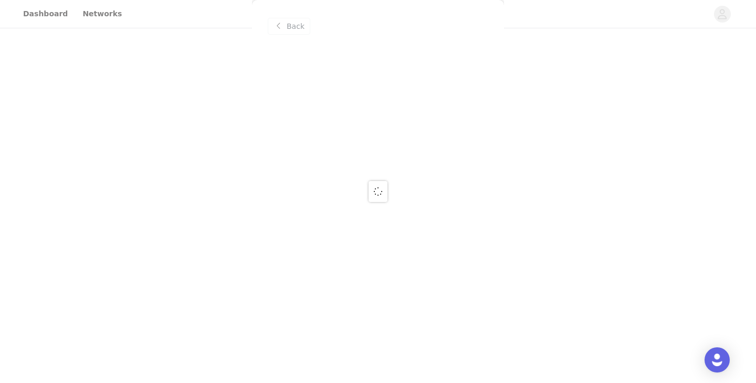
scroll to position [0, 0]
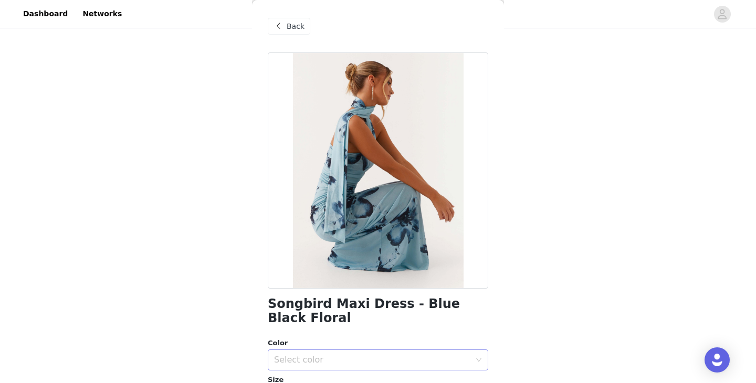
click at [386, 359] on div "Select color" at bounding box center [372, 360] width 196 height 10
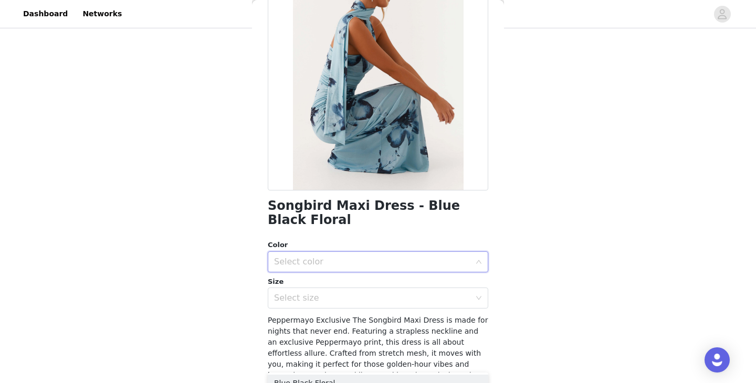
scroll to position [112, 0]
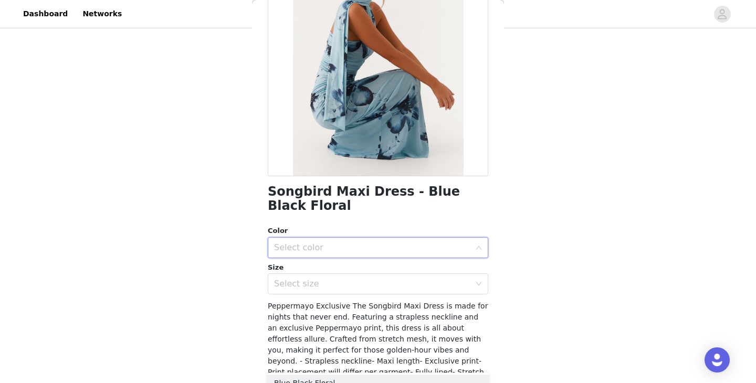
click at [357, 252] on div "Select color" at bounding box center [372, 247] width 196 height 10
click at [350, 246] on div "Select color" at bounding box center [372, 247] width 196 height 10
click at [336, 269] on li "Blue Black Floral" at bounding box center [378, 270] width 220 height 17
click at [338, 278] on div "Select size" at bounding box center [374, 284] width 201 height 20
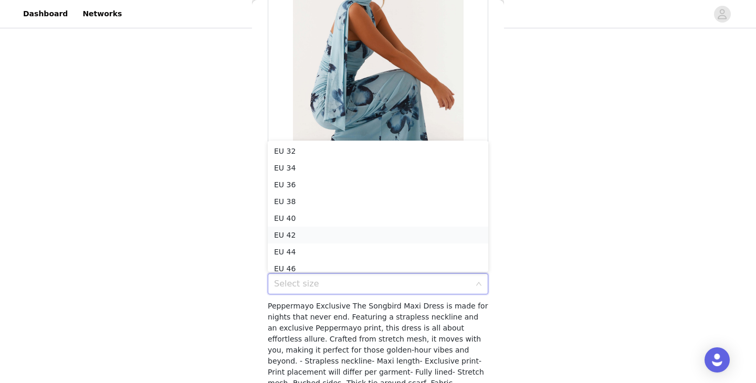
scroll to position [5, 0]
click at [312, 166] on li "EU 34" at bounding box center [378, 162] width 220 height 17
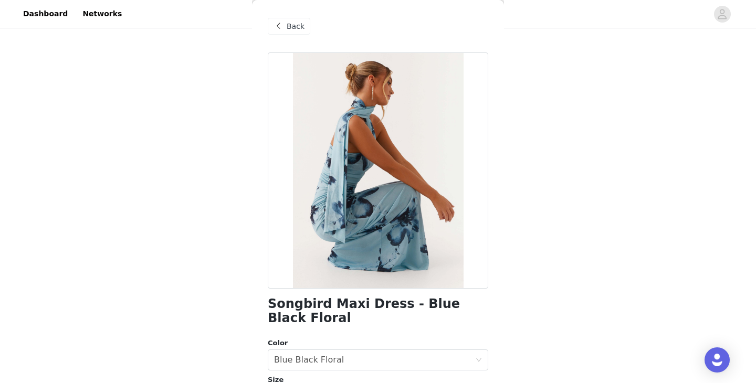
scroll to position [206, 0]
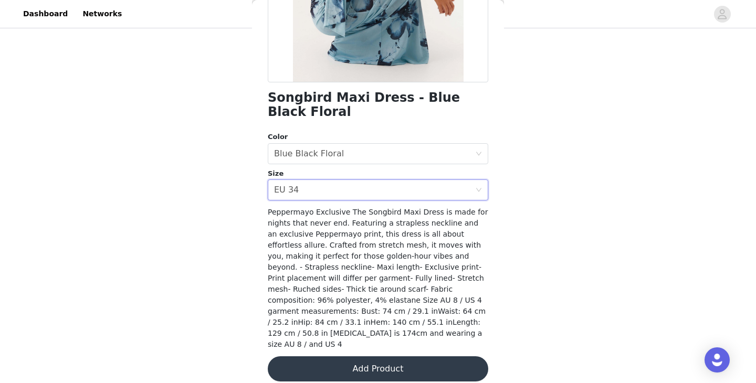
click at [379, 358] on button "Add Product" at bounding box center [378, 368] width 220 height 25
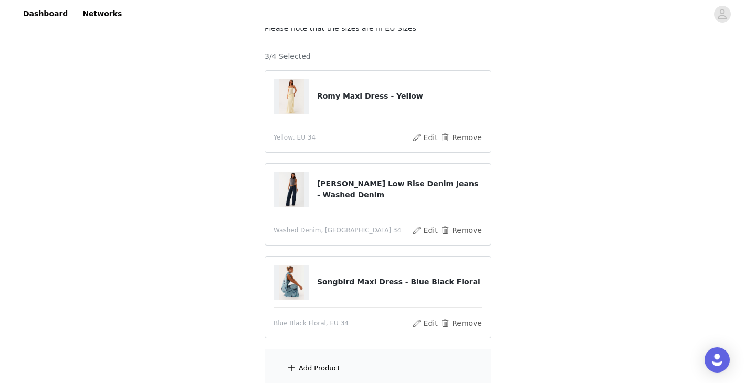
click at [357, 364] on div "Add Product" at bounding box center [377, 368] width 227 height 39
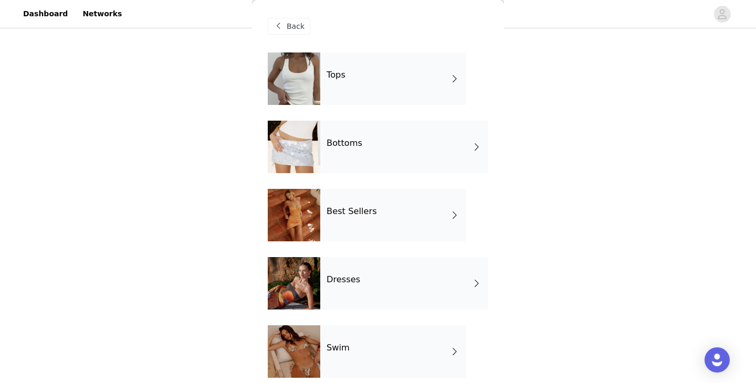
click at [370, 293] on div "Dresses" at bounding box center [404, 283] width 168 height 52
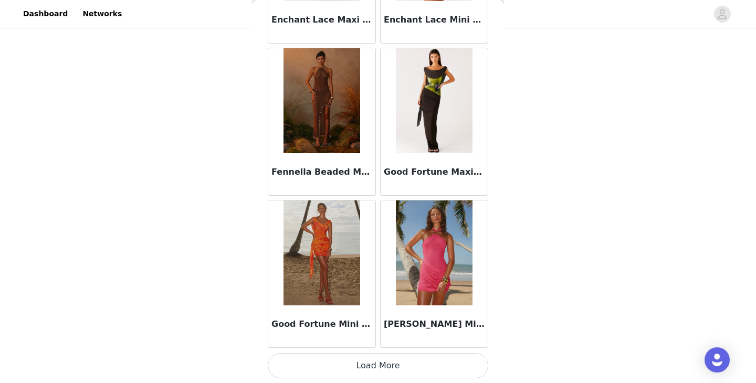
scroll to position [1223, 0]
click at [392, 364] on button "Load More" at bounding box center [378, 365] width 220 height 25
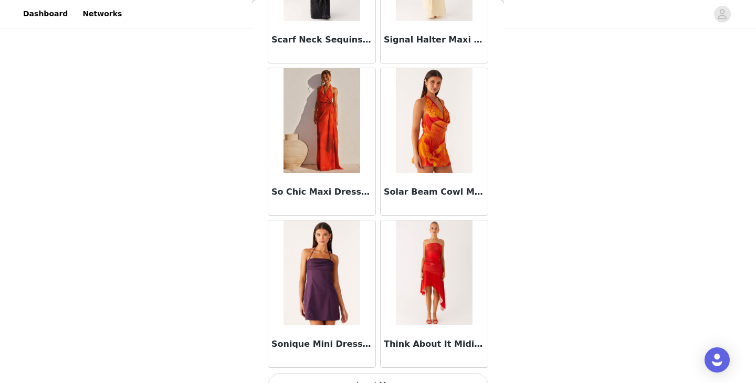
scroll to position [2744, 0]
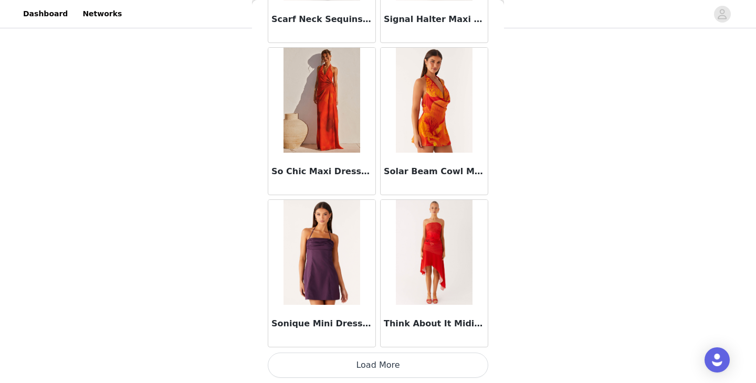
click at [375, 359] on button "Load More" at bounding box center [378, 365] width 220 height 25
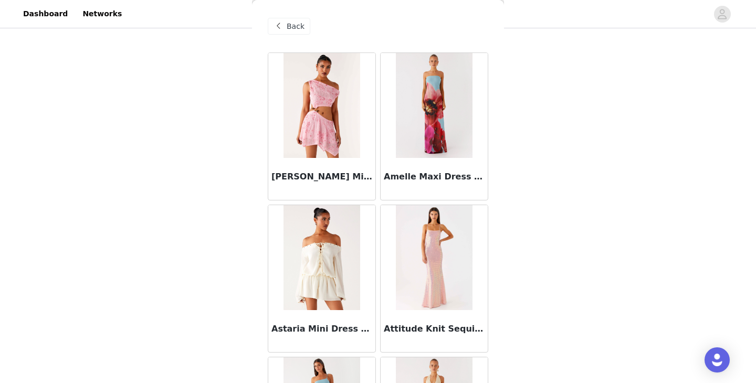
scroll to position [0, 0]
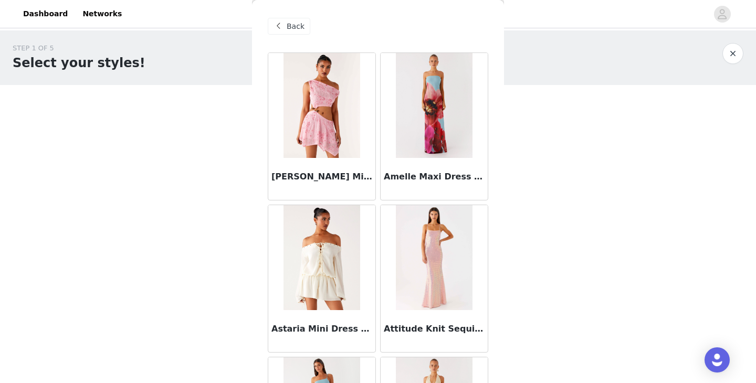
click at [299, 23] on span "Back" at bounding box center [295, 26] width 18 height 11
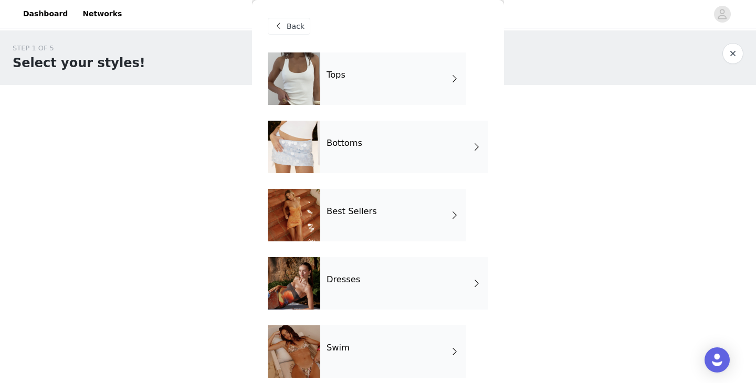
click at [298, 22] on span "Back" at bounding box center [295, 26] width 18 height 11
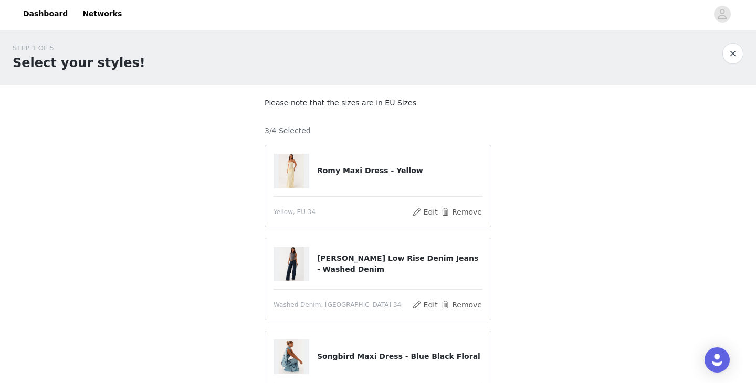
scroll to position [167, 0]
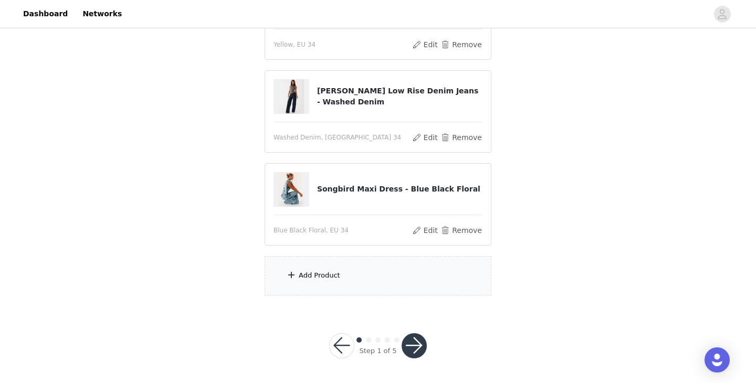
click at [373, 270] on div "Add Product" at bounding box center [377, 275] width 227 height 39
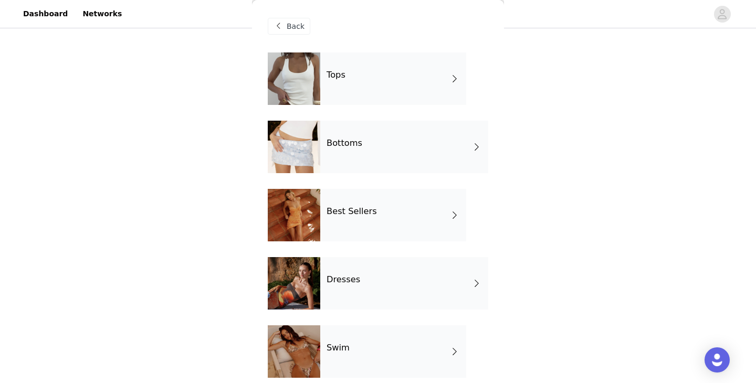
click at [376, 83] on div "Tops" at bounding box center [393, 78] width 146 height 52
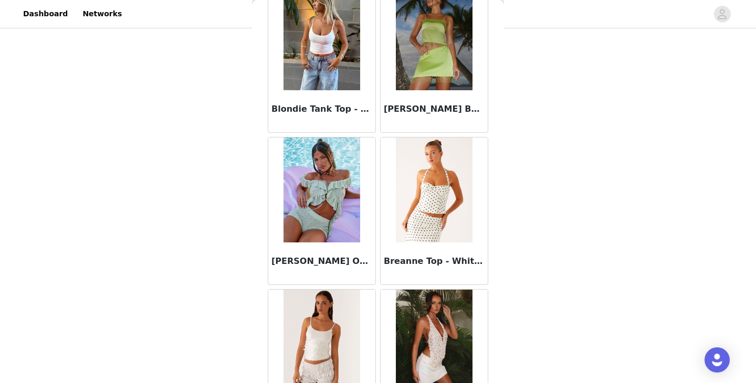
scroll to position [1223, 0]
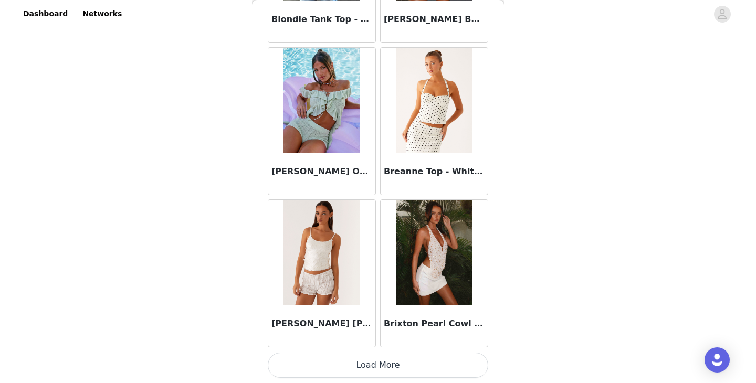
click at [369, 369] on button "Load More" at bounding box center [378, 365] width 220 height 25
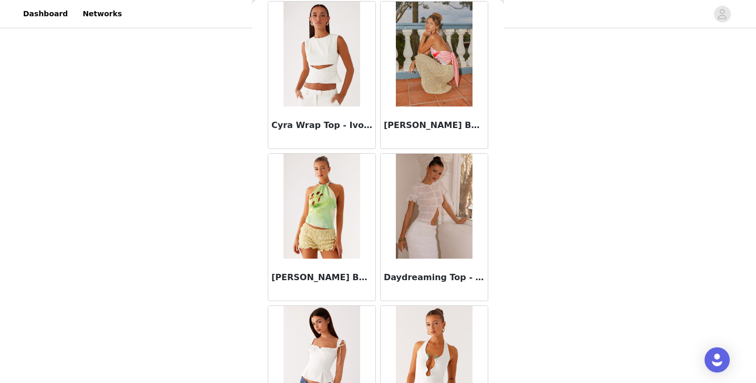
scroll to position [2744, 0]
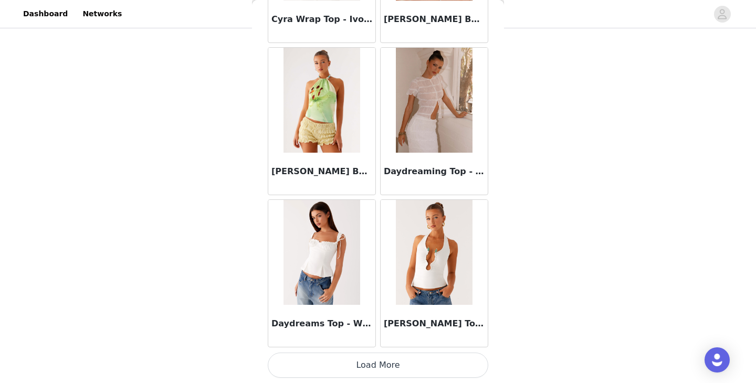
click at [362, 377] on button "Load More" at bounding box center [378, 365] width 220 height 25
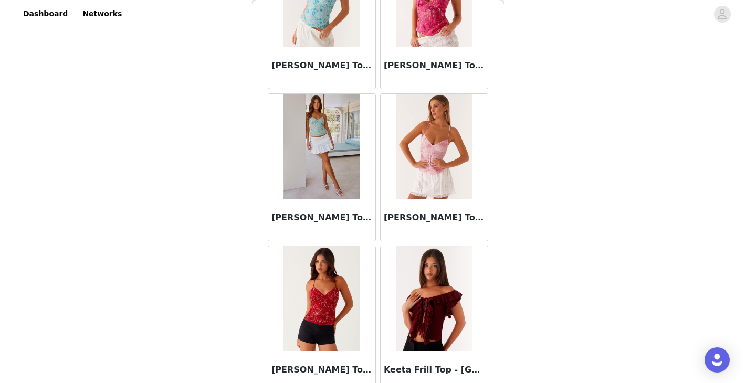
scroll to position [4266, 0]
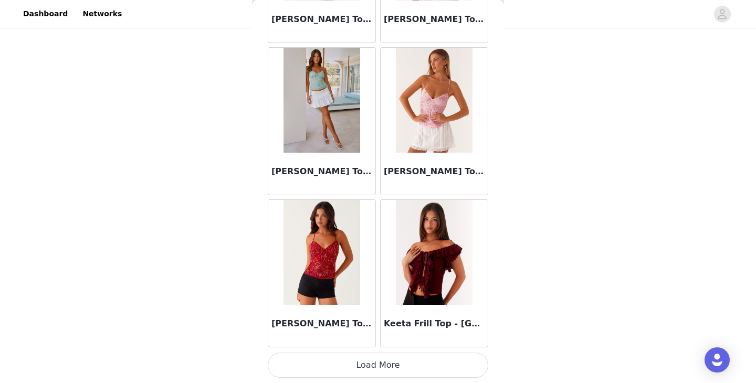
click at [385, 353] on button "Load More" at bounding box center [378, 365] width 220 height 25
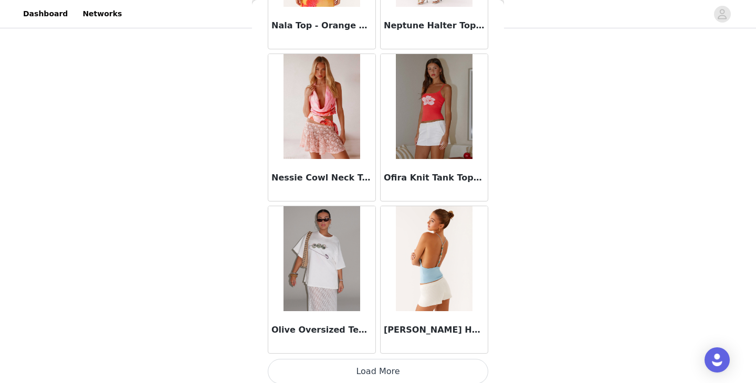
scroll to position [5788, 0]
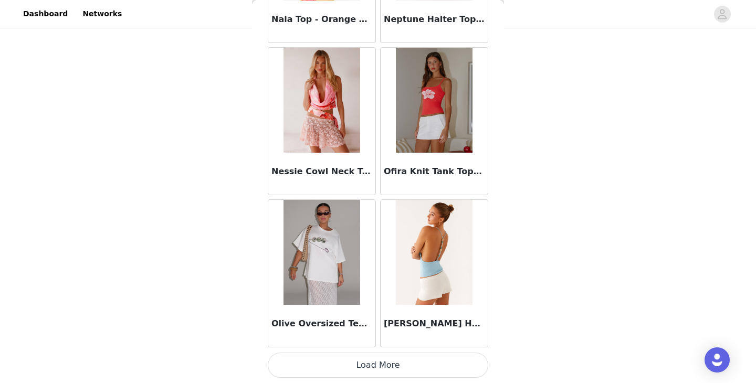
click at [452, 358] on button "Load More" at bounding box center [378, 365] width 220 height 25
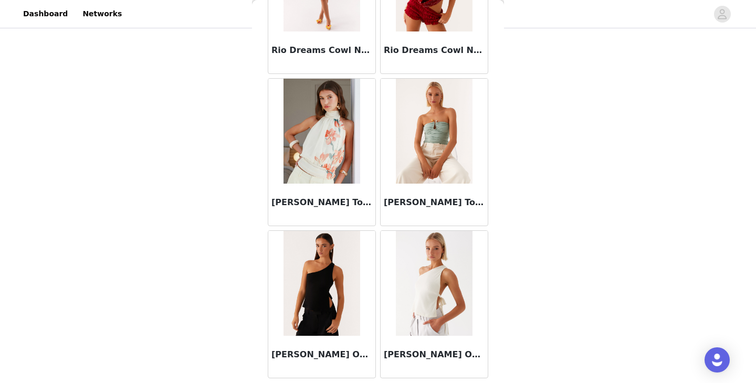
scroll to position [7309, 0]
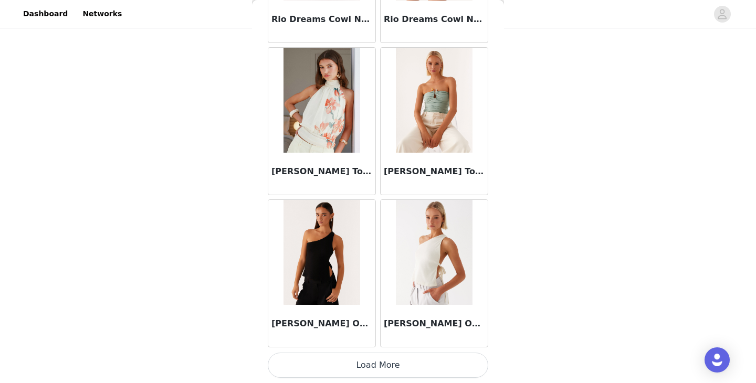
click at [425, 368] on button "Load More" at bounding box center [378, 365] width 220 height 25
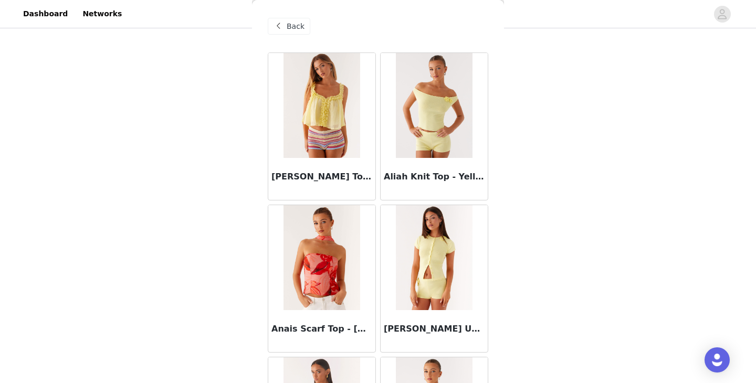
scroll to position [0, 0]
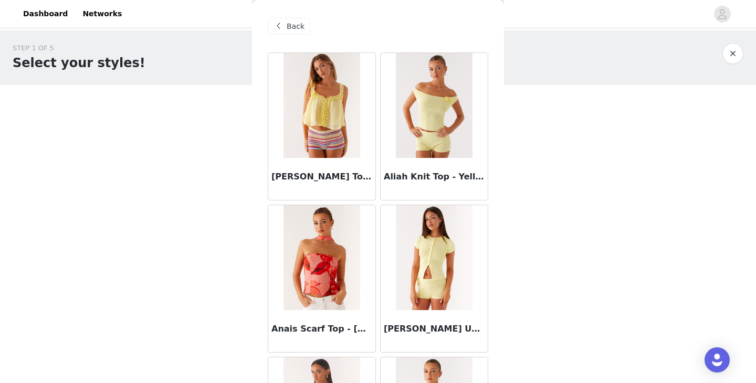
click at [295, 22] on span "Back" at bounding box center [295, 26] width 18 height 11
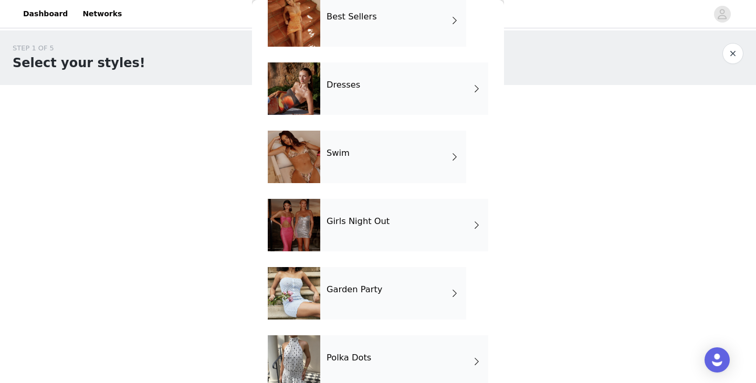
scroll to position [165, 0]
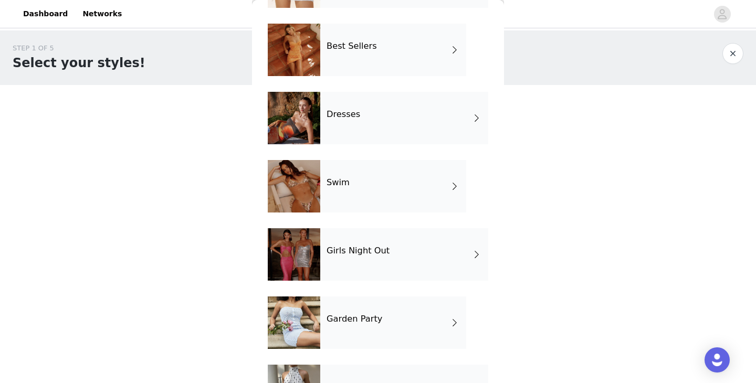
click at [395, 44] on div "Best Sellers" at bounding box center [393, 50] width 146 height 52
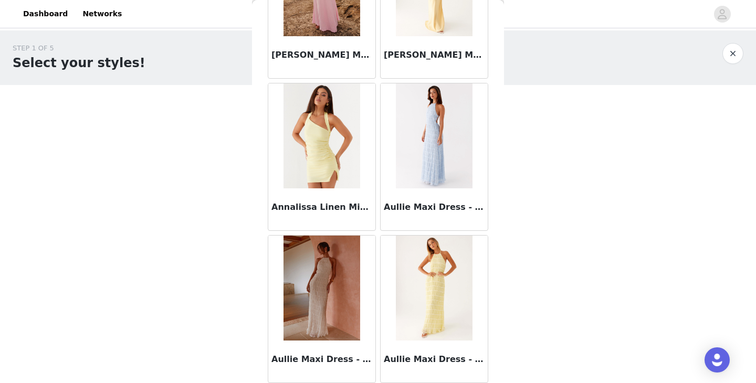
scroll to position [1223, 0]
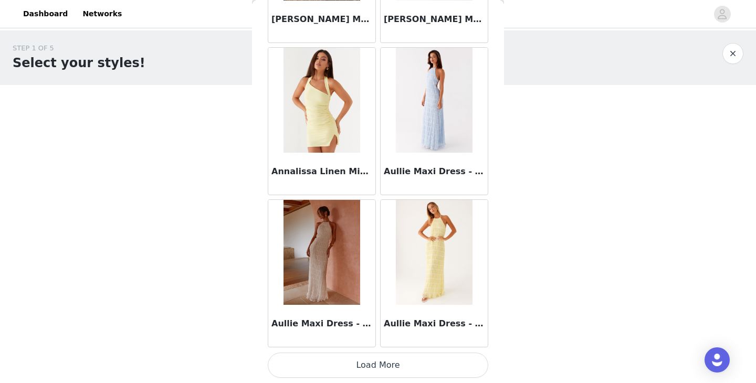
click at [375, 361] on button "Load More" at bounding box center [378, 365] width 220 height 25
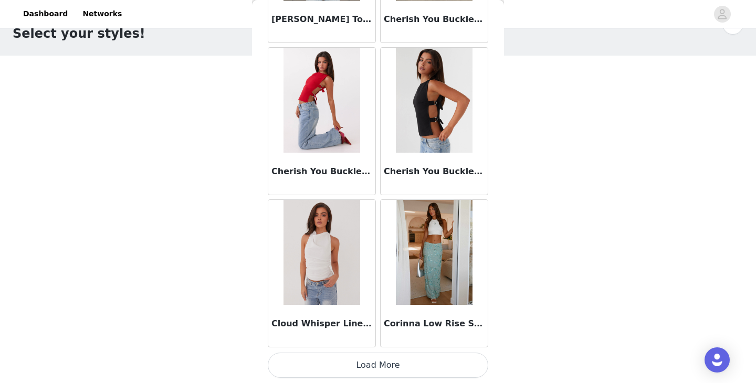
scroll to position [35, 0]
click at [395, 367] on button "Load More" at bounding box center [378, 365] width 220 height 25
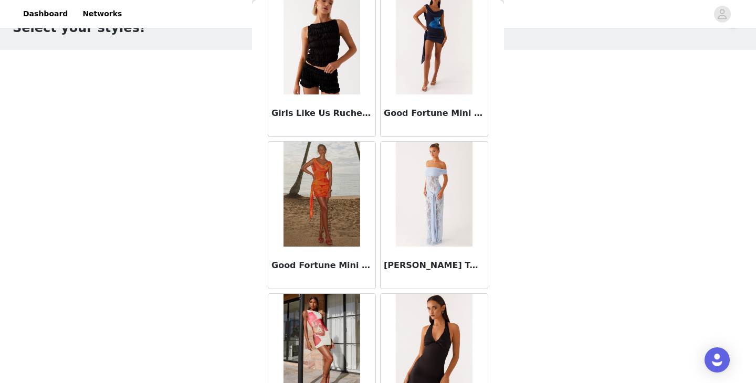
scroll to position [4266, 0]
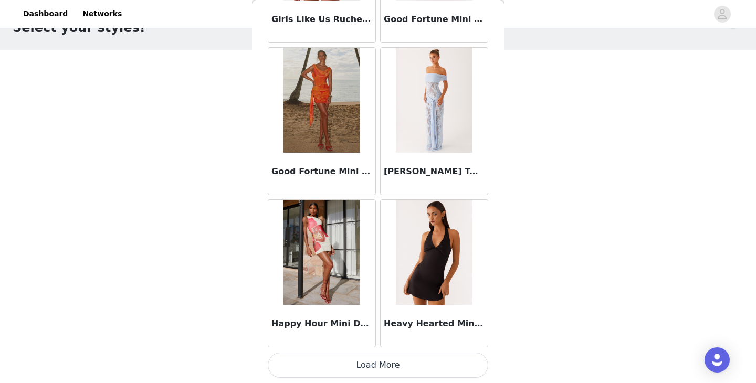
click at [385, 367] on button "Load More" at bounding box center [378, 365] width 220 height 25
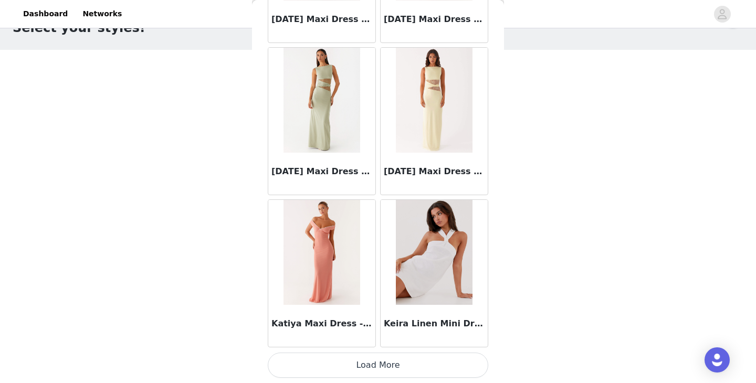
scroll to position [143, 0]
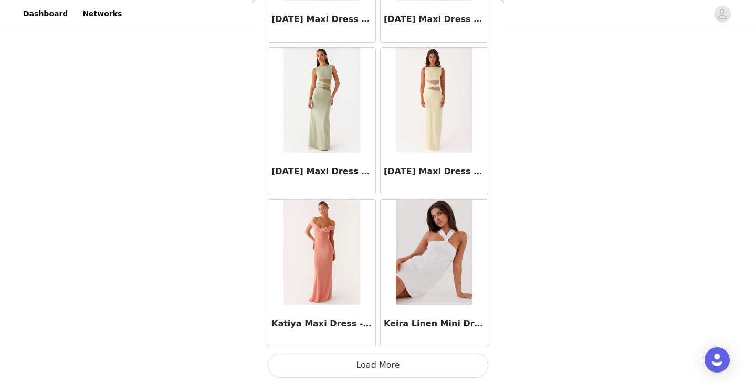
click at [383, 358] on button "Load More" at bounding box center [378, 365] width 220 height 25
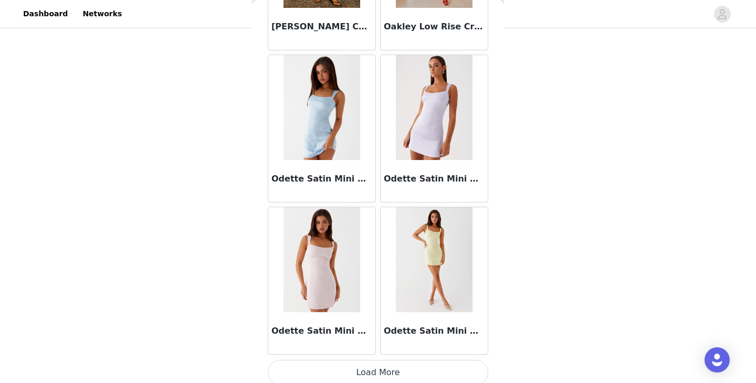
scroll to position [7309, 0]
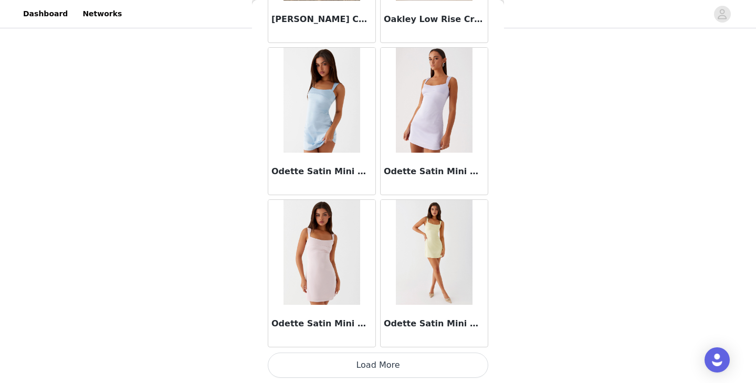
click at [413, 365] on button "Load More" at bounding box center [378, 365] width 220 height 25
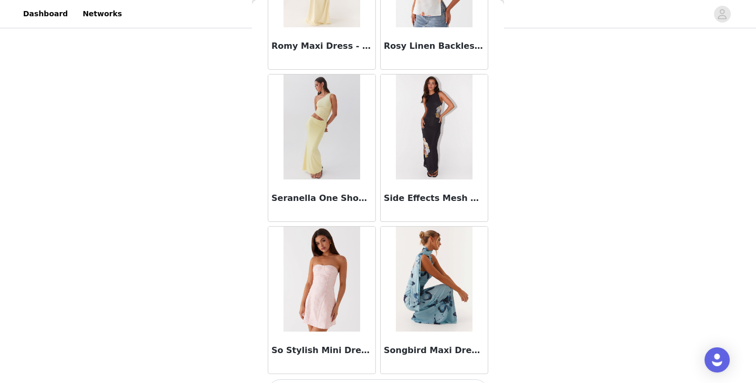
scroll to position [8831, 0]
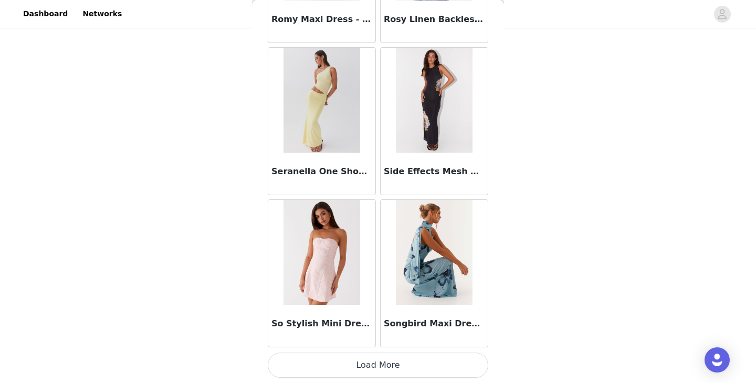
click at [375, 370] on button "Load More" at bounding box center [378, 365] width 220 height 25
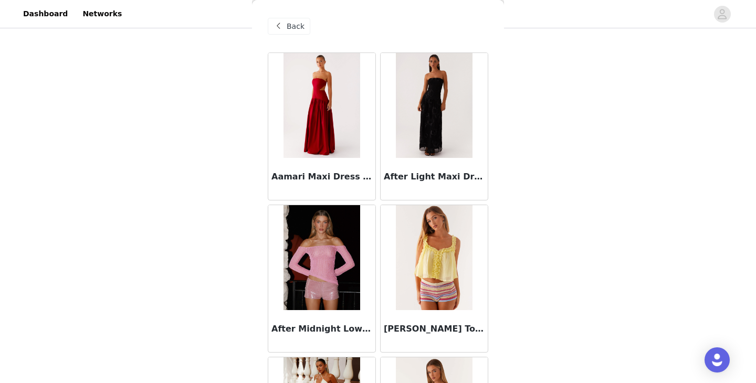
scroll to position [0, 0]
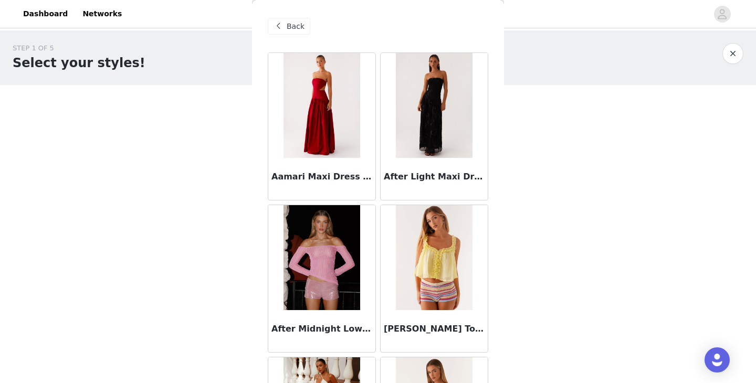
click at [290, 23] on span "Back" at bounding box center [295, 26] width 18 height 11
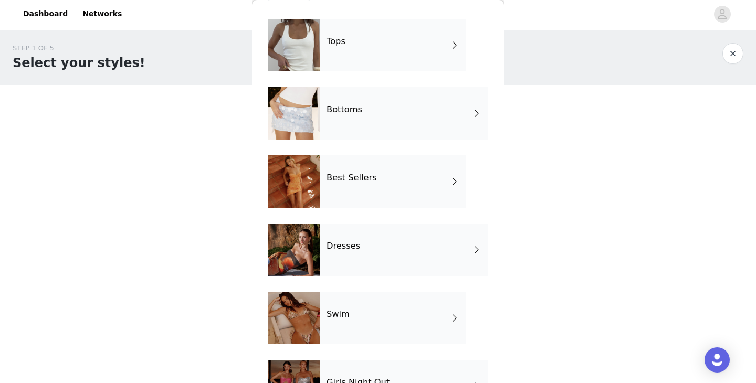
scroll to position [47, 0]
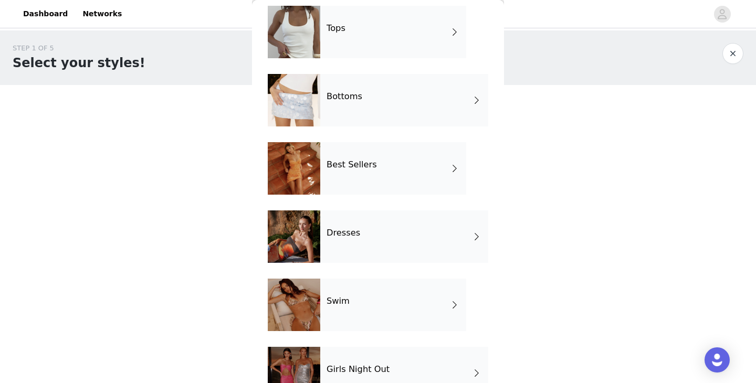
click at [373, 224] on div "Dresses" at bounding box center [404, 236] width 168 height 52
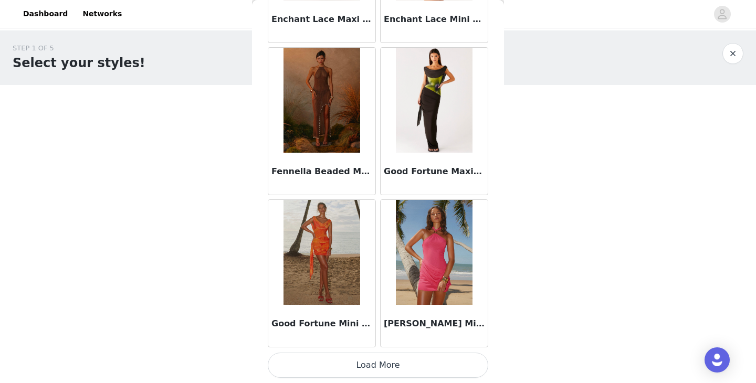
scroll to position [167, 0]
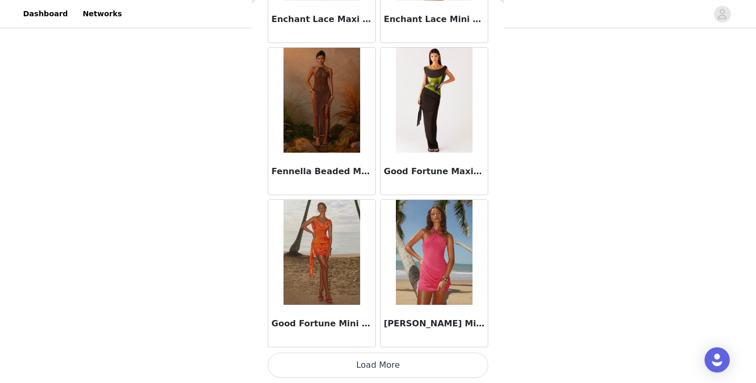
click at [408, 359] on button "Load More" at bounding box center [378, 365] width 220 height 25
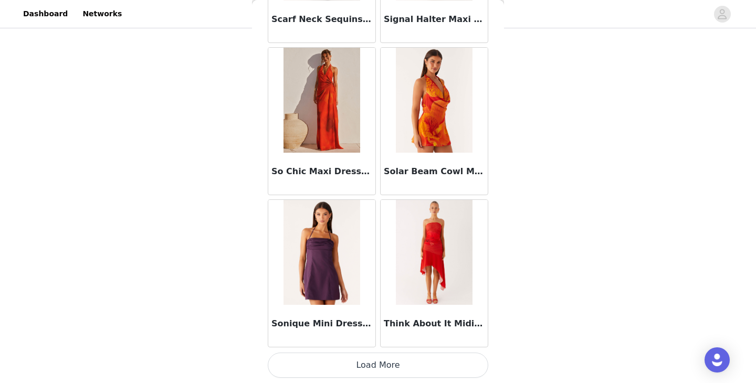
click at [404, 356] on button "Load More" at bounding box center [378, 365] width 220 height 25
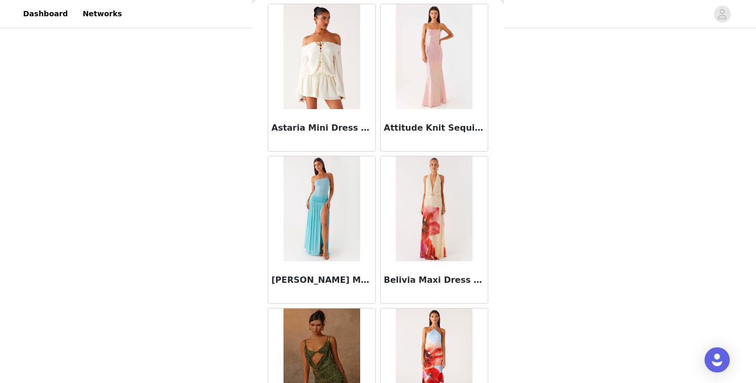
scroll to position [0, 0]
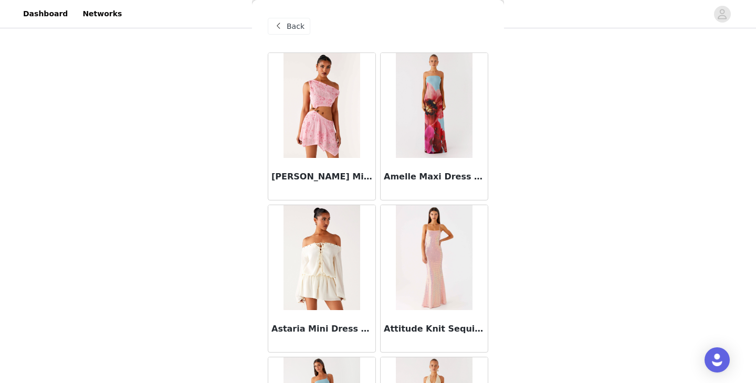
click at [285, 31] on div "Back" at bounding box center [289, 26] width 43 height 17
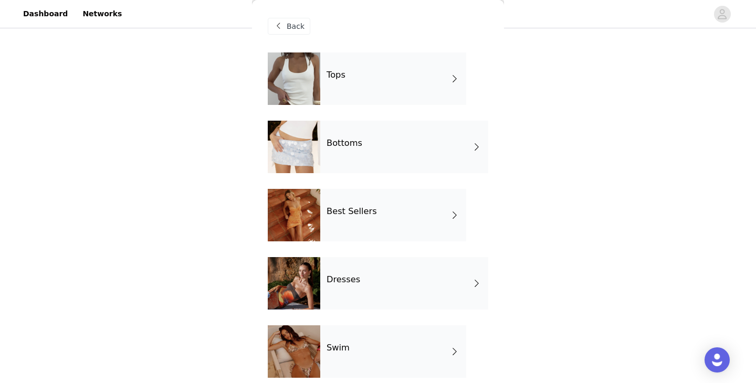
click at [290, 30] on span "Back" at bounding box center [295, 26] width 18 height 11
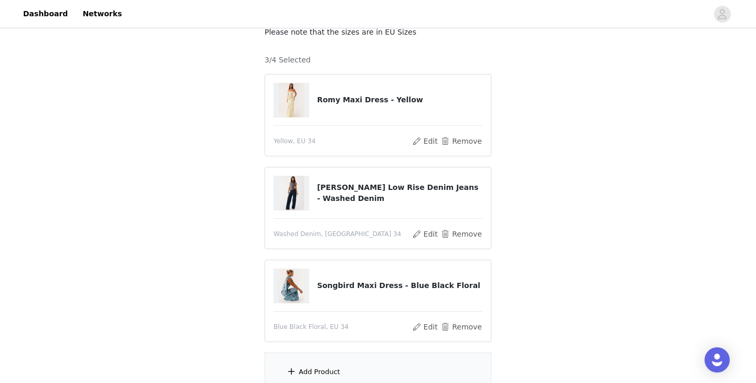
scroll to position [63, 0]
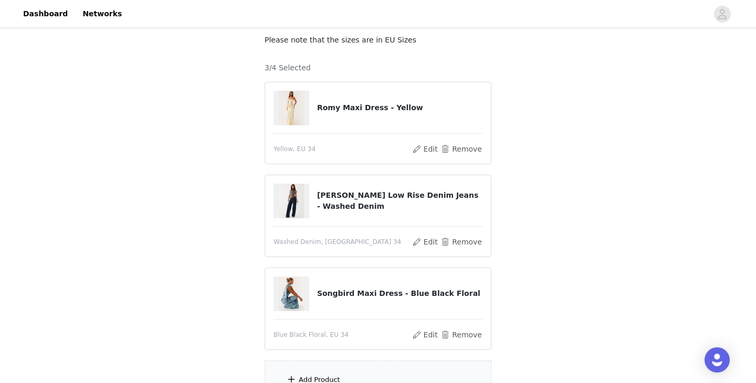
click at [305, 146] on span "Yellow, EU 34" at bounding box center [294, 148] width 42 height 9
click at [427, 150] on button "Edit" at bounding box center [424, 149] width 27 height 13
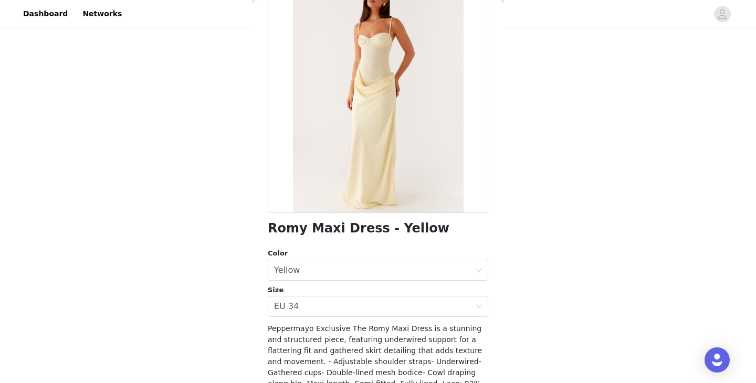
scroll to position [75, 0]
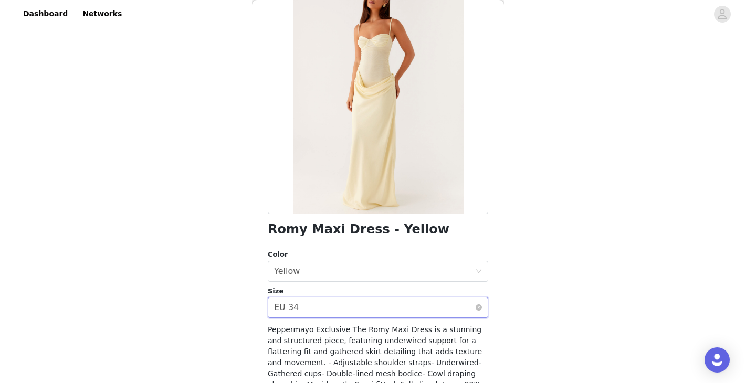
click at [338, 307] on div "Select size EU 34" at bounding box center [374, 308] width 201 height 20
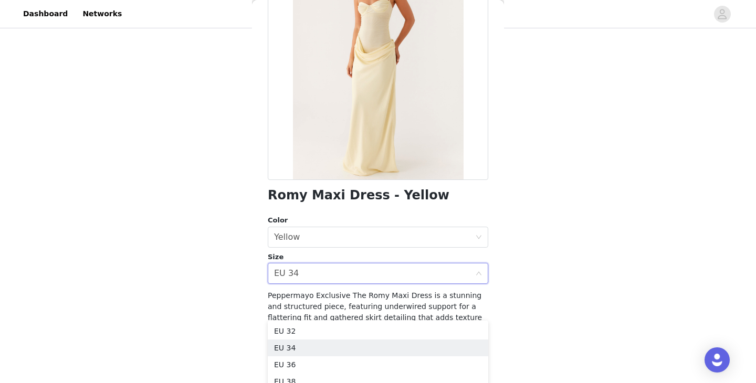
scroll to position [0, 0]
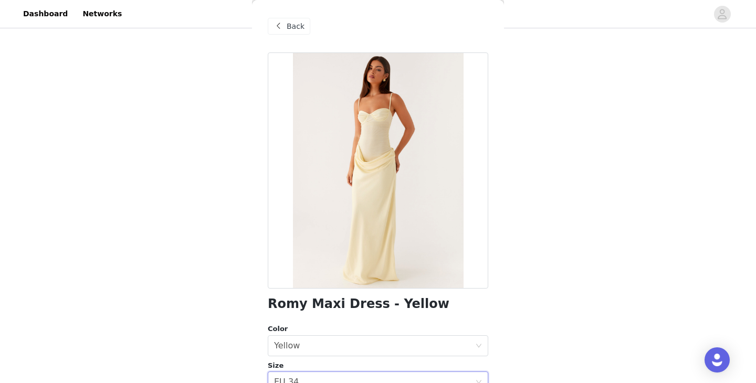
click at [289, 26] on span "Back" at bounding box center [295, 26] width 18 height 11
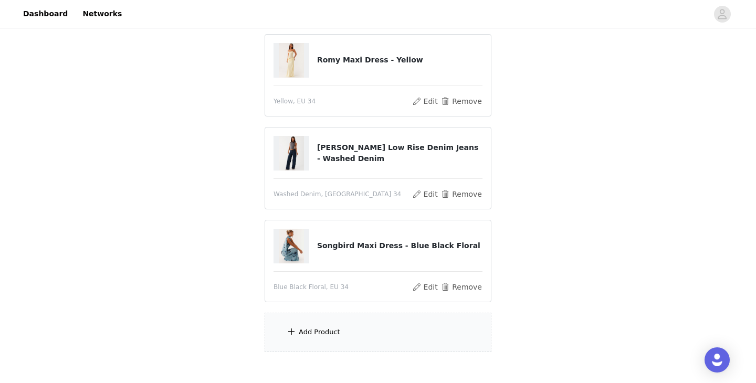
scroll to position [167, 0]
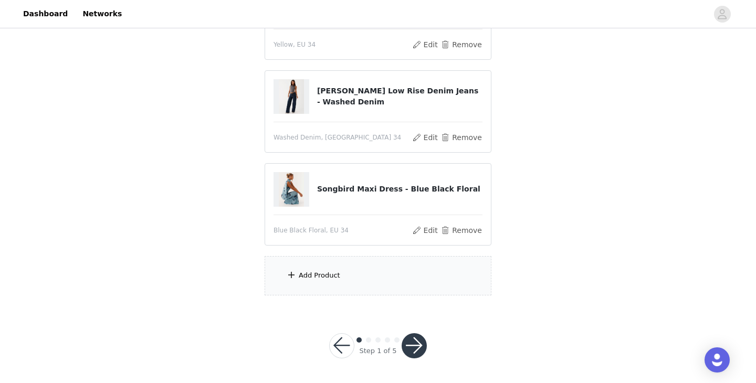
click at [338, 272] on div "Add Product" at bounding box center [377, 275] width 227 height 39
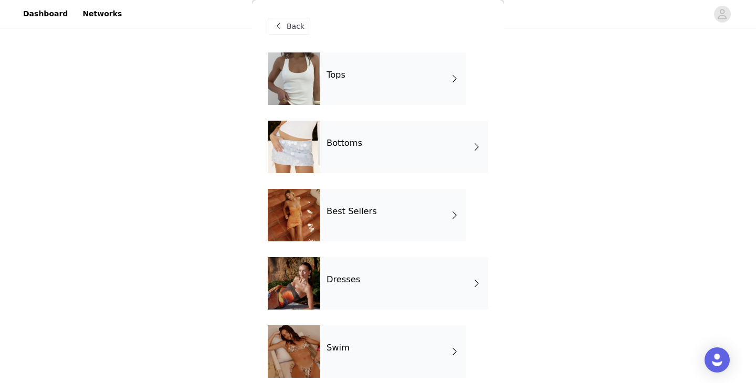
scroll to position [22, 0]
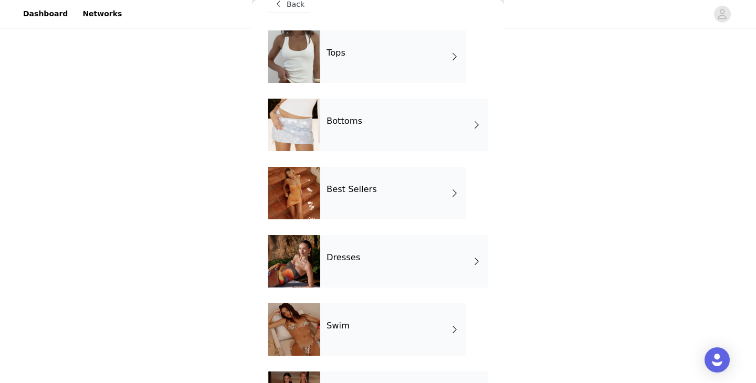
click at [374, 69] on div "Tops" at bounding box center [393, 56] width 146 height 52
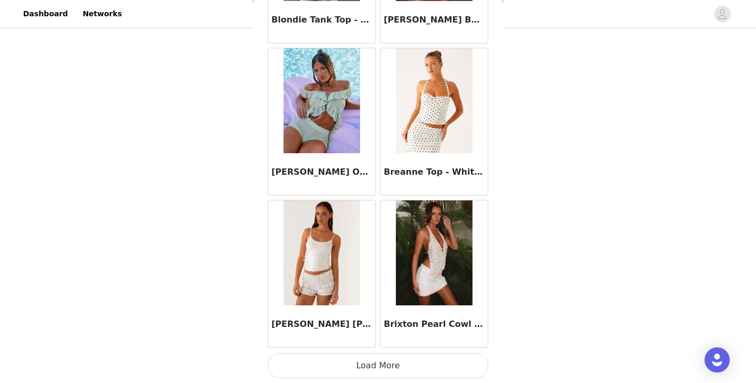
scroll to position [1223, 0]
click at [404, 356] on button "Load More" at bounding box center [378, 365] width 220 height 25
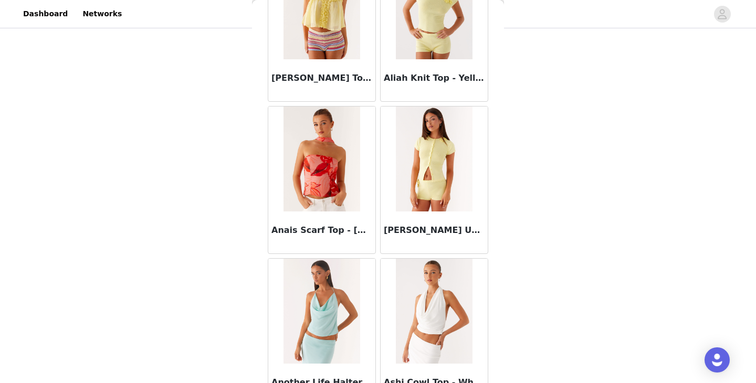
scroll to position [0, 0]
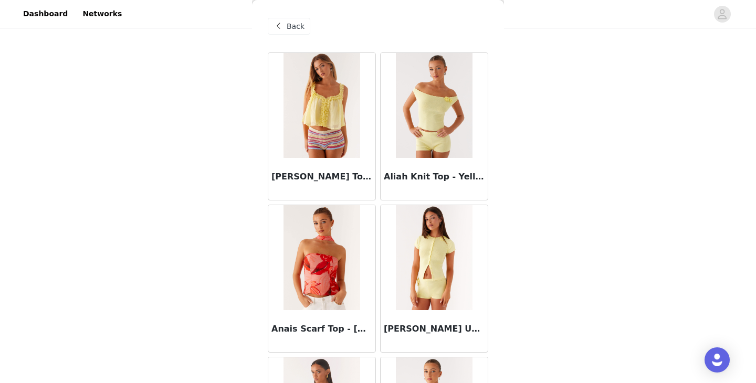
click at [290, 27] on span "Back" at bounding box center [295, 26] width 18 height 11
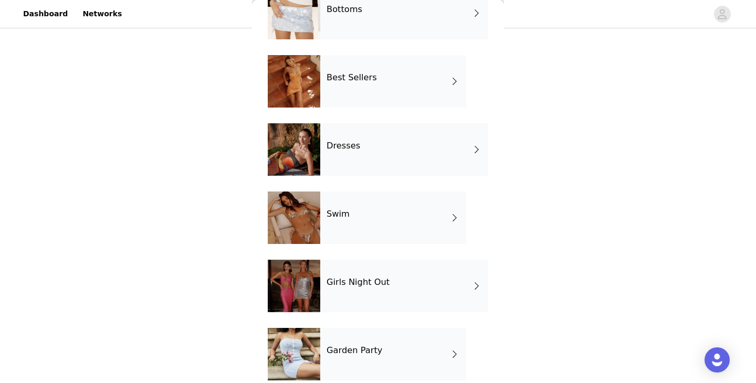
scroll to position [215, 0]
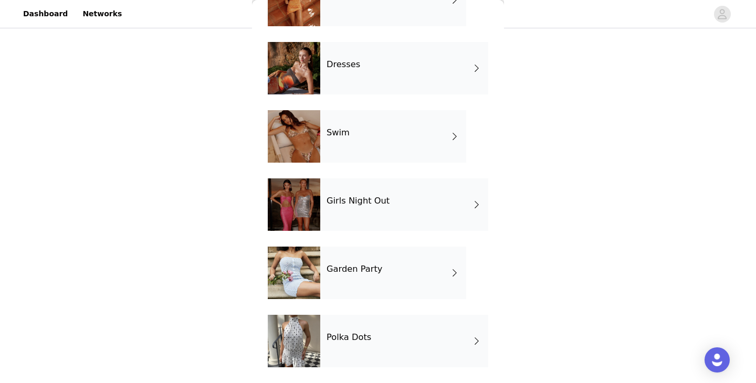
click at [354, 351] on div "Polka Dots" at bounding box center [404, 341] width 168 height 52
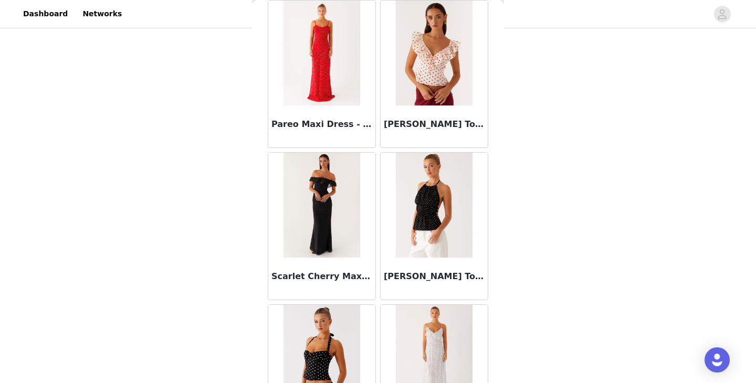
scroll to position [530, 0]
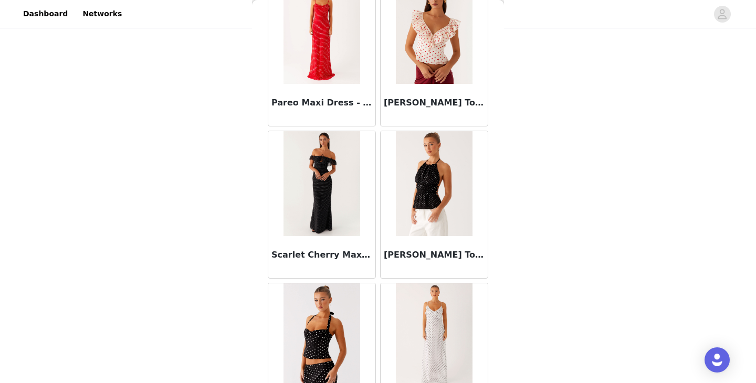
click at [332, 186] on img at bounding box center [321, 183] width 76 height 105
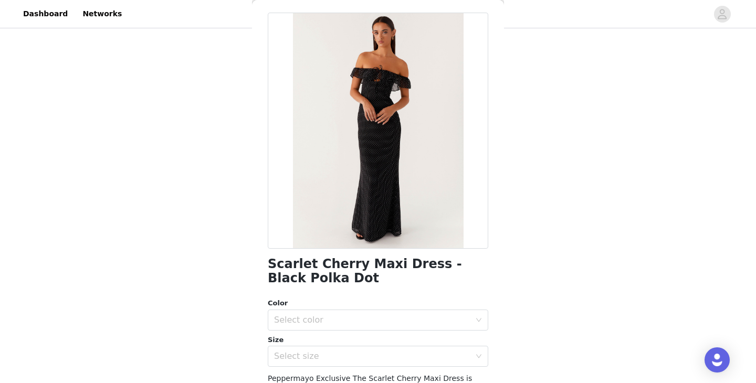
scroll to position [0, 0]
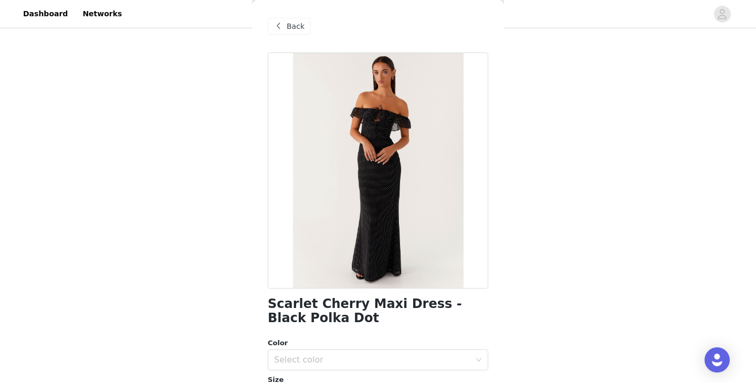
click at [303, 34] on div "Back" at bounding box center [289, 26] width 43 height 17
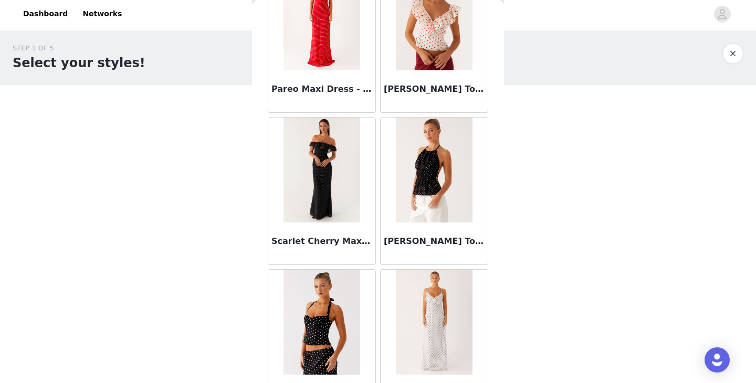
scroll to position [546, 0]
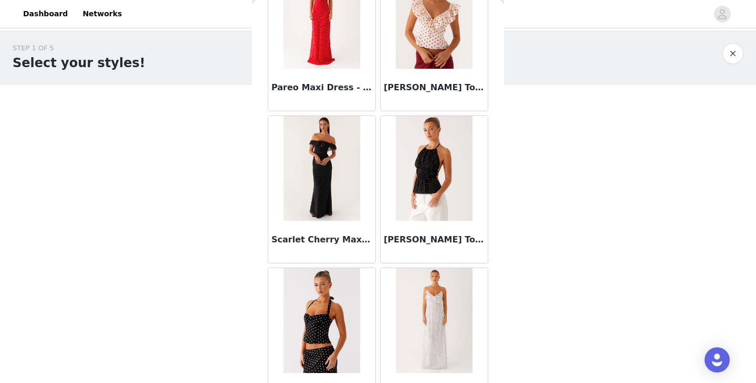
click at [311, 320] on img at bounding box center [321, 320] width 76 height 105
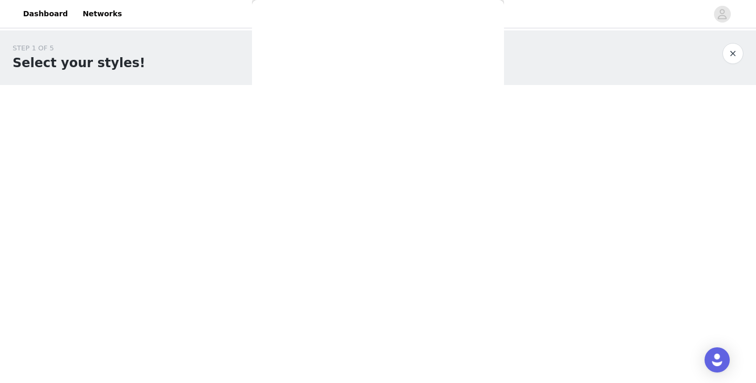
scroll to position [0, 0]
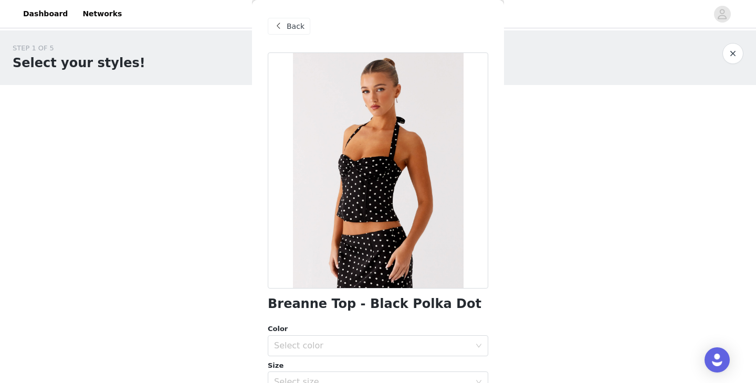
click at [294, 31] on div "Back" at bounding box center [289, 26] width 43 height 17
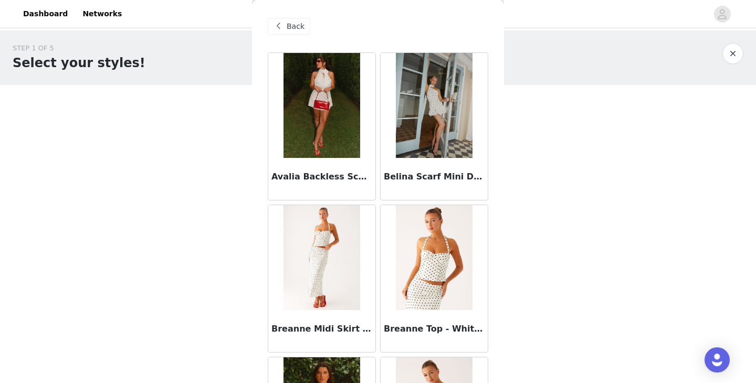
click at [404, 235] on img at bounding box center [434, 257] width 76 height 105
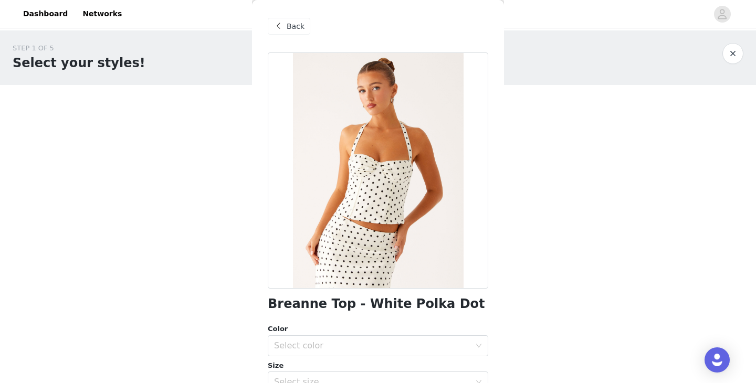
click at [290, 26] on span "Back" at bounding box center [295, 26] width 18 height 11
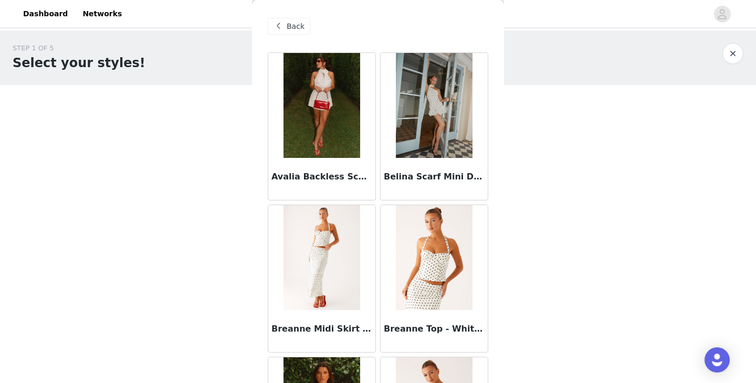
click at [290, 27] on span "Back" at bounding box center [295, 26] width 18 height 11
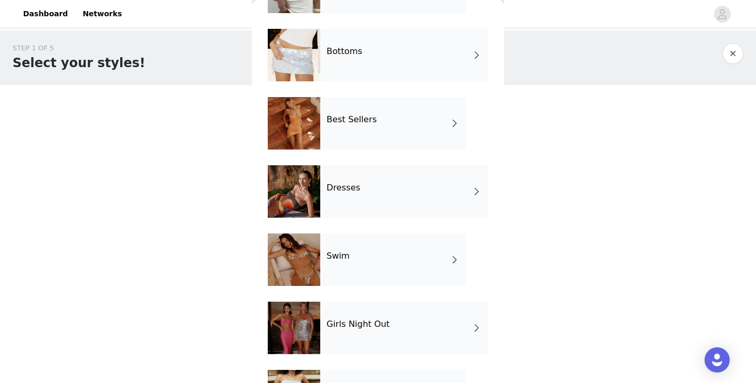
scroll to position [215, 0]
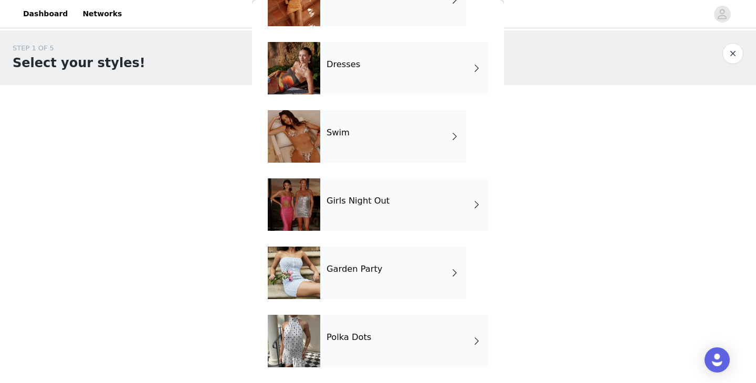
click at [353, 347] on div "Polka Dots" at bounding box center [404, 341] width 168 height 52
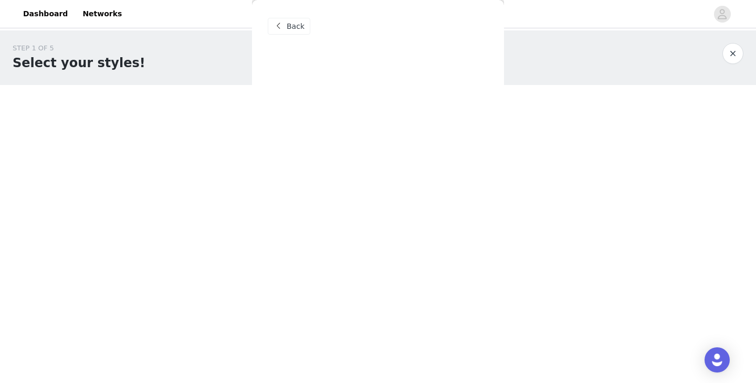
scroll to position [0, 0]
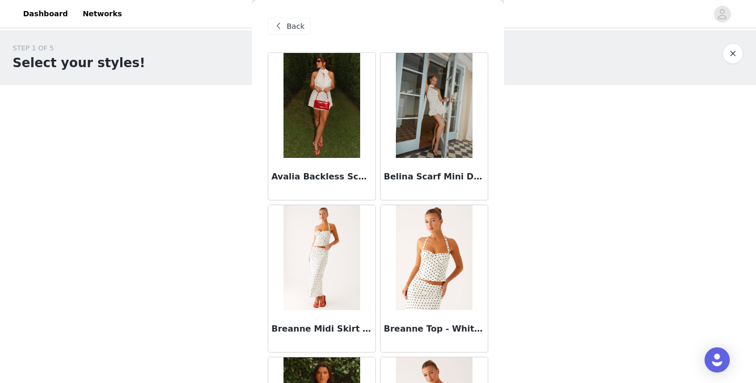
click at [430, 264] on img at bounding box center [434, 257] width 76 height 105
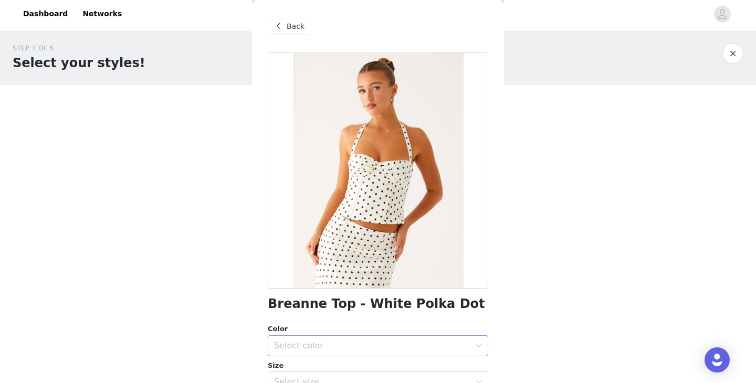
click at [379, 342] on div "Select color" at bounding box center [372, 346] width 196 height 10
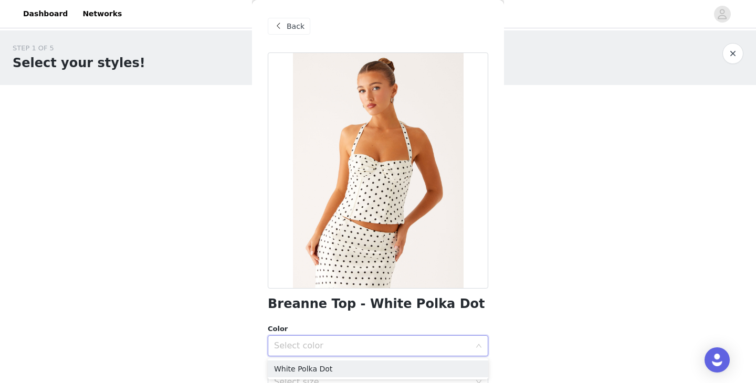
scroll to position [26, 0]
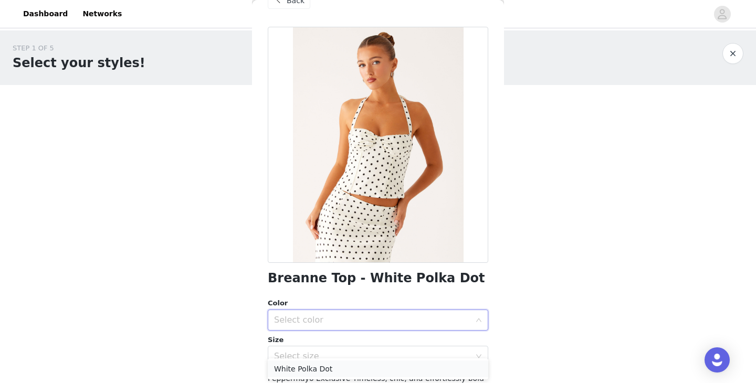
click at [327, 370] on li "White Polka Dot" at bounding box center [378, 368] width 220 height 17
click at [337, 356] on div "Select size" at bounding box center [372, 356] width 196 height 10
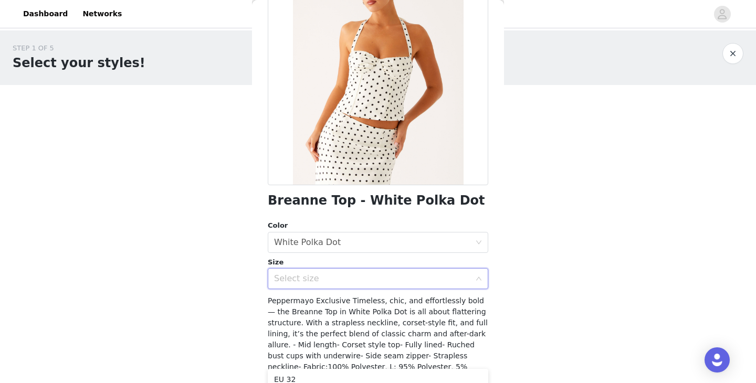
click at [328, 283] on div "Select size" at bounding box center [372, 278] width 196 height 10
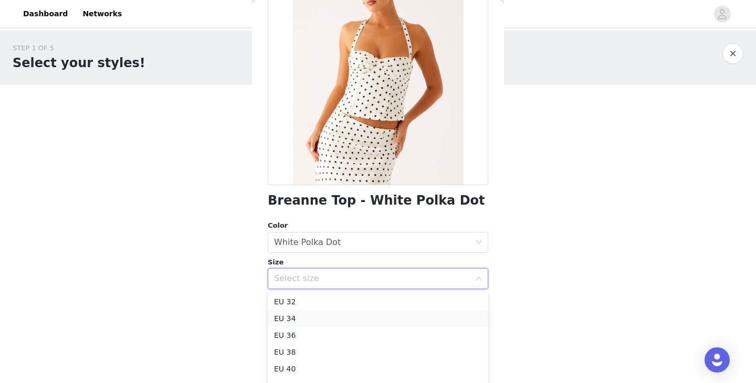
click at [327, 322] on li "EU 34" at bounding box center [378, 318] width 220 height 17
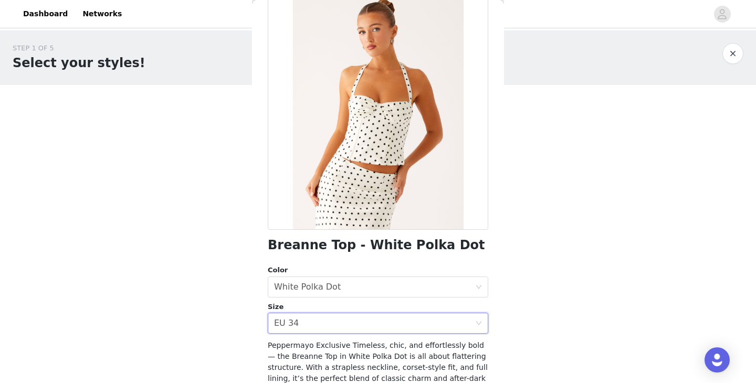
scroll to position [154, 0]
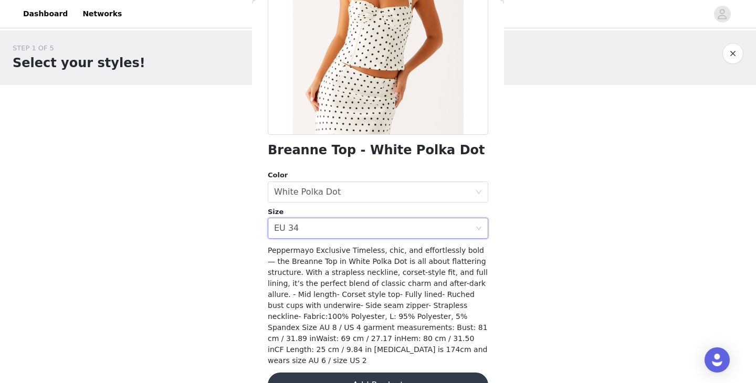
click at [374, 373] on button "Add Product" at bounding box center [378, 385] width 220 height 25
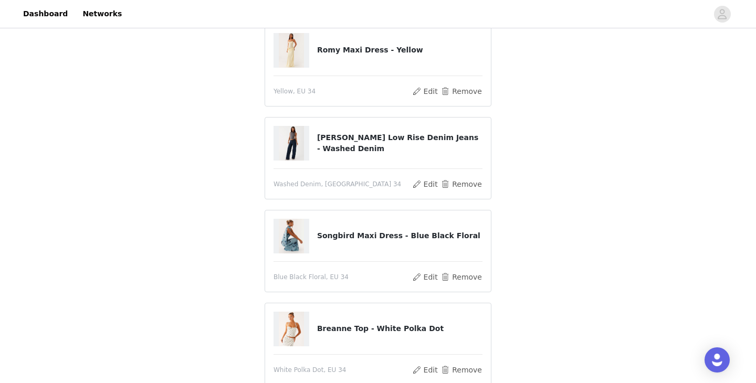
scroll to position [193, 0]
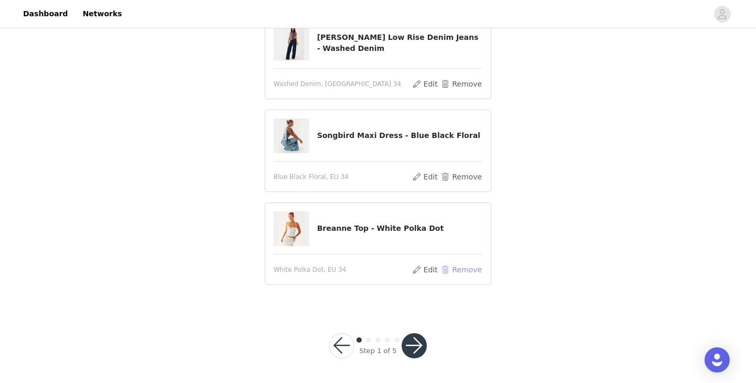
click at [454, 272] on button "Remove" at bounding box center [461, 269] width 42 height 13
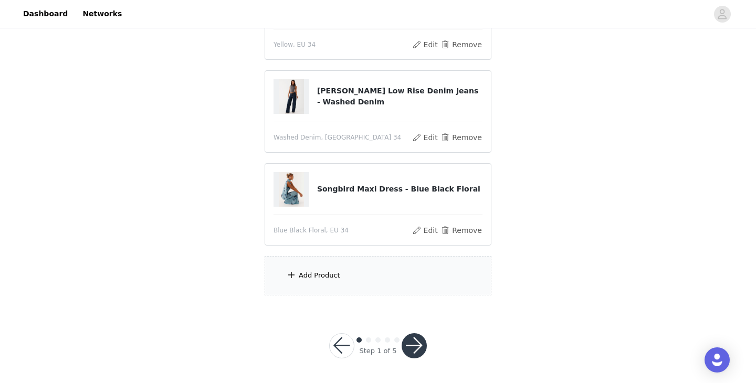
click at [363, 269] on div "Add Product" at bounding box center [377, 275] width 227 height 39
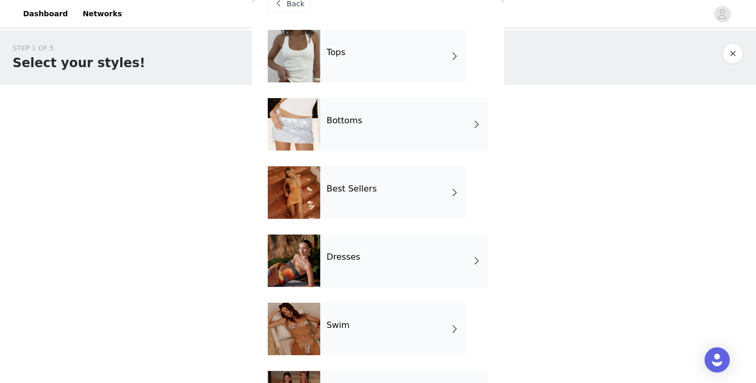
scroll to position [30, 0]
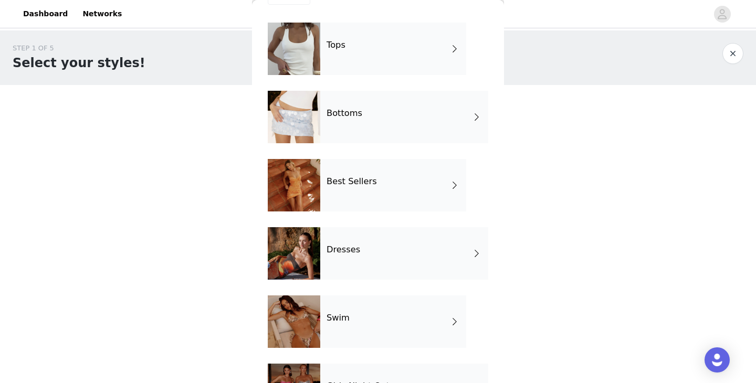
click at [327, 190] on div "Best Sellers" at bounding box center [393, 185] width 146 height 52
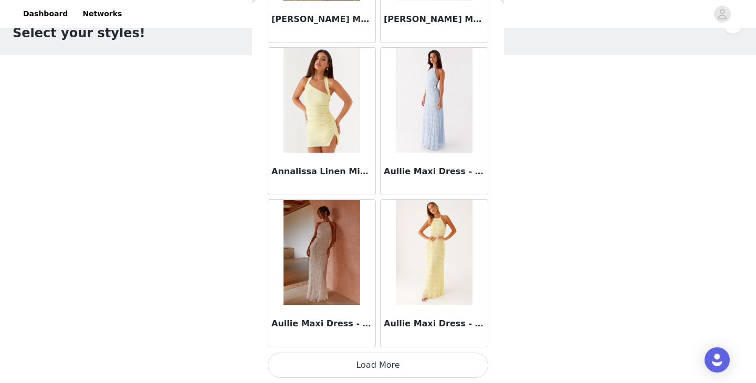
scroll to position [35, 0]
click at [332, 355] on button "Load More" at bounding box center [378, 365] width 220 height 25
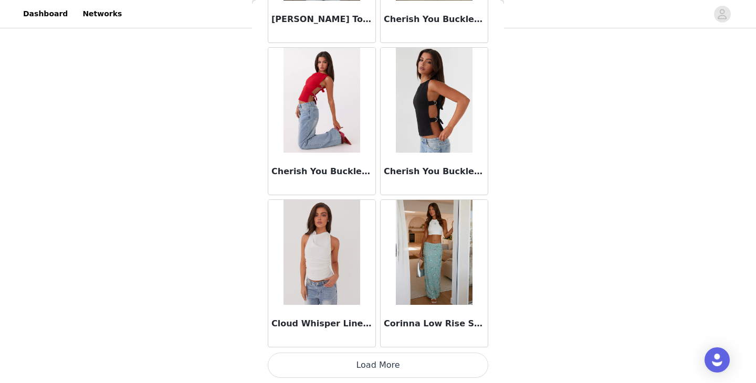
scroll to position [167, 0]
click at [359, 360] on button "Load More" at bounding box center [378, 365] width 220 height 25
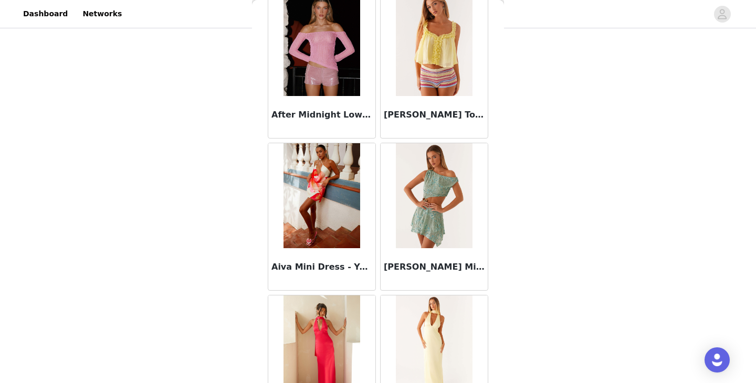
scroll to position [0, 0]
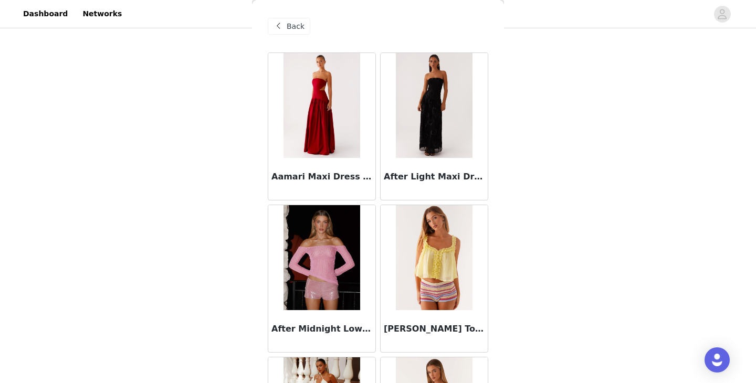
click at [290, 19] on div "Back" at bounding box center [289, 26] width 43 height 17
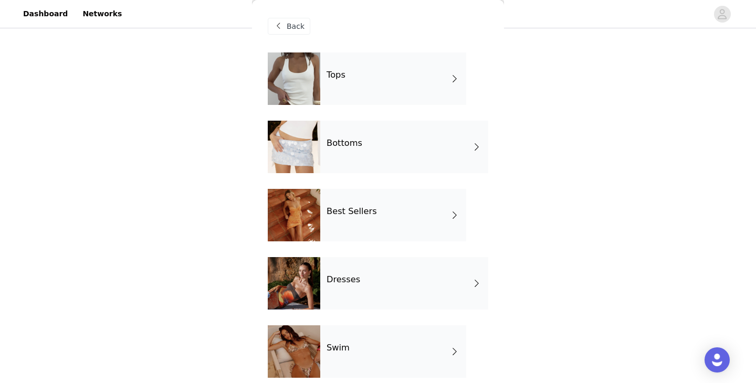
click at [371, 82] on div "Tops" at bounding box center [393, 78] width 146 height 52
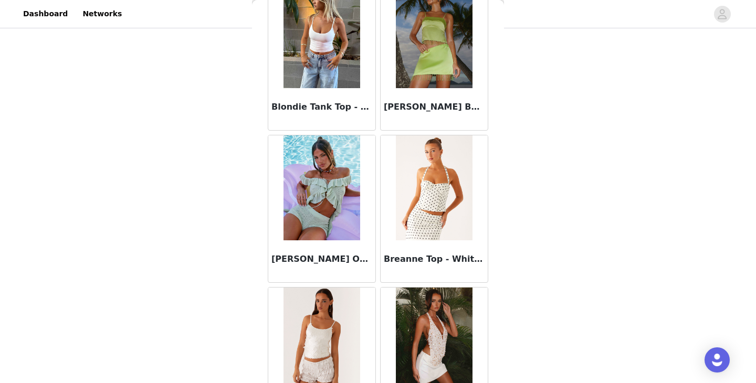
scroll to position [1223, 0]
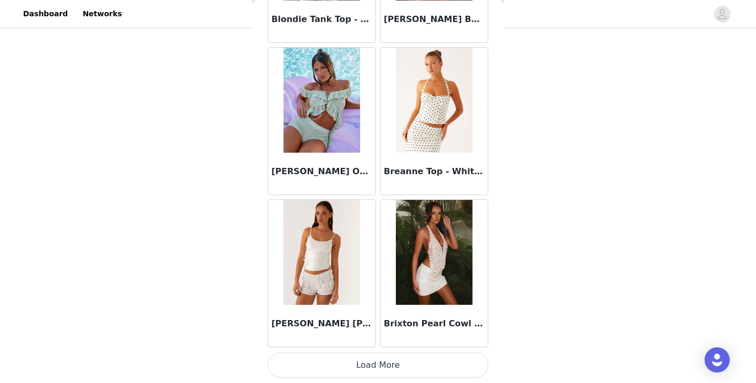
click at [371, 360] on button "Load More" at bounding box center [378, 365] width 220 height 25
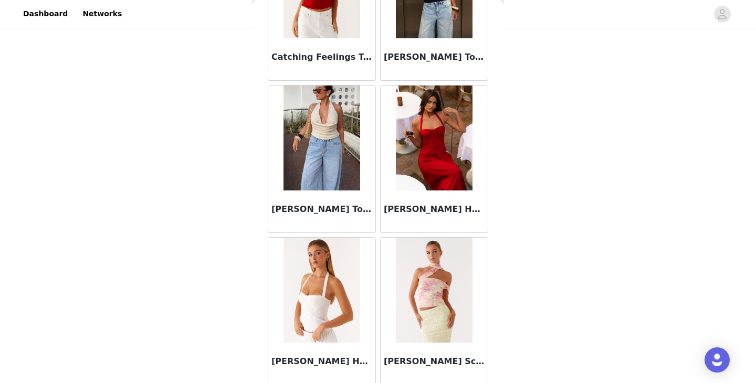
scroll to position [1865, 0]
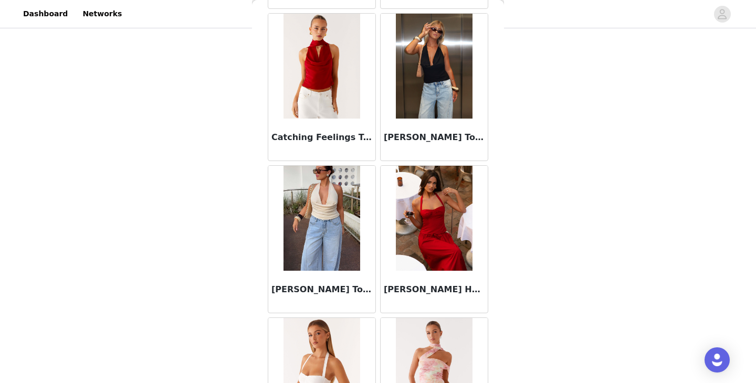
click at [437, 218] on img at bounding box center [434, 218] width 76 height 105
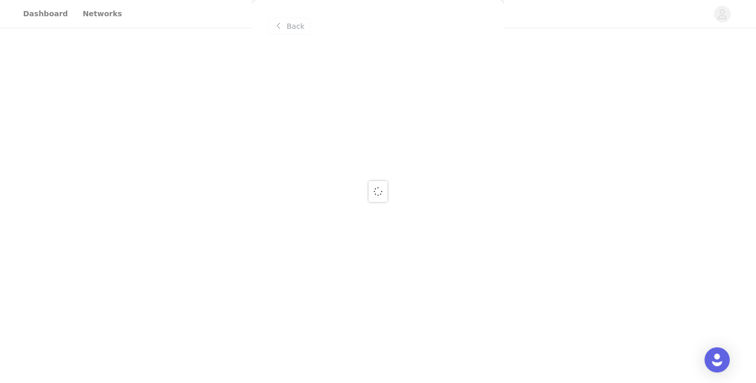
scroll to position [0, 0]
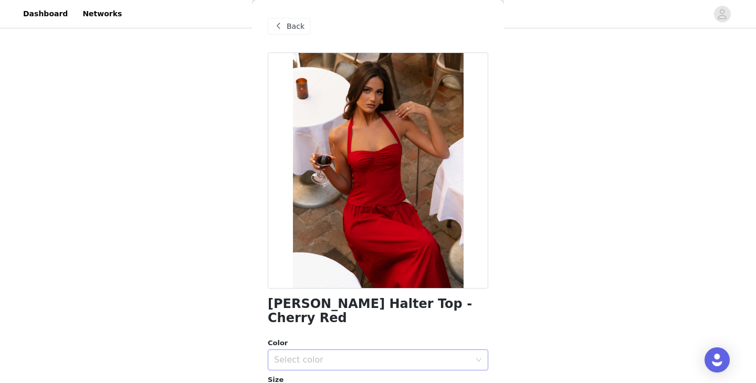
click at [321, 355] on div "Select color" at bounding box center [372, 360] width 196 height 10
click at [317, 367] on li "Cherry Red" at bounding box center [378, 368] width 220 height 17
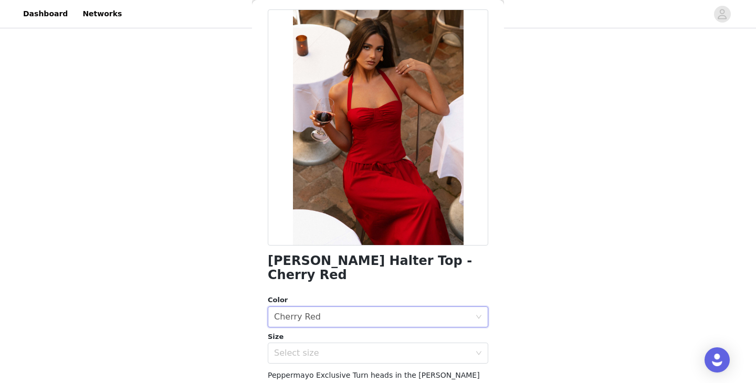
scroll to position [56, 0]
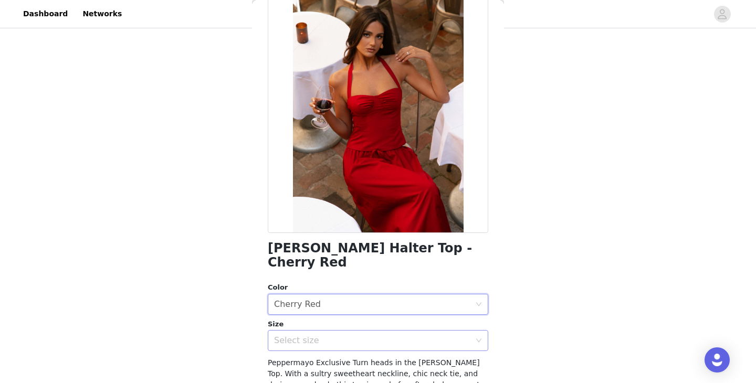
click at [333, 335] on div "Select size" at bounding box center [372, 340] width 196 height 10
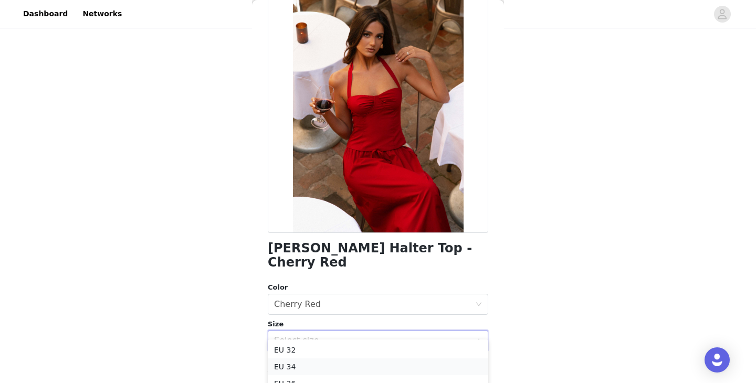
click at [313, 366] on li "EU 34" at bounding box center [378, 366] width 220 height 17
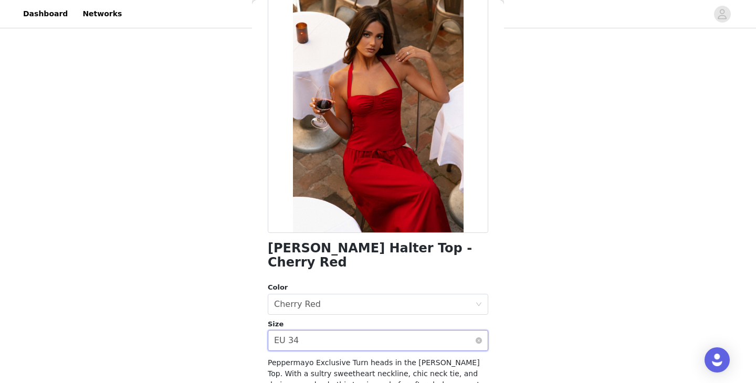
scroll to position [170, 0]
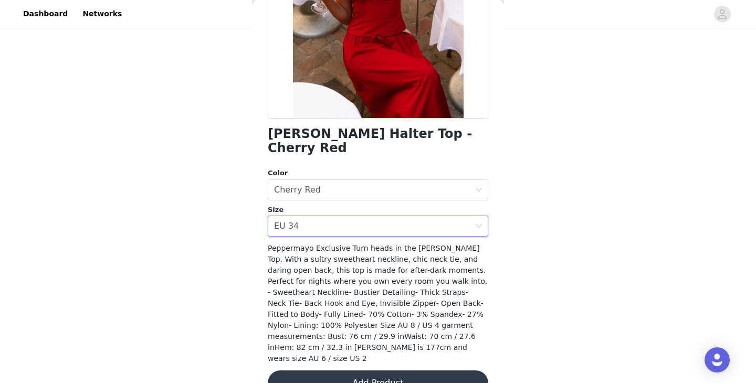
click at [386, 370] on button "Add Product" at bounding box center [378, 382] width 220 height 25
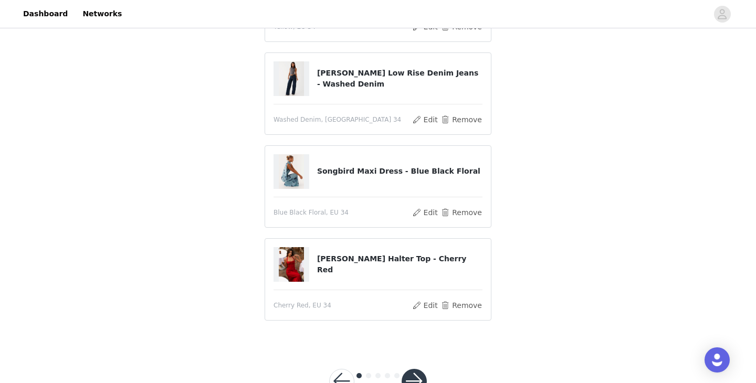
scroll to position [193, 0]
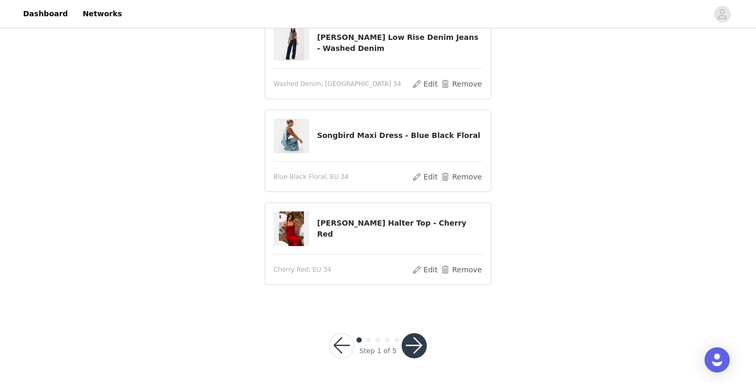
click at [419, 344] on button "button" at bounding box center [413, 345] width 25 height 25
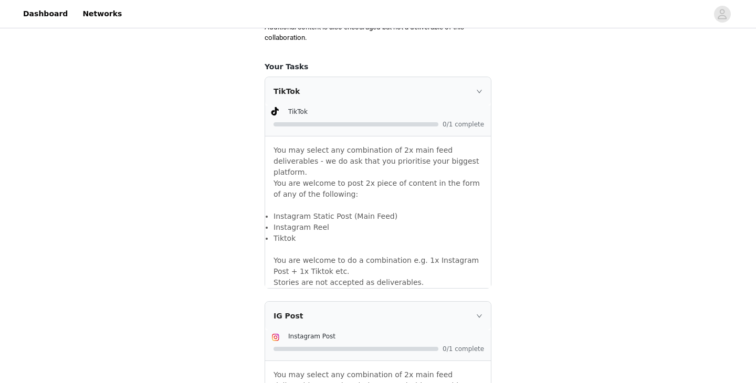
scroll to position [938, 0]
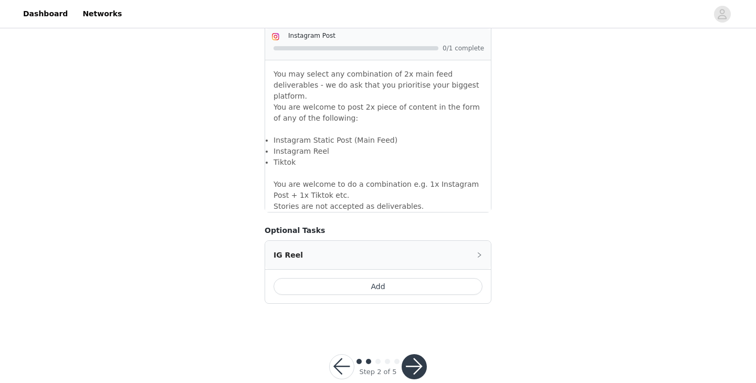
click at [413, 354] on button "button" at bounding box center [413, 366] width 25 height 25
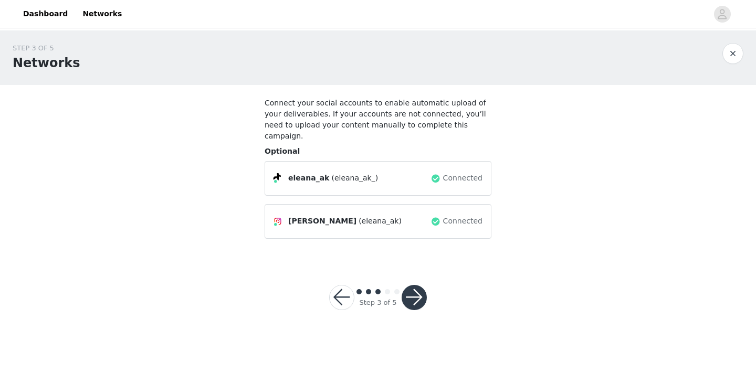
click at [420, 292] on button "button" at bounding box center [413, 297] width 25 height 25
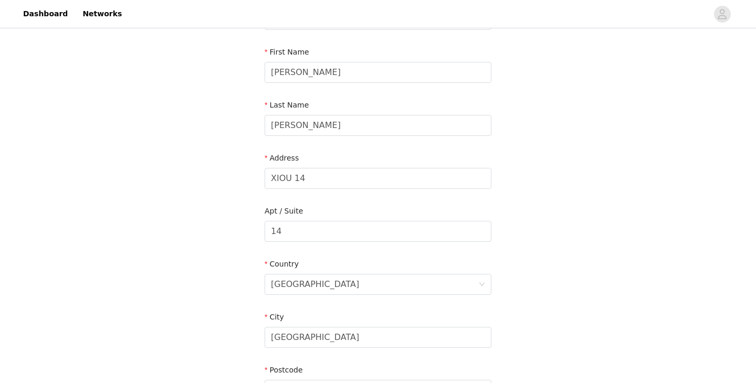
scroll to position [301, 0]
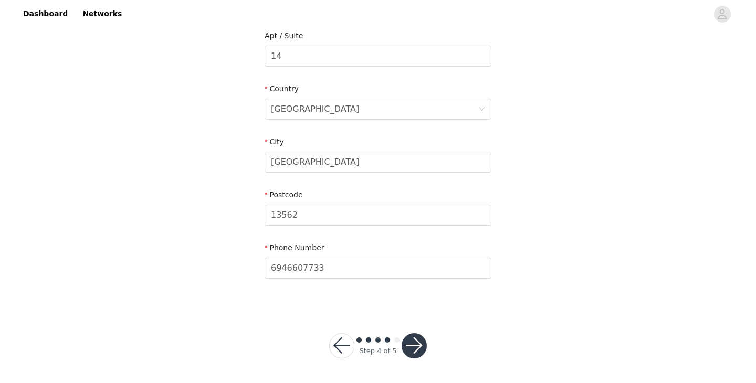
click at [419, 343] on button "button" at bounding box center [413, 345] width 25 height 25
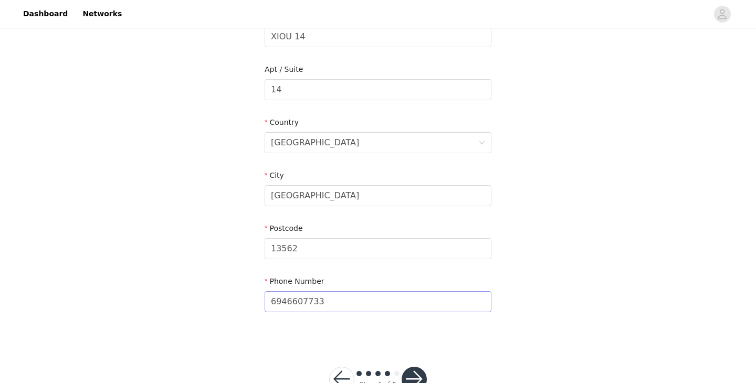
scroll to position [217, 0]
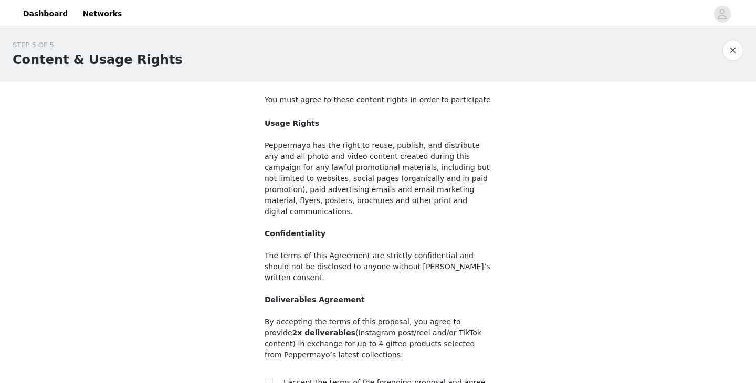
scroll to position [102, 0]
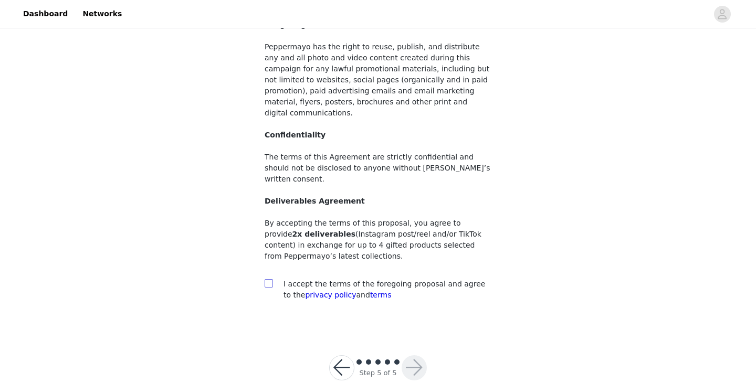
click at [272, 279] on span at bounding box center [268, 283] width 8 height 8
click at [272, 279] on input "checkbox" at bounding box center [267, 282] width 7 height 7
checkbox input "true"
click at [413, 355] on button "button" at bounding box center [413, 367] width 25 height 25
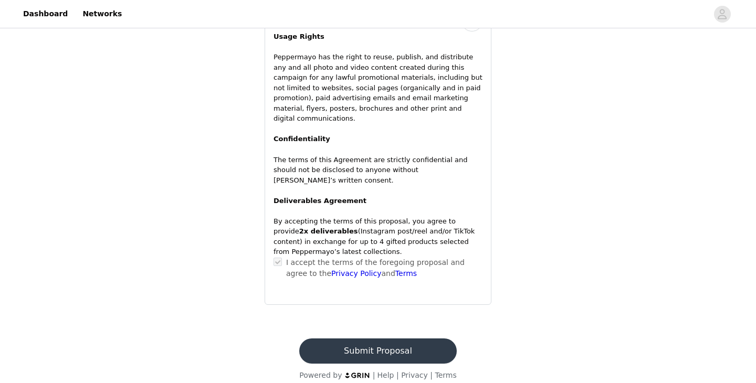
click at [404, 338] on button "Submit Proposal" at bounding box center [377, 350] width 157 height 25
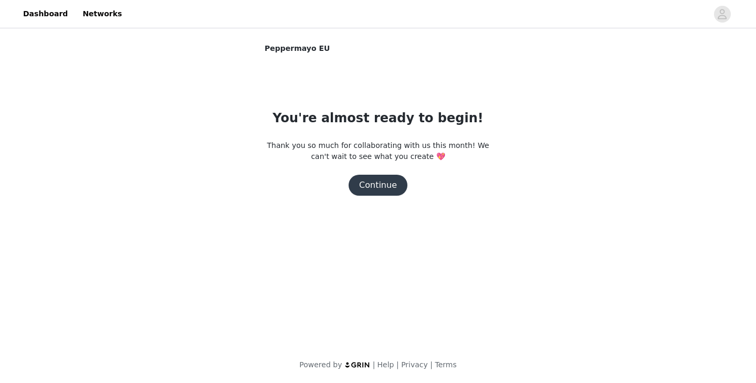
click at [387, 187] on button "Continue" at bounding box center [377, 185] width 59 height 21
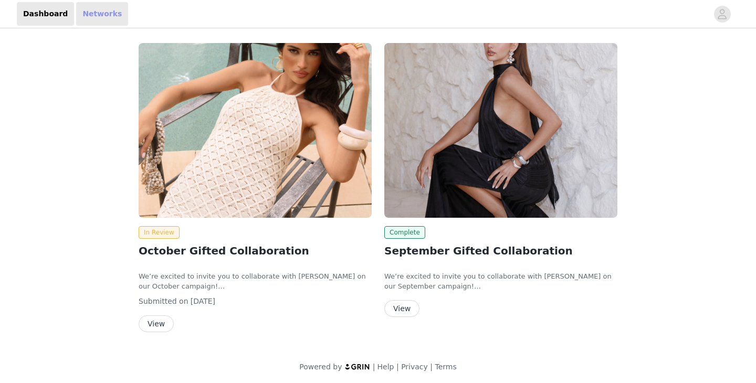
click at [92, 14] on link "Networks" at bounding box center [102, 14] width 52 height 24
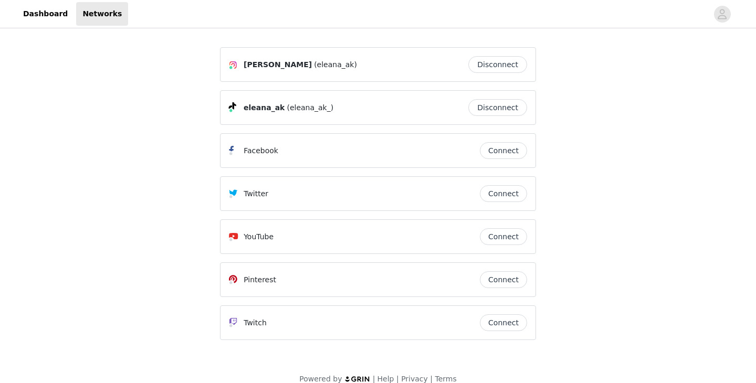
click at [494, 235] on button "Connect" at bounding box center [503, 236] width 47 height 17
click at [23, 16] on link "Dashboard" at bounding box center [45, 14] width 57 height 24
